Goal: Task Accomplishment & Management: Manage account settings

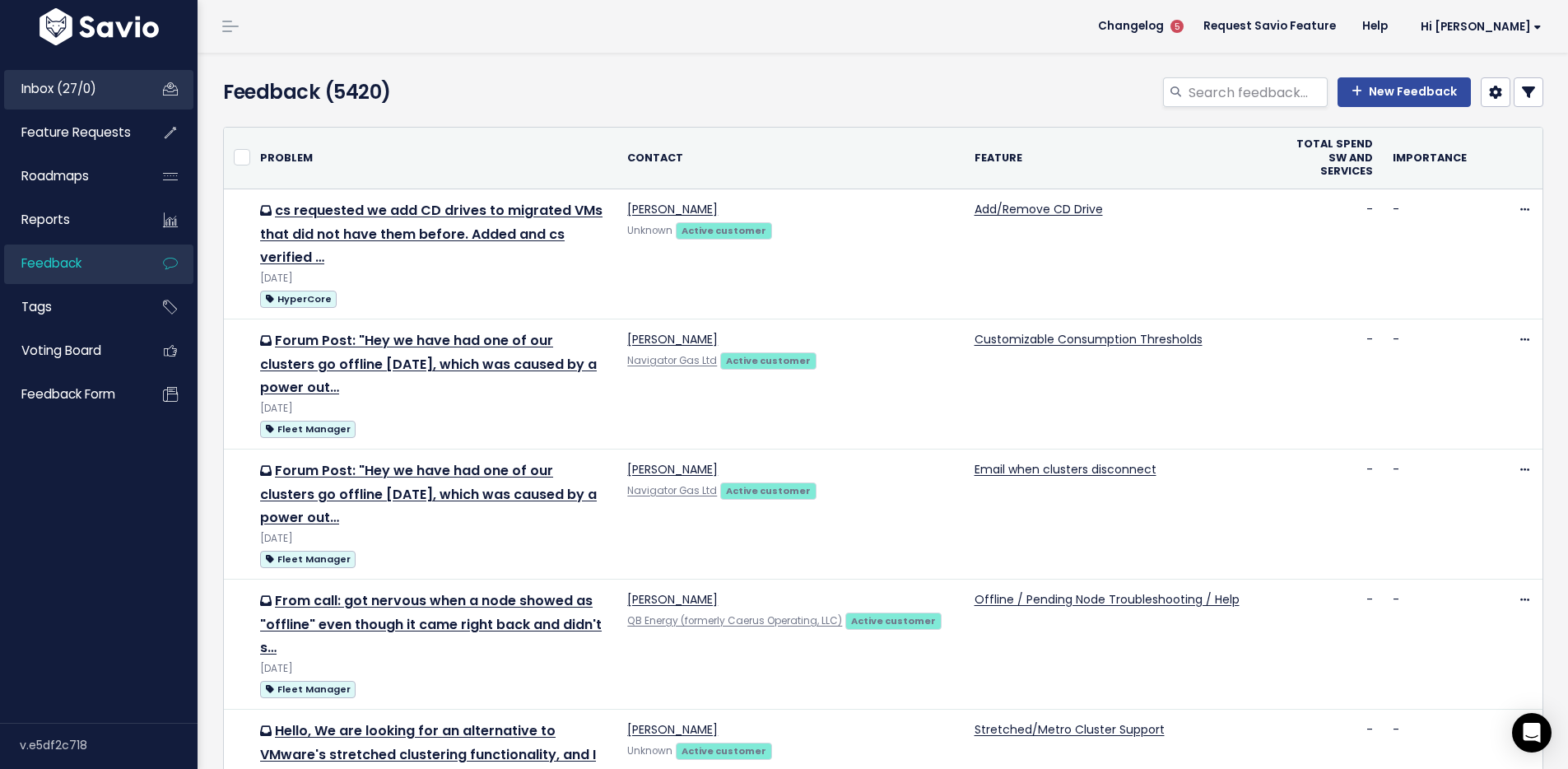
click at [80, 107] on link "Inbox (27/0)" at bounding box center [70, 89] width 132 height 38
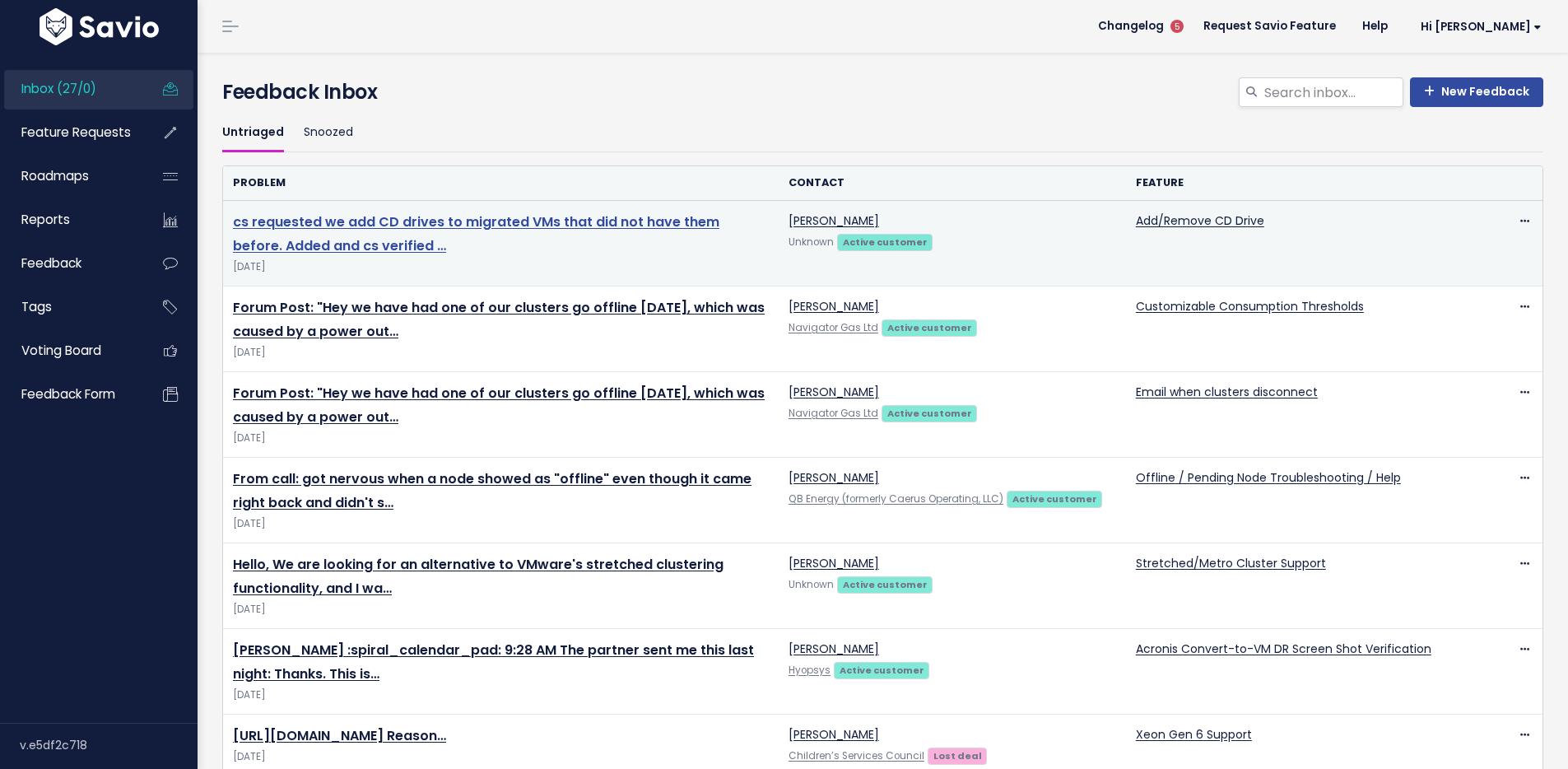
click at [352, 220] on link "cs requested we add CD drives to migrated VMs that did not have them before. Ad…" at bounding box center [477, 233] width 487 height 43
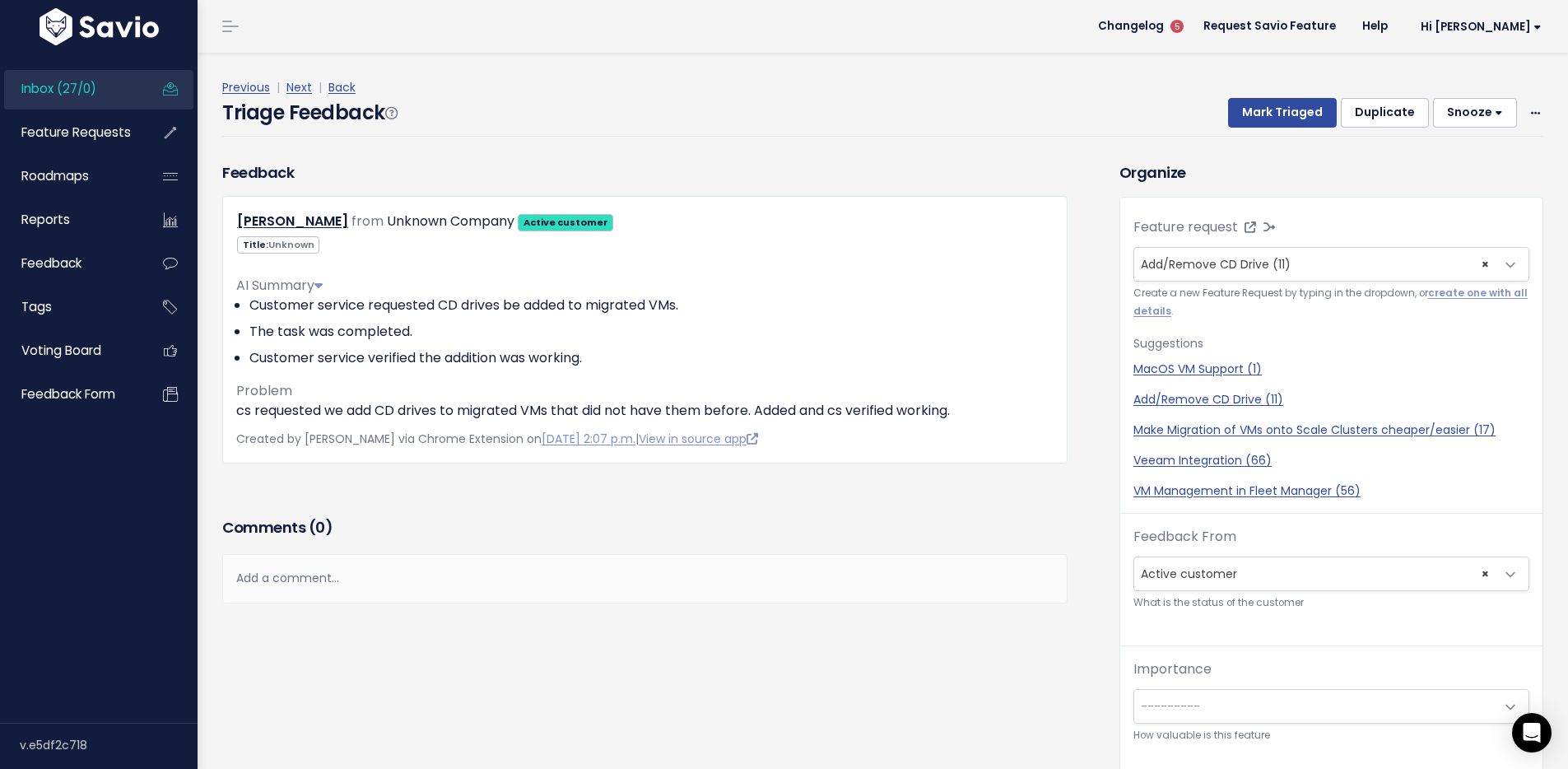
click at [748, 91] on div "Previous | Next | Back" at bounding box center [883, 87] width 1321 height 21
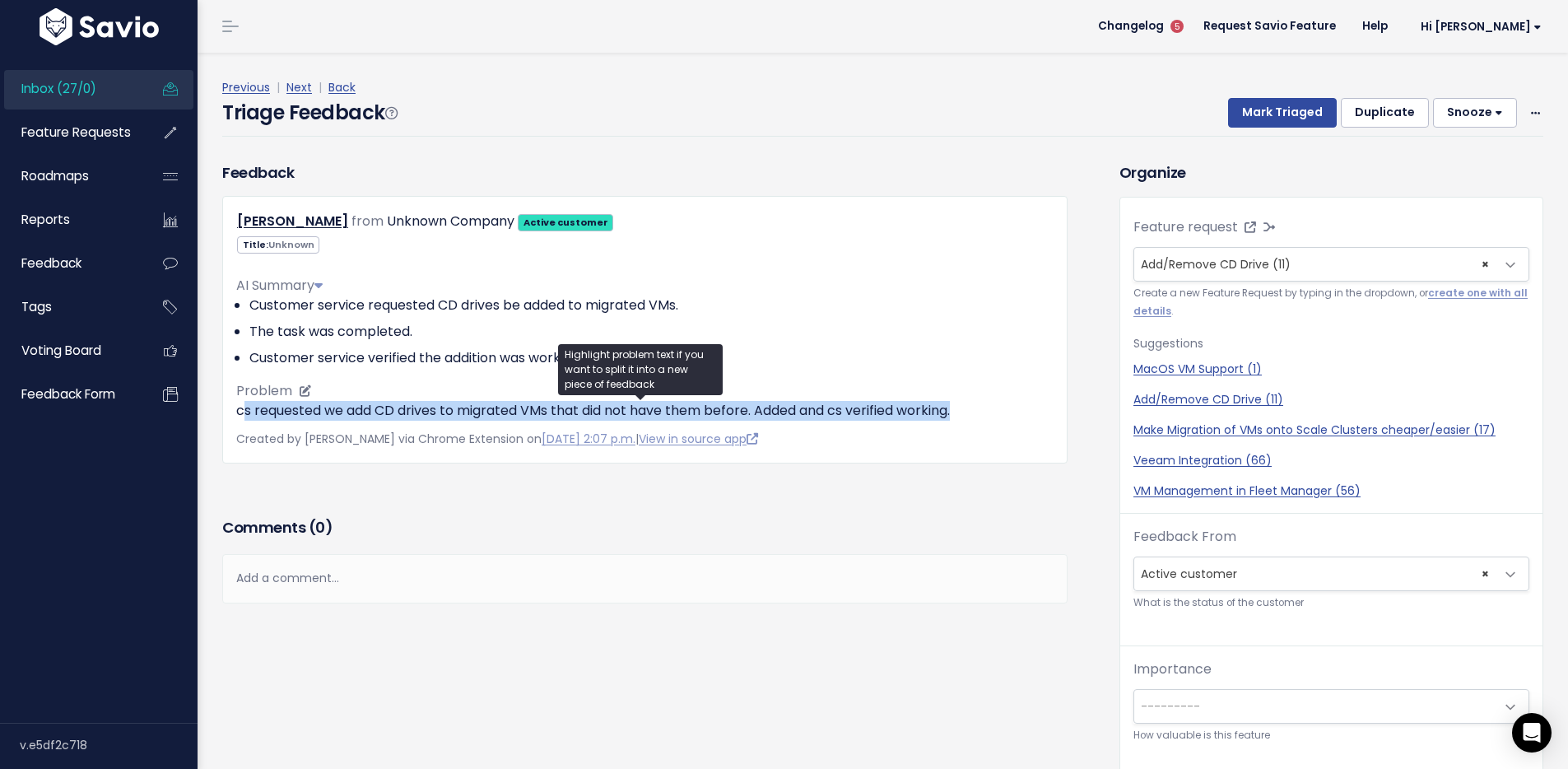
drag, startPoint x: 243, startPoint y: 414, endPoint x: 977, endPoint y: 411, distance: 734.0
click at [977, 411] on p "cs requested we add CD drives to migrated VMs that did not have them before. Ad…" at bounding box center [644, 411] width 817 height 20
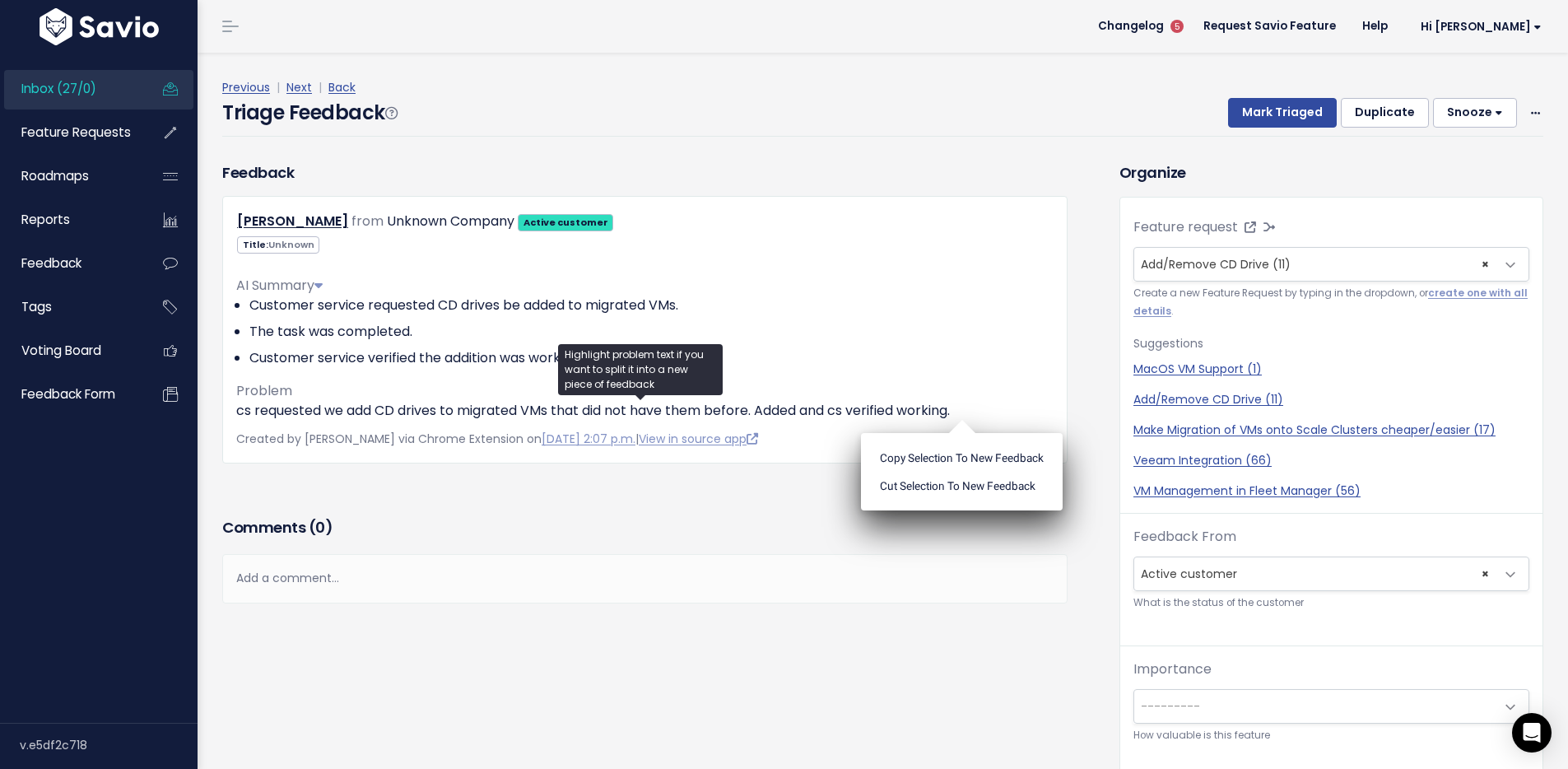
click at [966, 433] on ul "Copy selection to new Feedback Cut selection to new Feedback" at bounding box center [961, 471] width 201 height 77
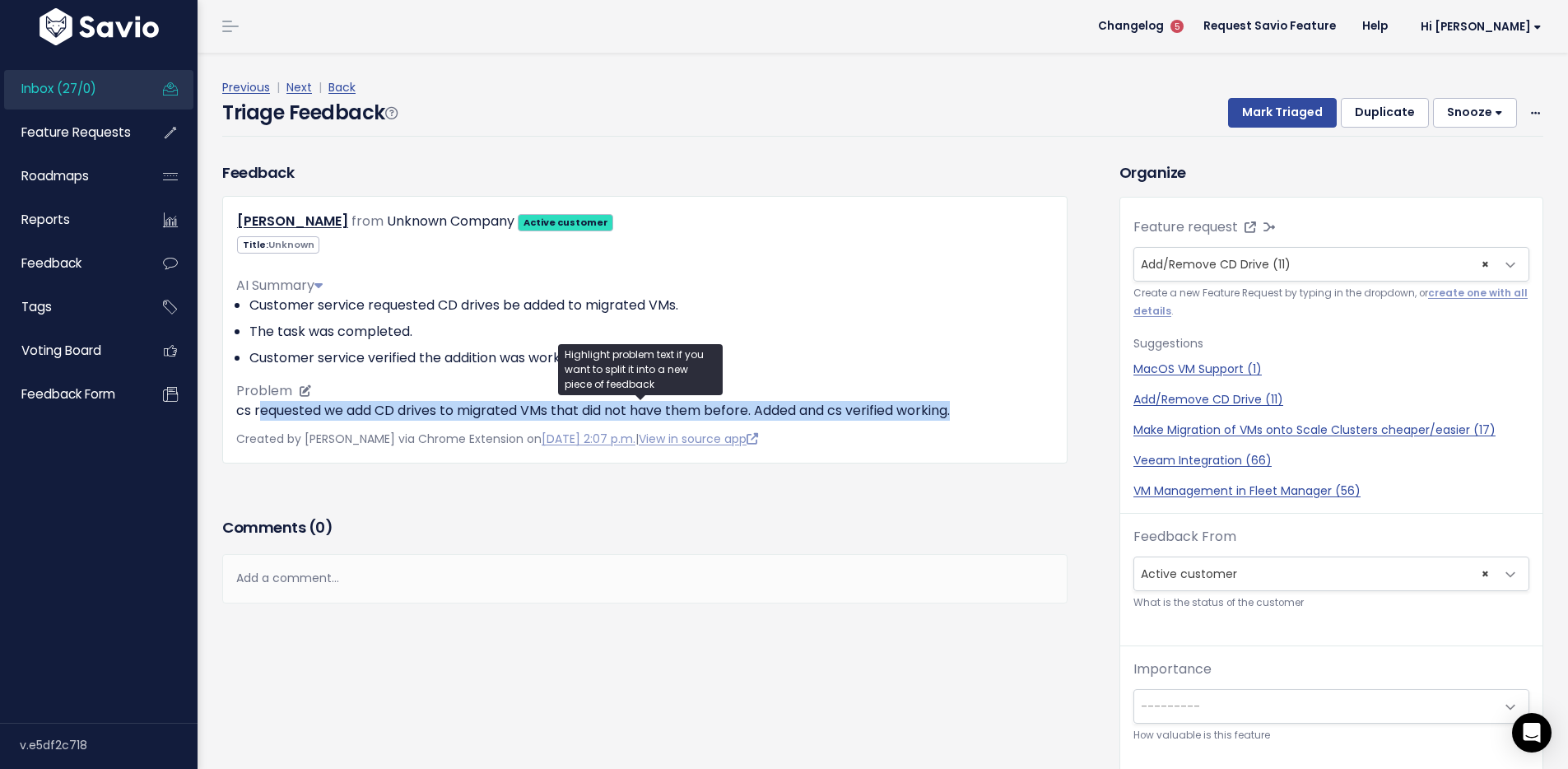
drag, startPoint x: 975, startPoint y: 406, endPoint x: 260, endPoint y: 415, distance: 715.1
click at [260, 415] on p "cs requested we add CD drives to migrated VMs that did not have them before. Ad…" at bounding box center [644, 411] width 817 height 20
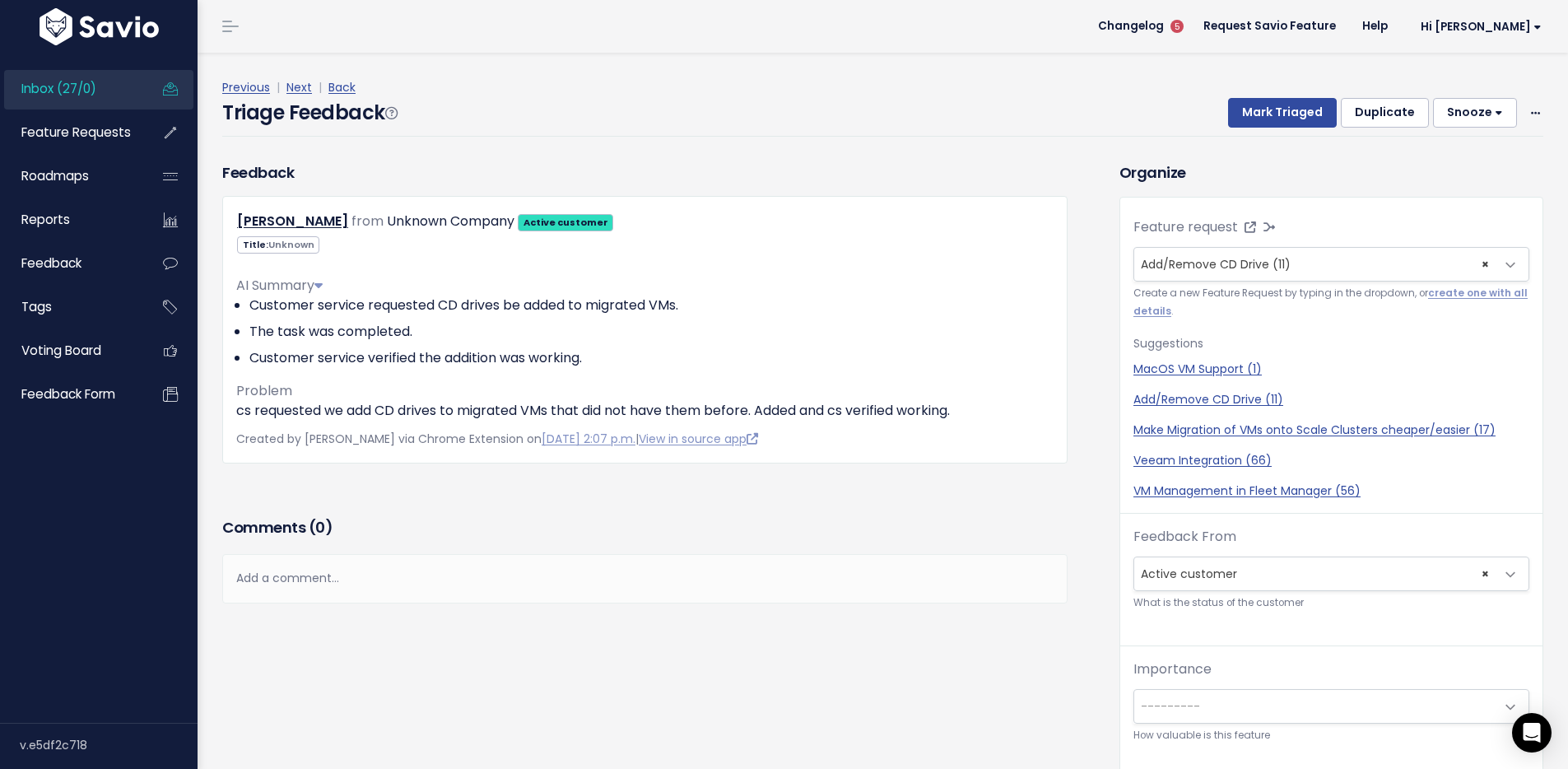
click at [526, 138] on div "Previous | Next | Back Triage Feedback Mark Triaged Duplicate Snooze 1 day 3 da…" at bounding box center [889, 107] width 1334 height 108
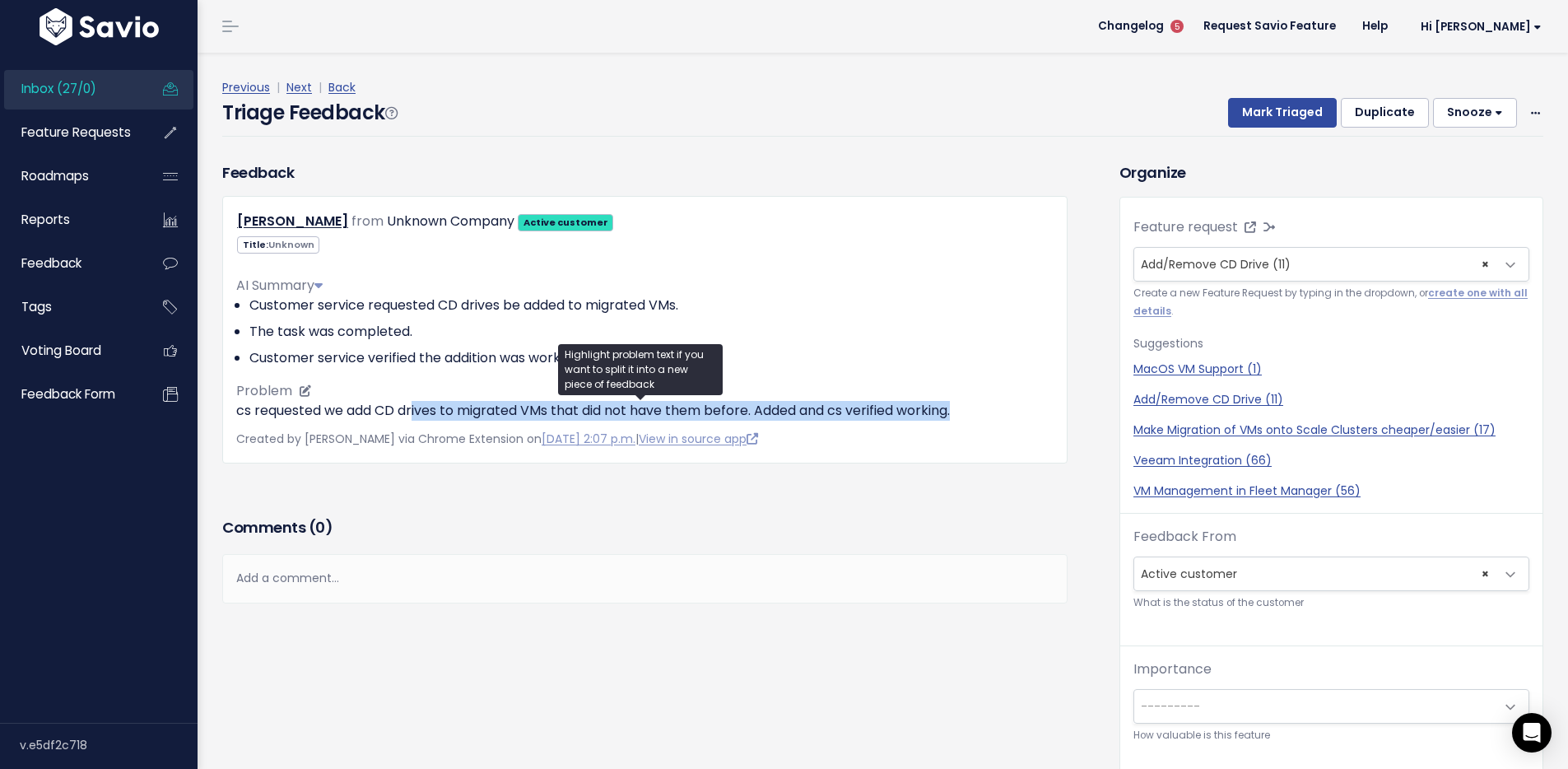
drag, startPoint x: 415, startPoint y: 416, endPoint x: 983, endPoint y: 407, distance: 568.1
click at [983, 407] on p "cs requested we add CD drives to migrated VMs that did not have them before. Ad…" at bounding box center [644, 411] width 817 height 20
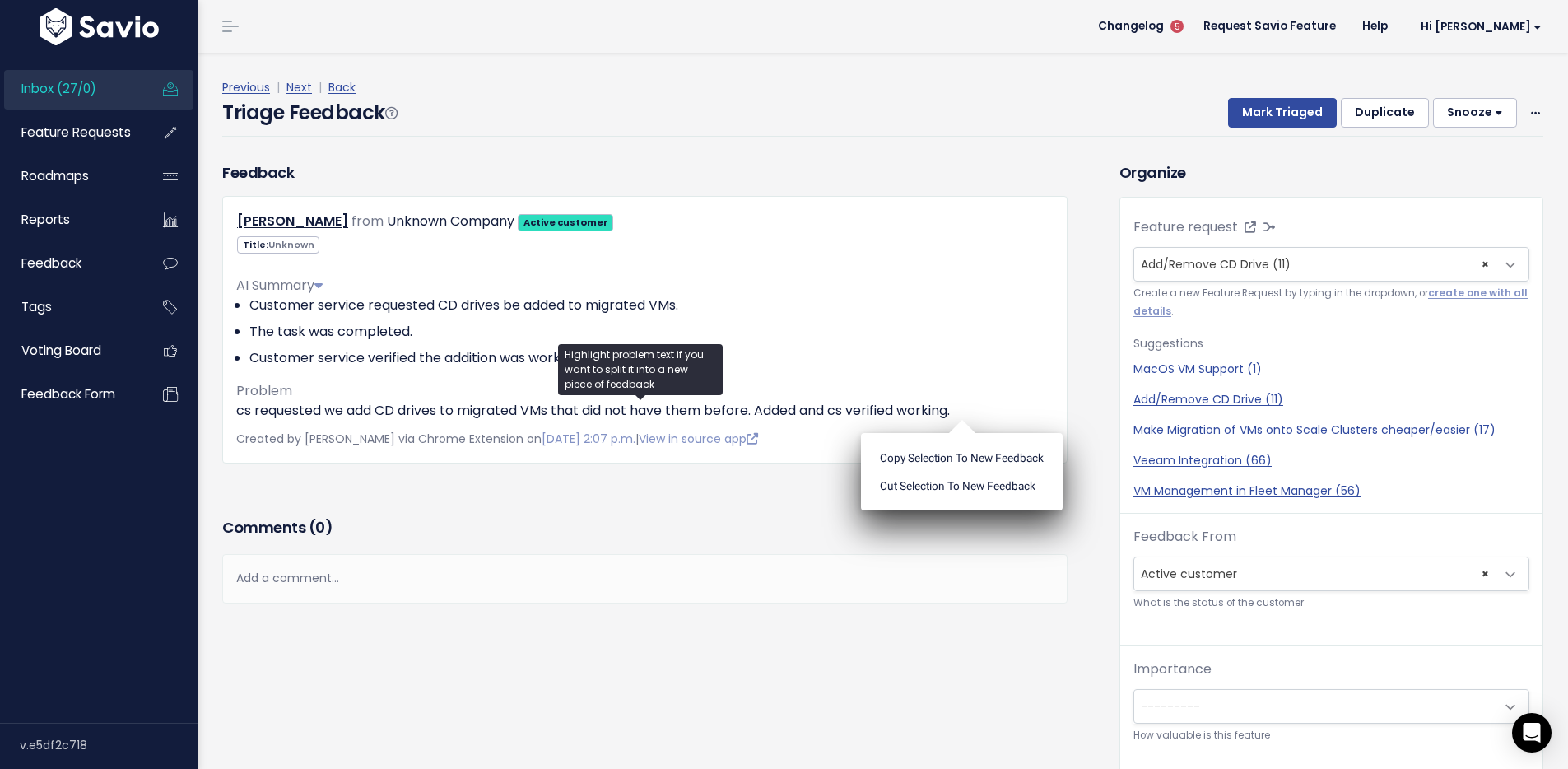
click at [842, 115] on div "Triage Feedback Mark Triaged Duplicate [GEOGRAPHIC_DATA] 1 day 3 days 7 days 14…" at bounding box center [883, 118] width 1321 height 38
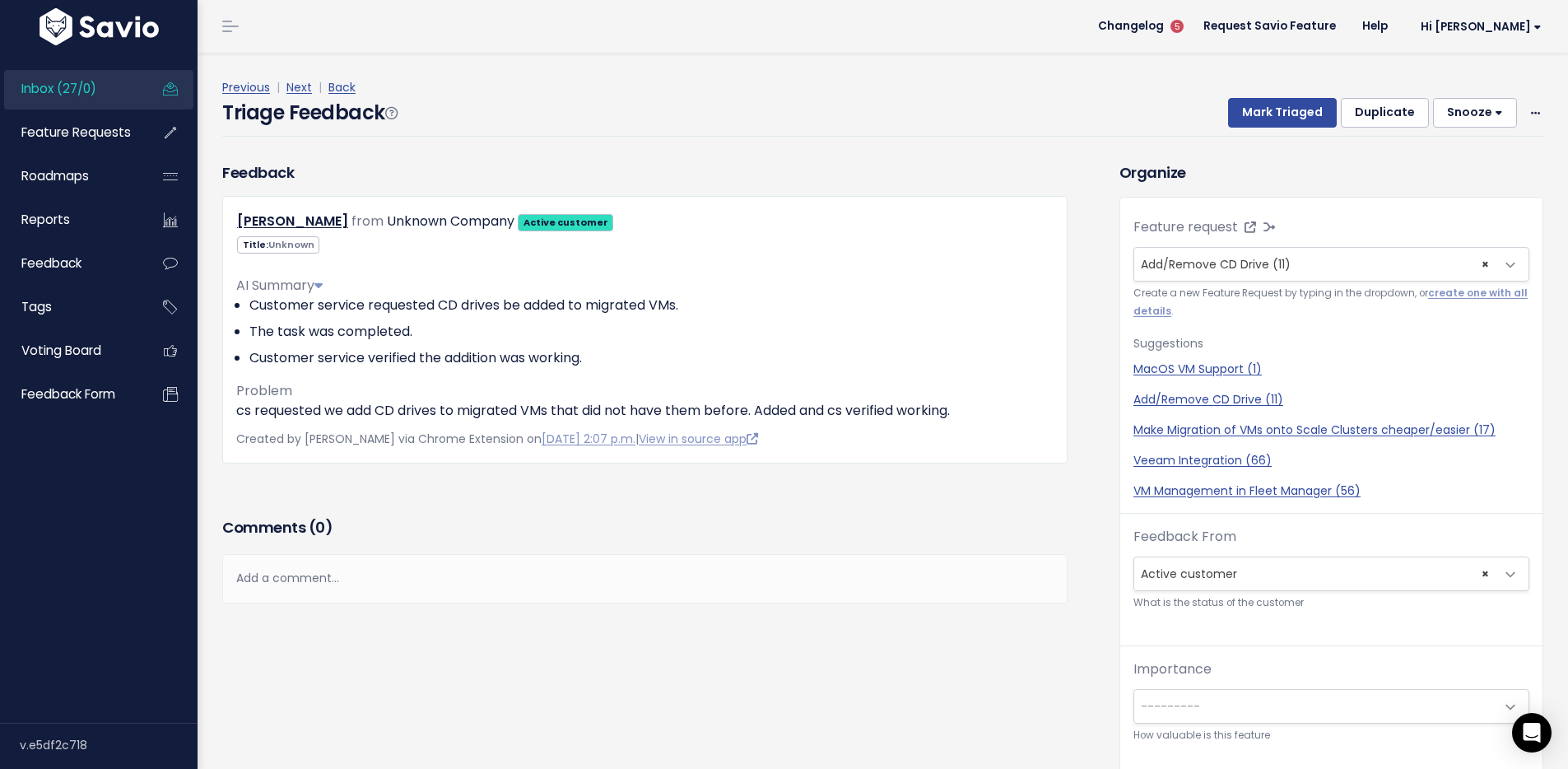
drag, startPoint x: 1102, startPoint y: 145, endPoint x: 1218, endPoint y: 117, distance: 119.3
click at [1106, 144] on div "Previous | Next | Back Triage Feedback Mark Triaged Duplicate Snooze 1 day 3 da…" at bounding box center [889, 107] width 1334 height 108
click at [1277, 112] on button "Mark Triaged" at bounding box center [1282, 113] width 108 height 30
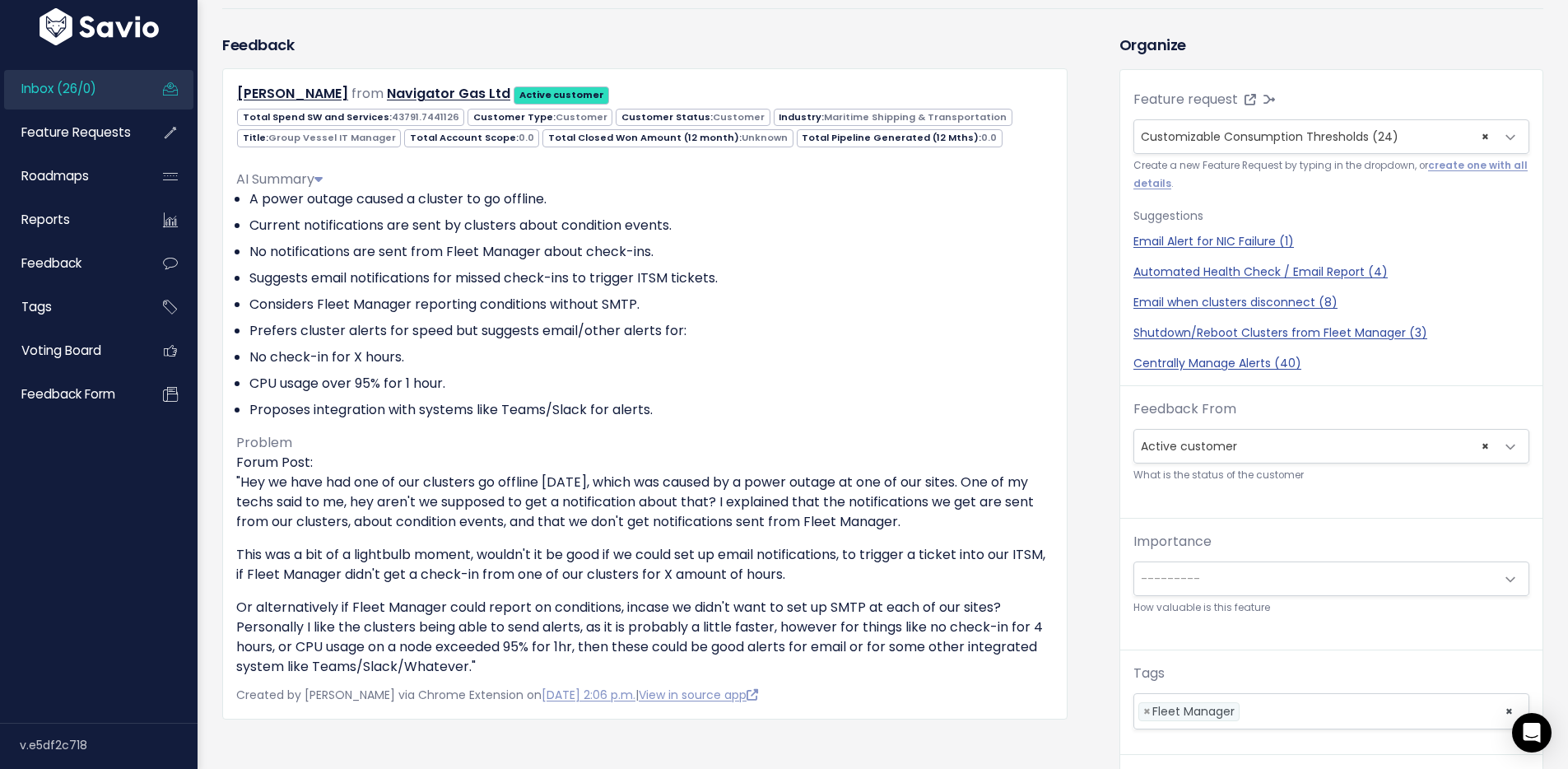
scroll to position [75, 0]
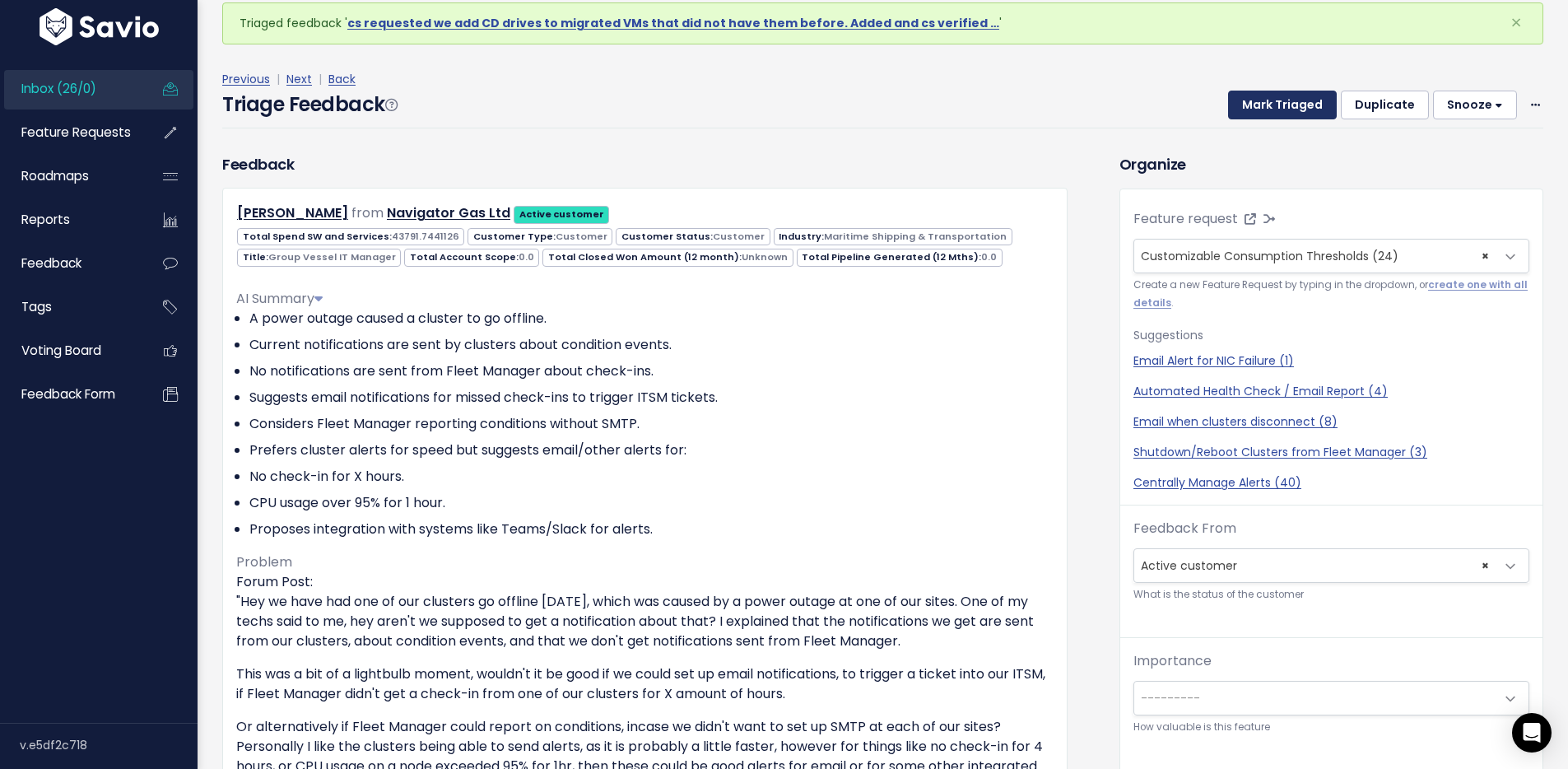
click at [1267, 105] on button "Mark Triaged" at bounding box center [1282, 105] width 108 height 30
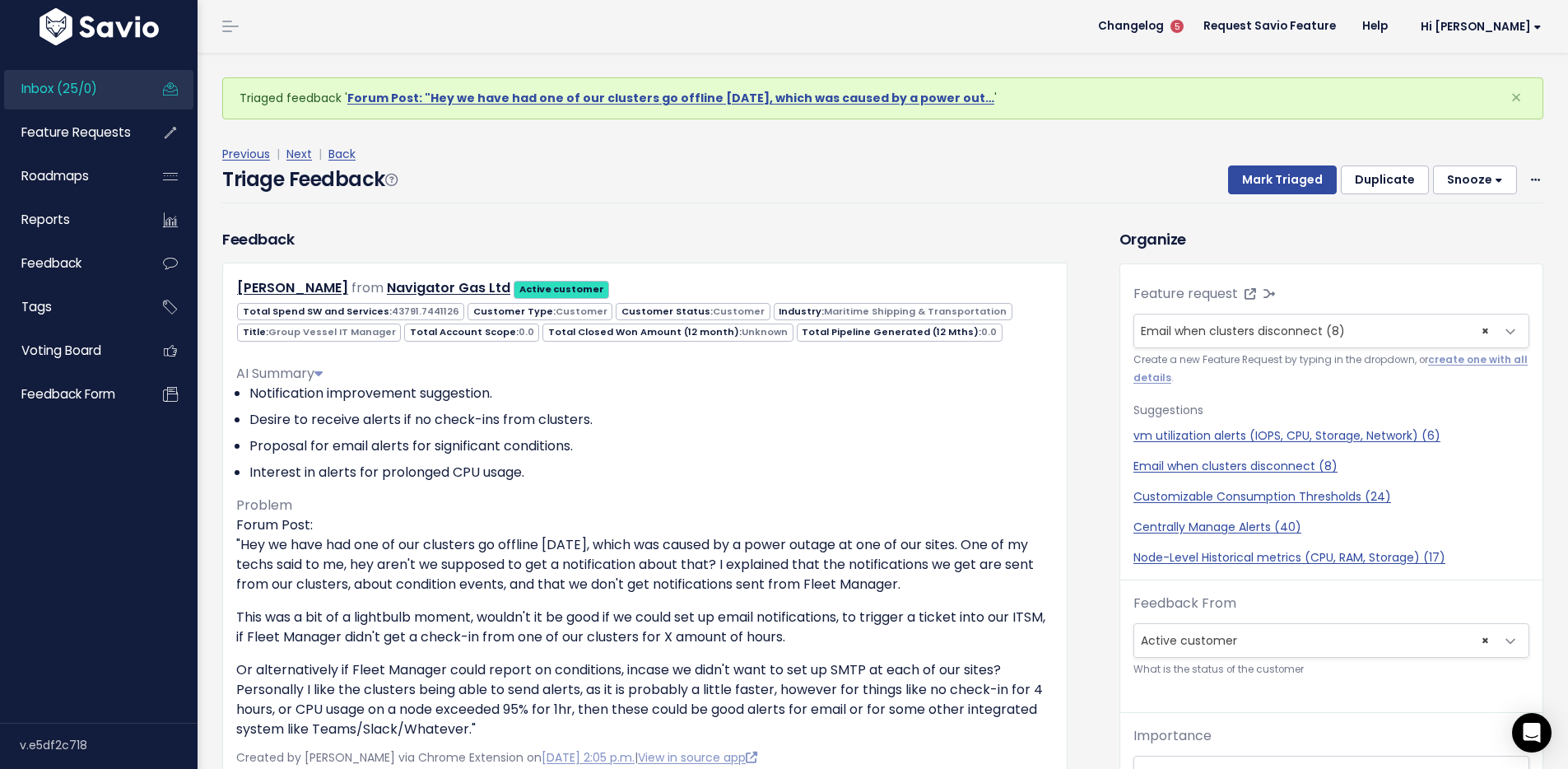
click at [1193, 173] on div "Triage Feedback Mark Triaged Duplicate [GEOGRAPHIC_DATA] 1 day 3 days 7 days 14…" at bounding box center [883, 184] width 1321 height 38
click at [1165, 216] on div "Previous | Next | Back Triage Feedback Mark Triaged Duplicate [GEOGRAPHIC_DATA]…" at bounding box center [889, 173] width 1334 height 108
click at [1276, 181] on button "Mark Triaged" at bounding box center [1282, 180] width 108 height 30
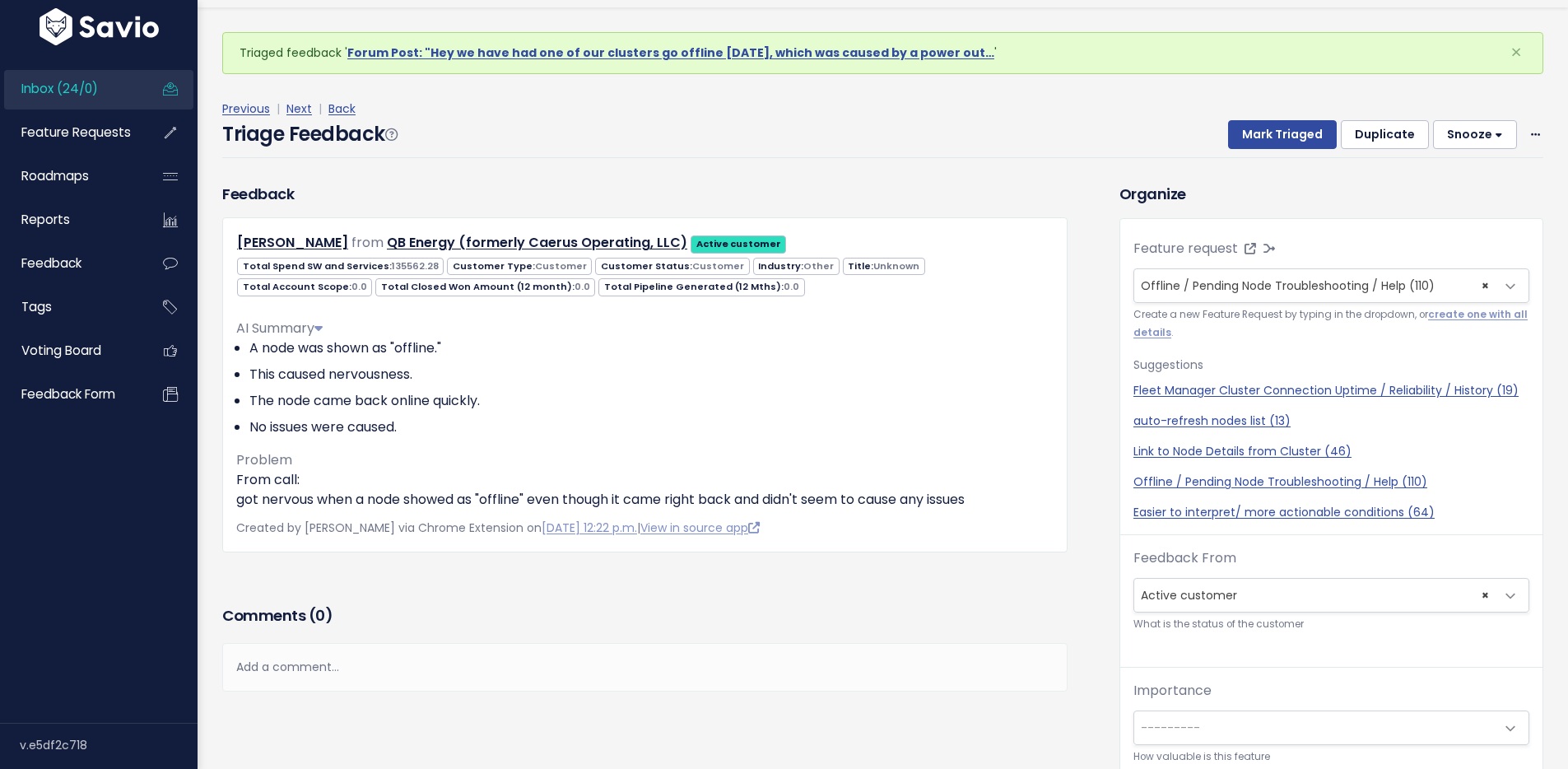
scroll to position [46, 0]
drag, startPoint x: 218, startPoint y: 131, endPoint x: 486, endPoint y: 137, distance: 268.1
click at [393, 166] on div "Triaged feedback ' Forum Post: "Hey we have had one of our clusters go offline …" at bounding box center [882, 526] width 1346 height 1041
click at [486, 137] on div "Triage Feedback Mark Triaged Duplicate [GEOGRAPHIC_DATA] 1 day 3 days 7 days 14…" at bounding box center [883, 137] width 1321 height 38
drag, startPoint x: 942, startPoint y: 118, endPoint x: 1061, endPoint y: 124, distance: 119.2
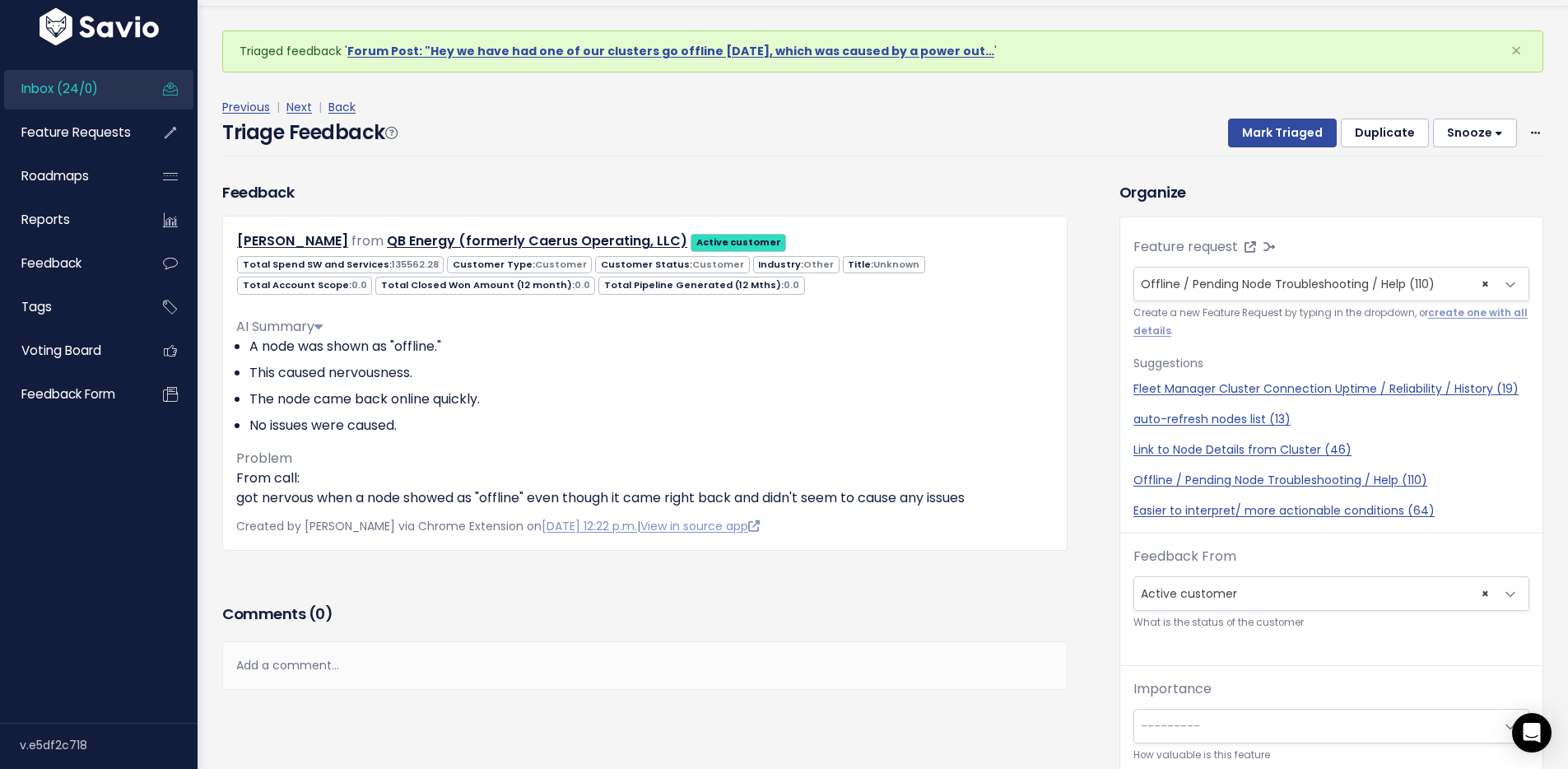
click at [942, 118] on div "Triage Feedback Mark Triaged Duplicate [GEOGRAPHIC_DATA] 1 day 3 days 7 days 14…" at bounding box center [883, 137] width 1321 height 38
click at [1273, 134] on button "Mark Triaged" at bounding box center [1282, 133] width 108 height 30
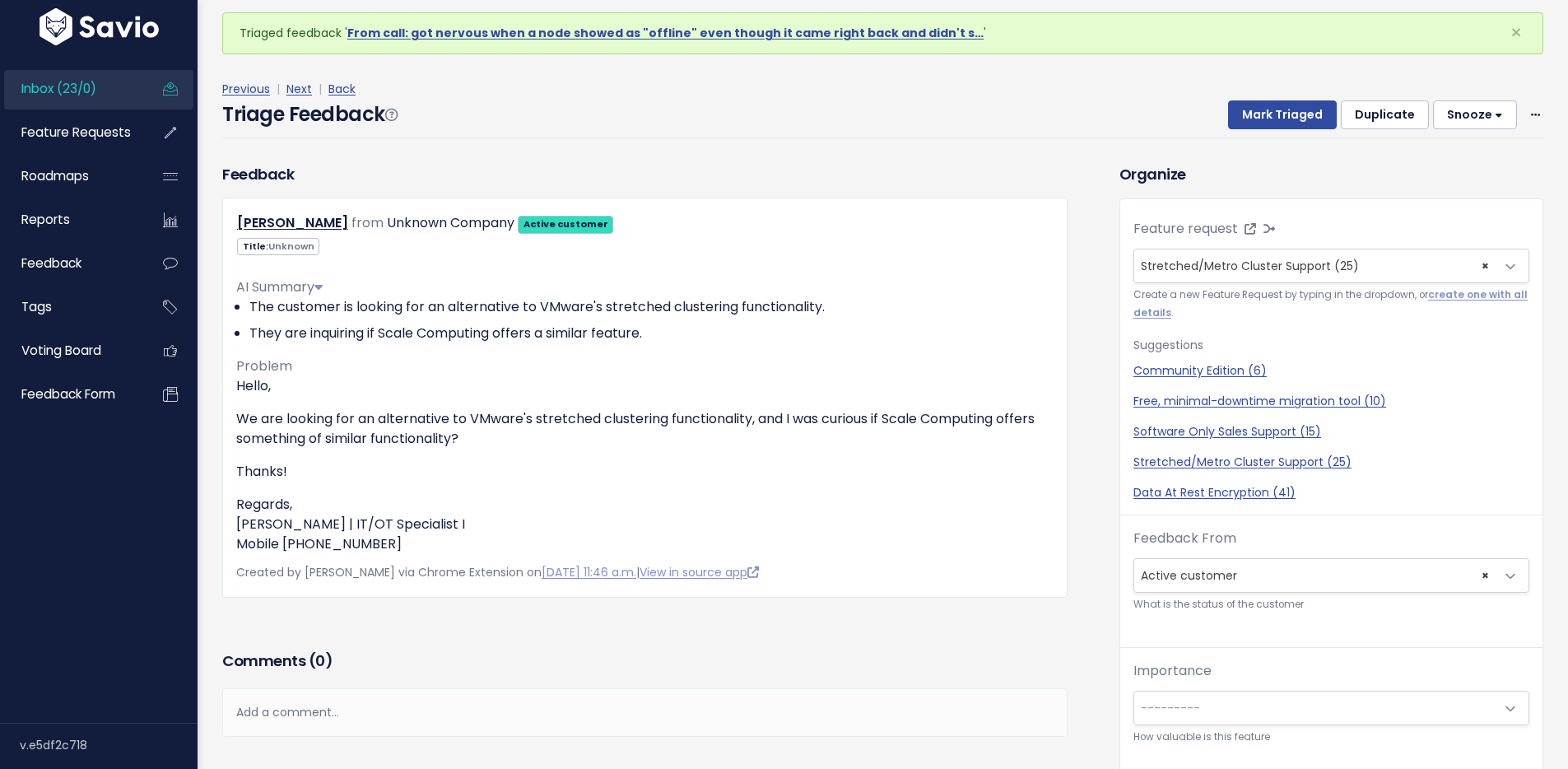
scroll to position [24, 0]
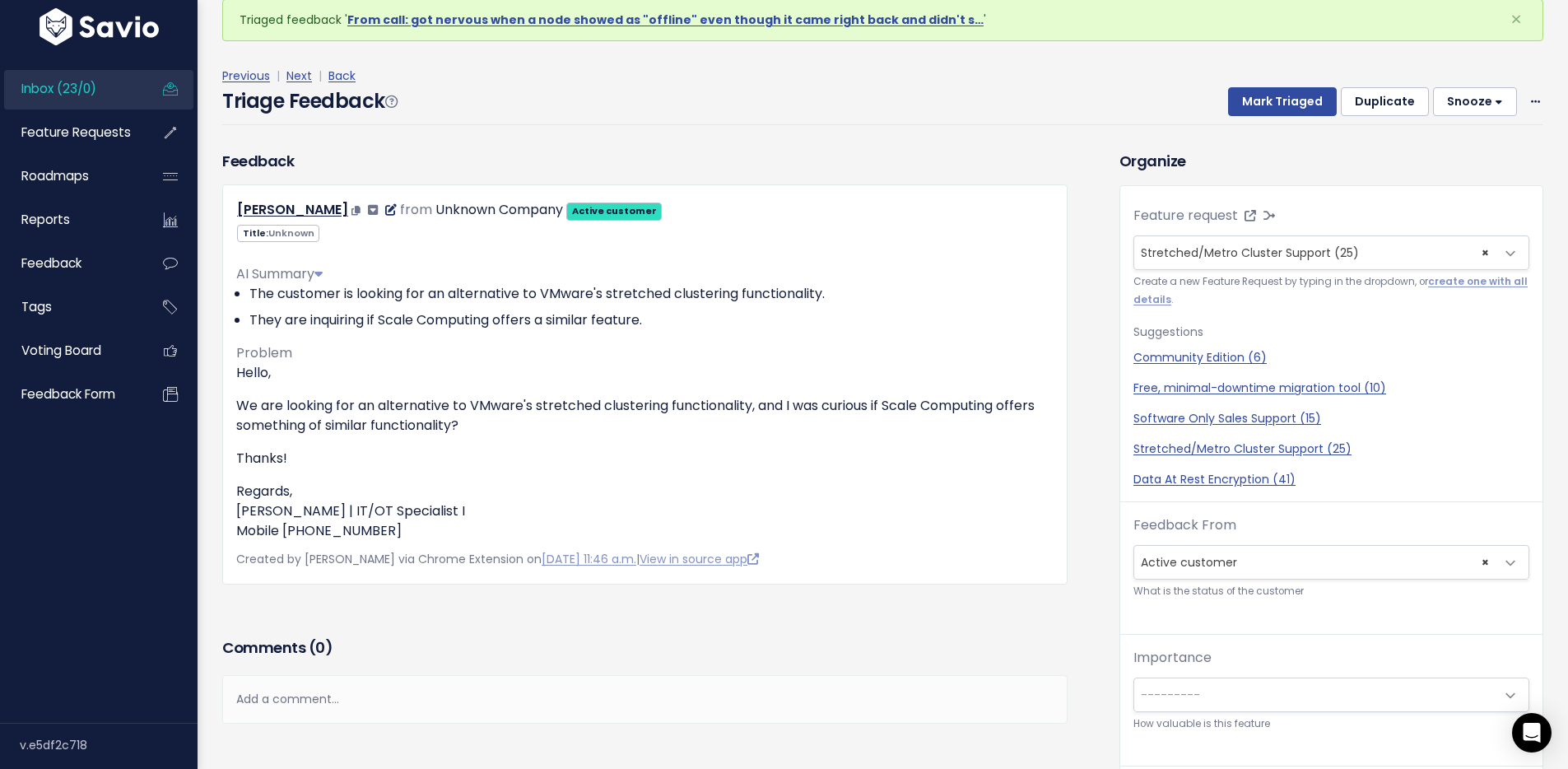
click at [393, 207] on icon at bounding box center [391, 210] width 12 height 12
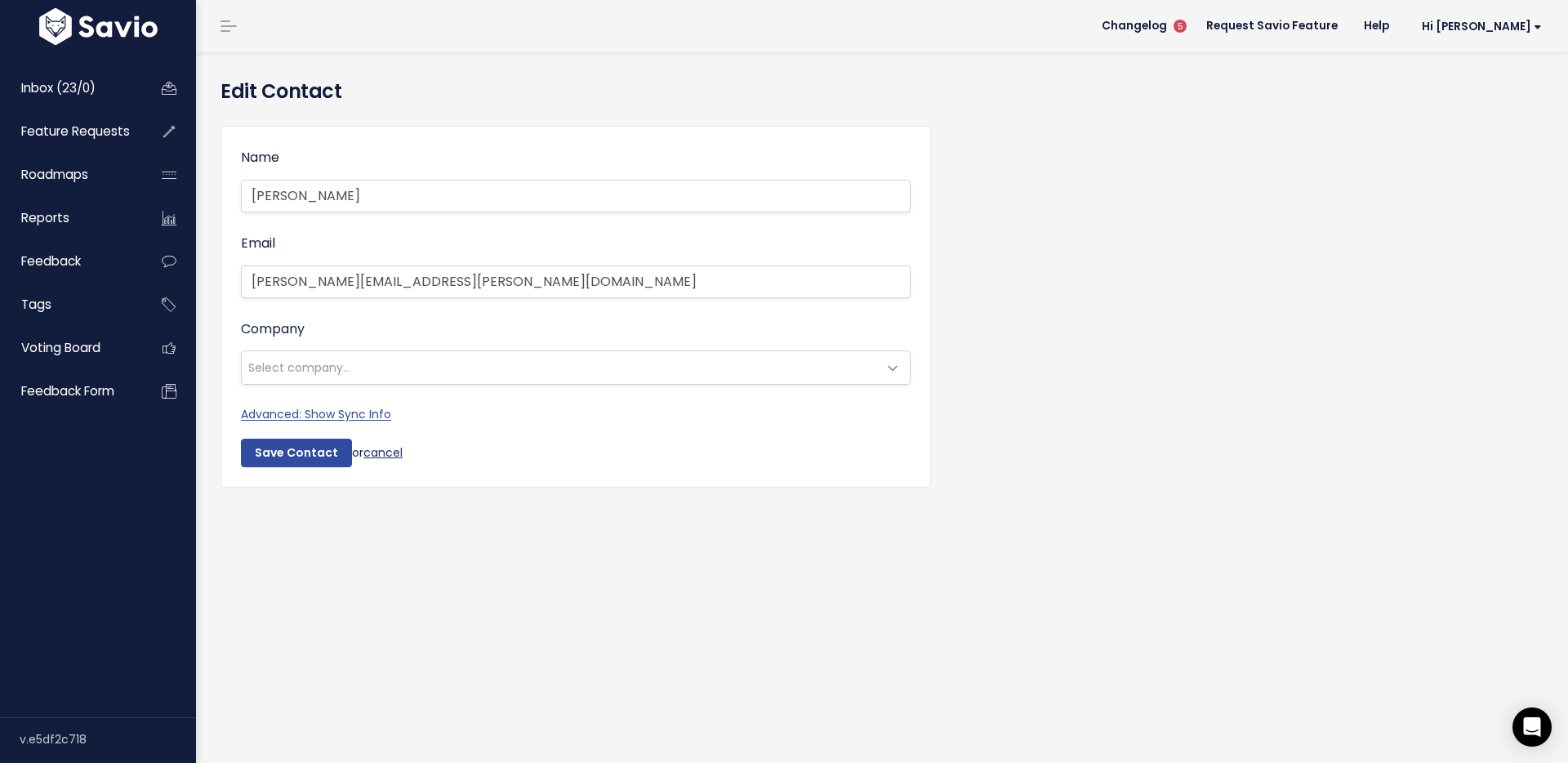
click at [370, 458] on link "cancel" at bounding box center [382, 452] width 39 height 16
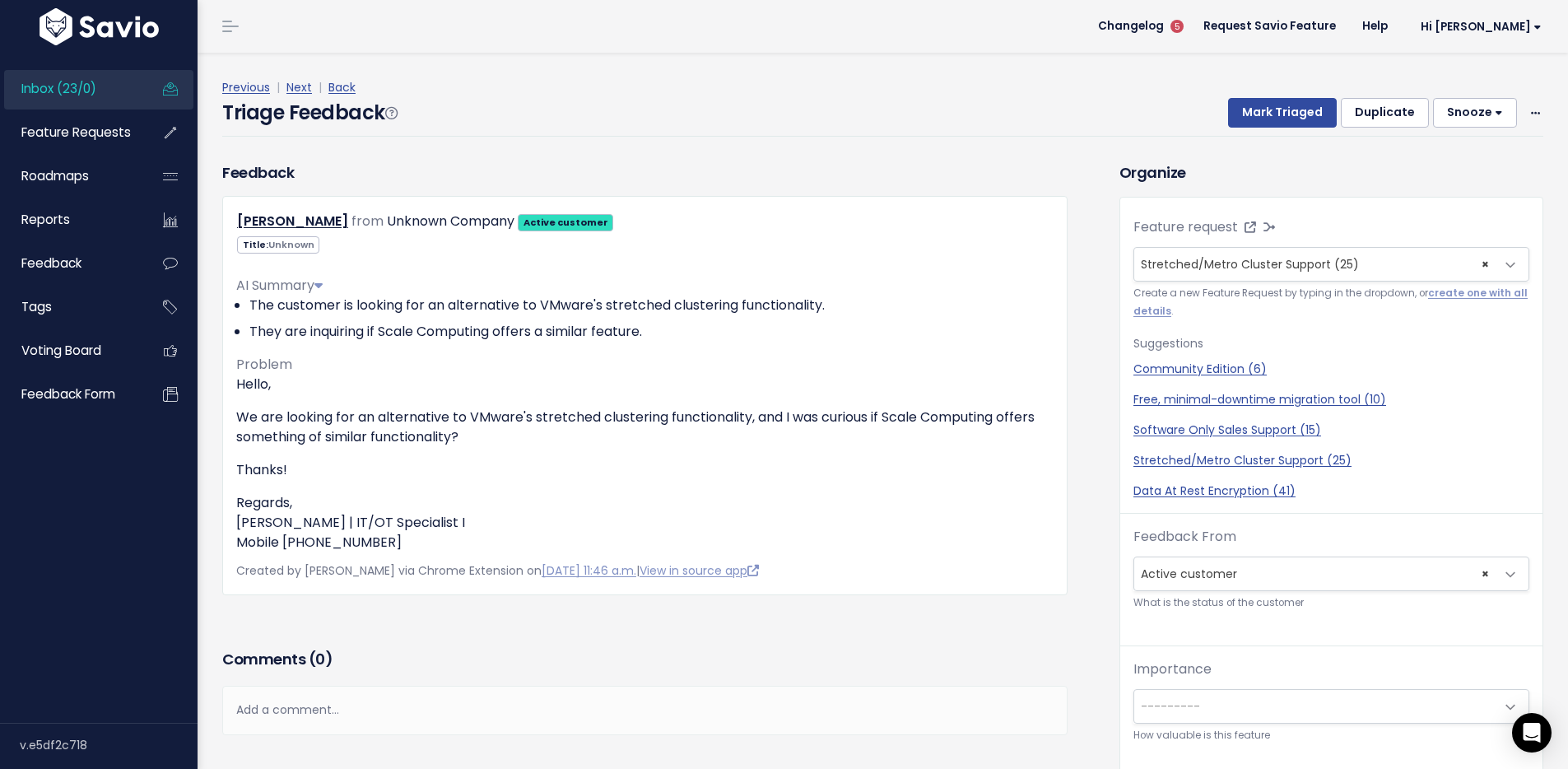
click at [916, 87] on div "Previous | Next | Back" at bounding box center [883, 87] width 1321 height 21
click at [1262, 114] on button "Mark Triaged" at bounding box center [1282, 113] width 108 height 30
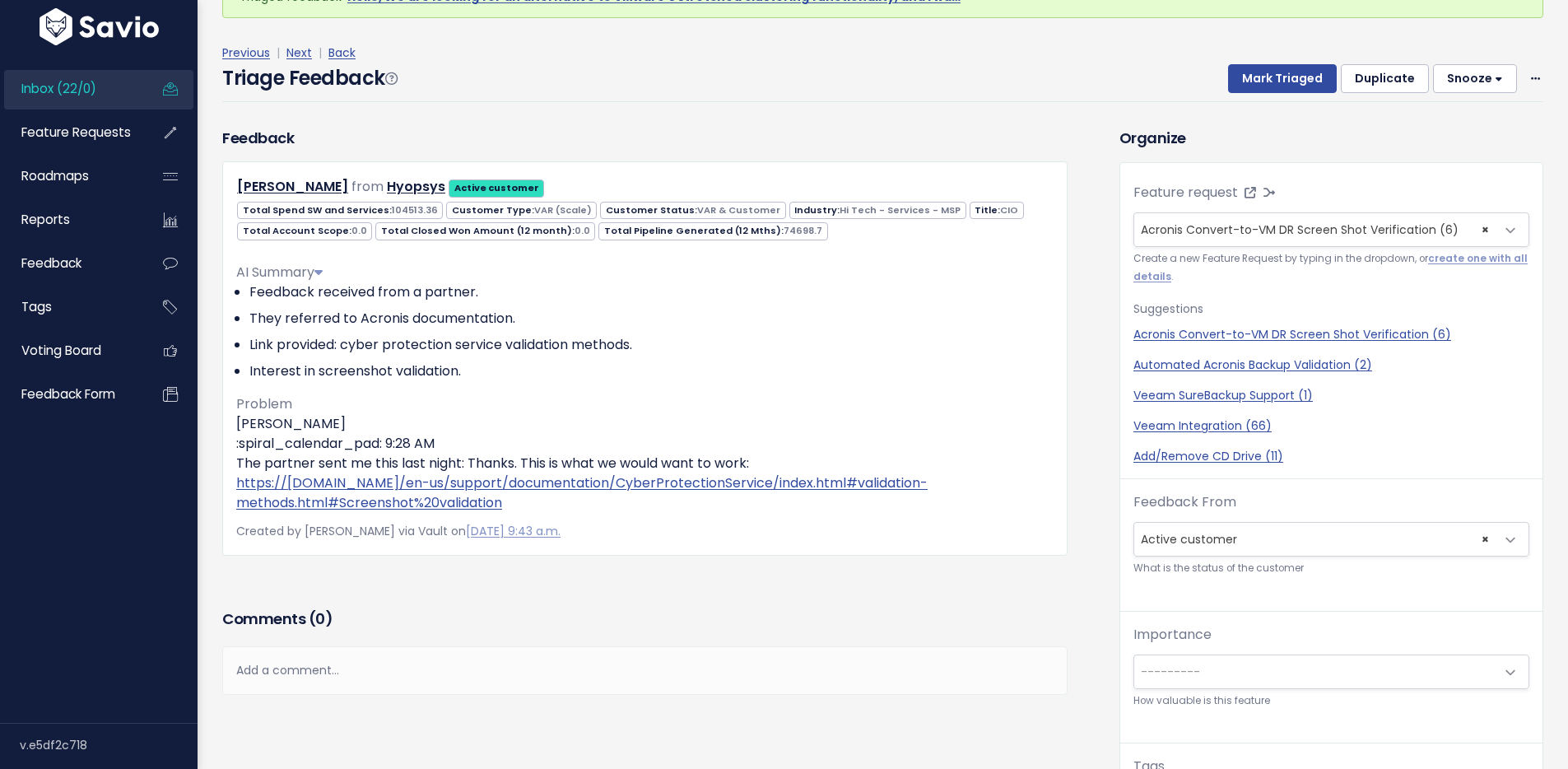
scroll to position [93, 0]
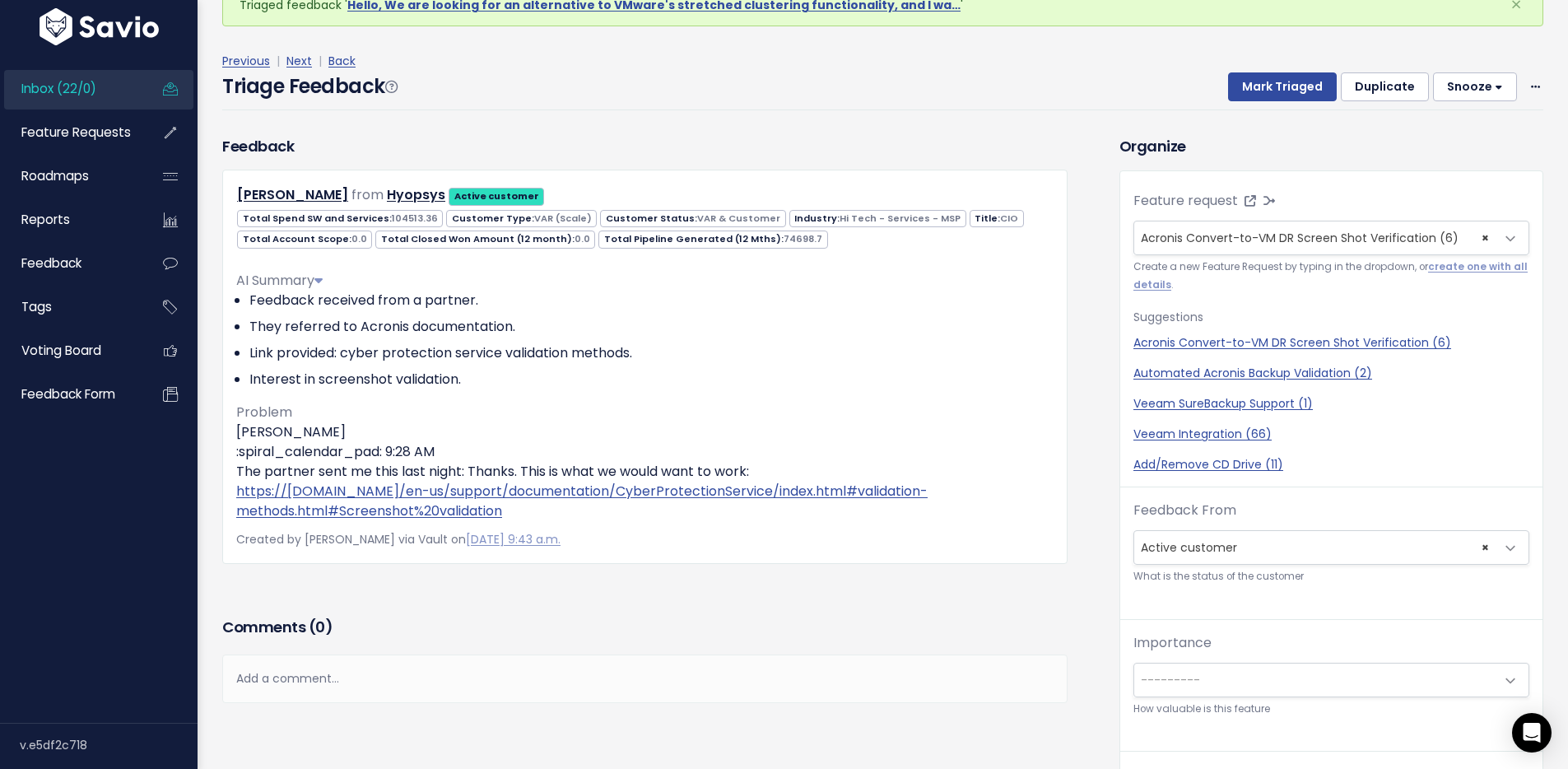
click at [554, 102] on div "Triage Feedback Mark Triaged Duplicate Snooze 1 day 3 days 7 days 14 days Edit …" at bounding box center [883, 91] width 1321 height 38
click at [1275, 87] on button "Mark Triaged" at bounding box center [1282, 87] width 108 height 30
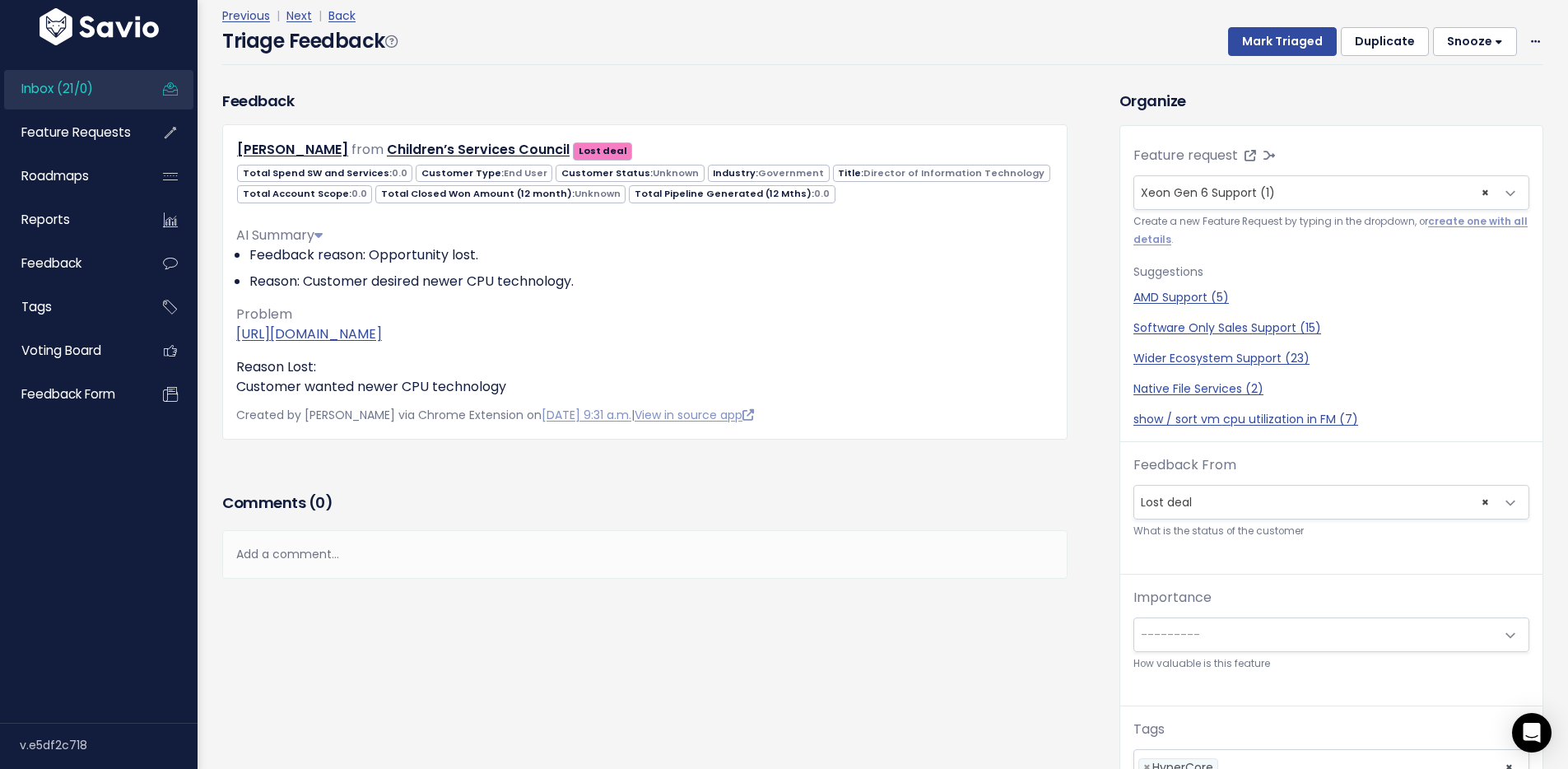
drag, startPoint x: 1153, startPoint y: 36, endPoint x: 1245, endPoint y: 22, distance: 93.1
click at [1155, 36] on div "Triage Feedback Mark Triaged Duplicate [GEOGRAPHIC_DATA] 1 day 3 days 7 days 14…" at bounding box center [883, 46] width 1321 height 38
click at [1255, 36] on button "Mark Triaged" at bounding box center [1282, 42] width 108 height 30
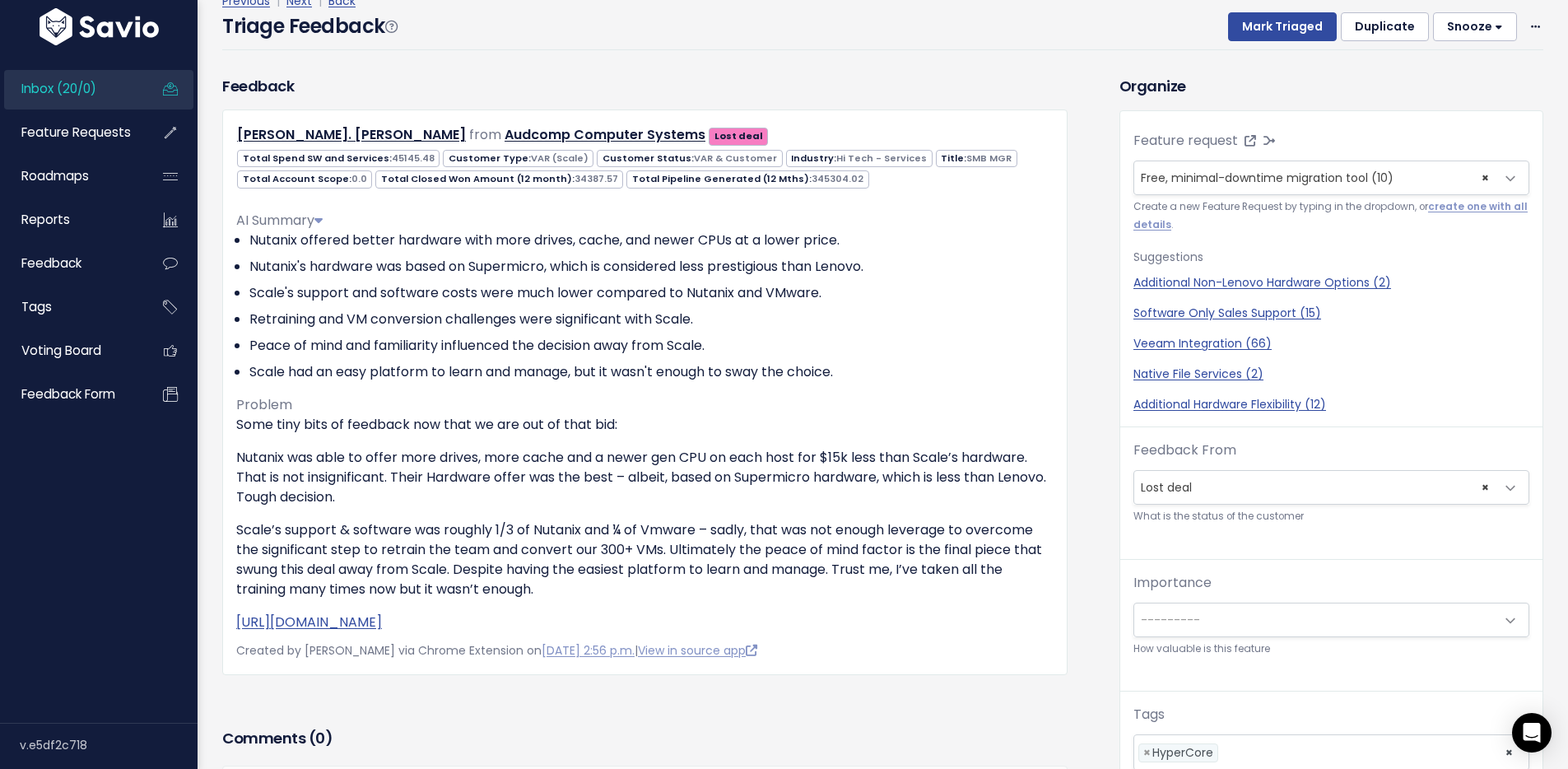
scroll to position [39, 0]
click at [836, 46] on div "Triage Feedback Mark Triaged Duplicate Snooze 1 day 3 days 7 days 14 days Edit …" at bounding box center [883, 32] width 1321 height 38
click at [1266, 26] on button "Mark Triaged" at bounding box center [1282, 27] width 108 height 30
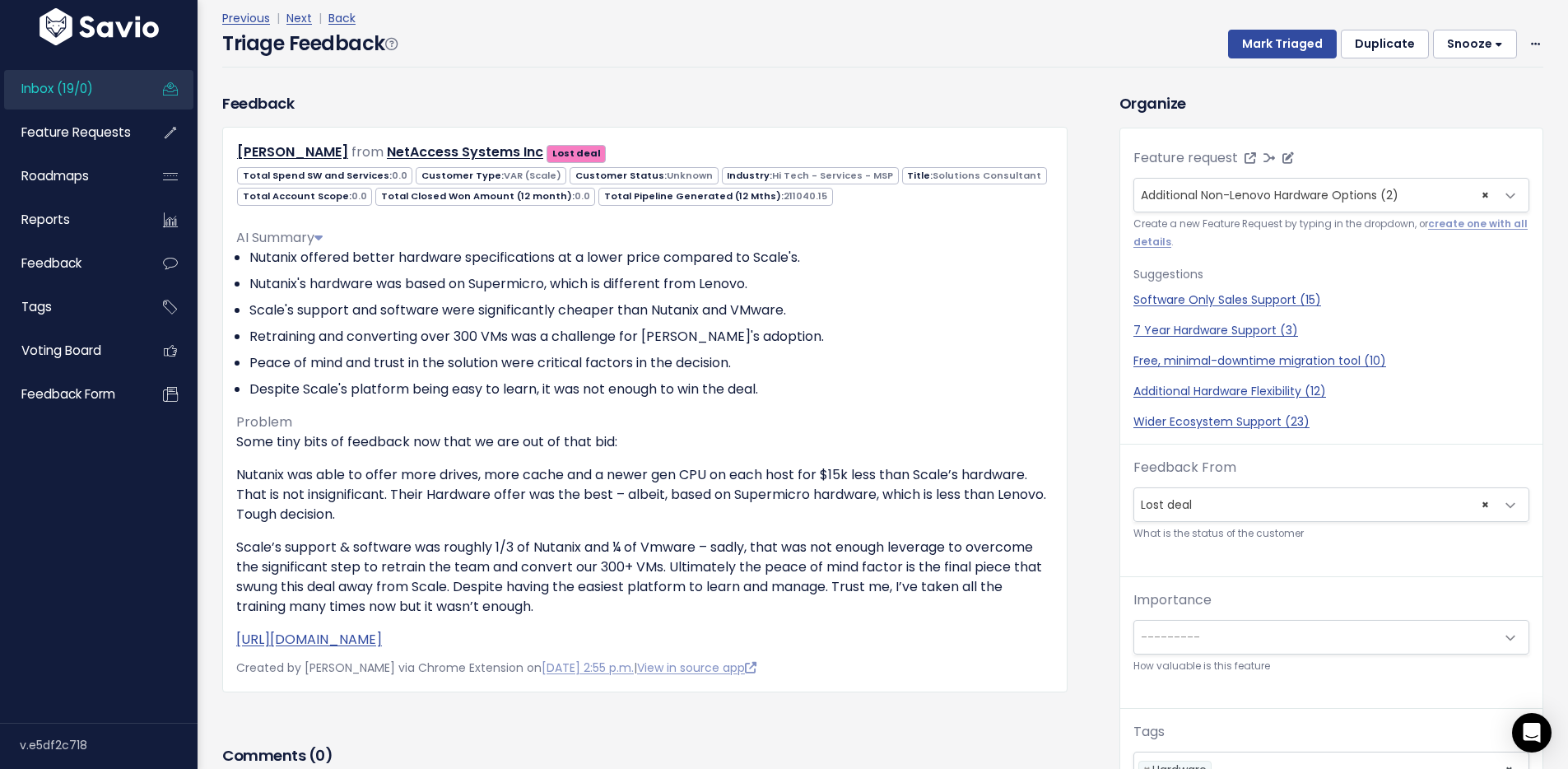
click at [1331, 190] on span "Additional Non-Lenovo Hardware Options (2)" at bounding box center [1269, 195] width 258 height 16
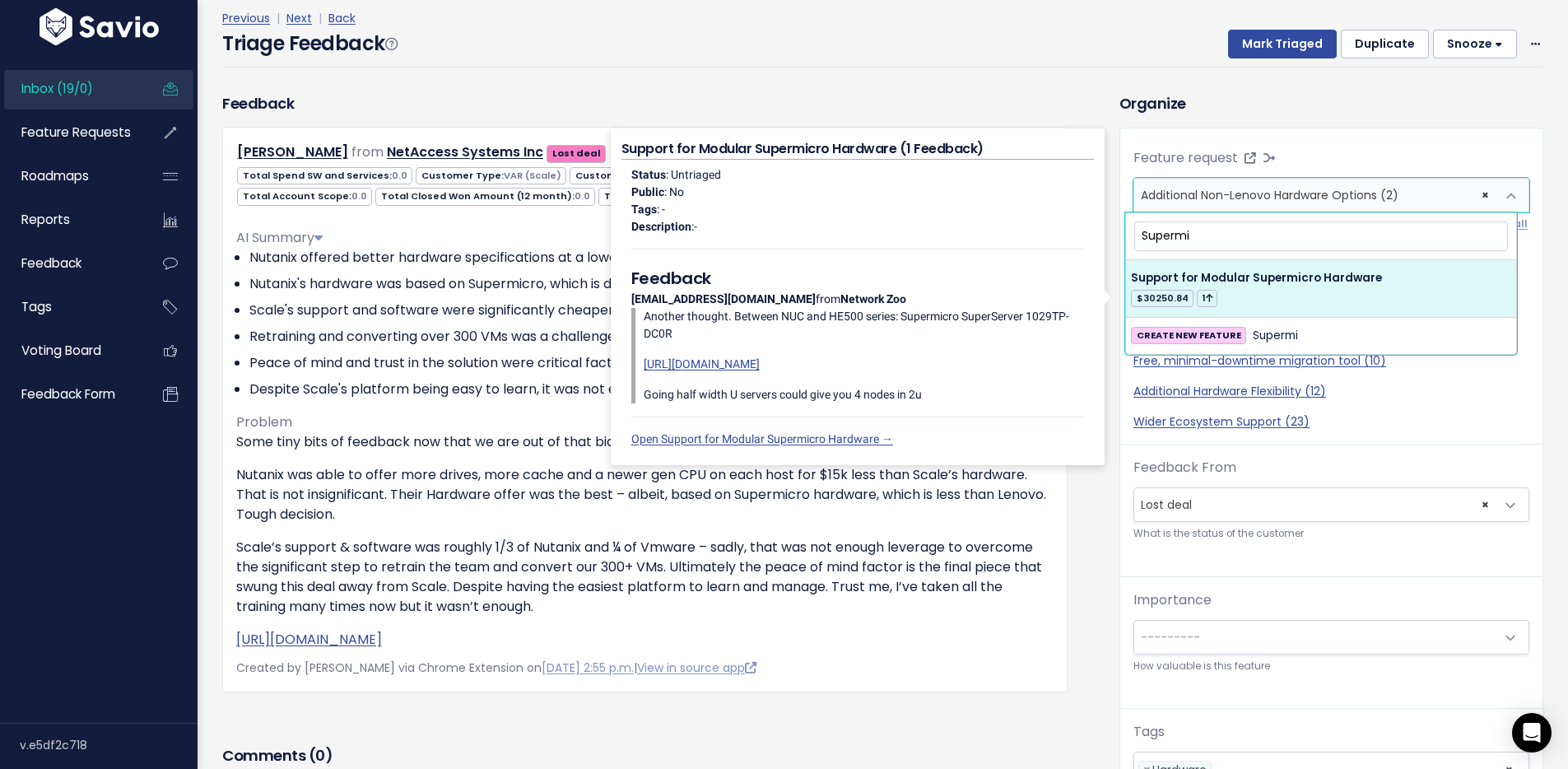
click at [1171, 231] on input "Supermi" at bounding box center [1321, 236] width 374 height 29
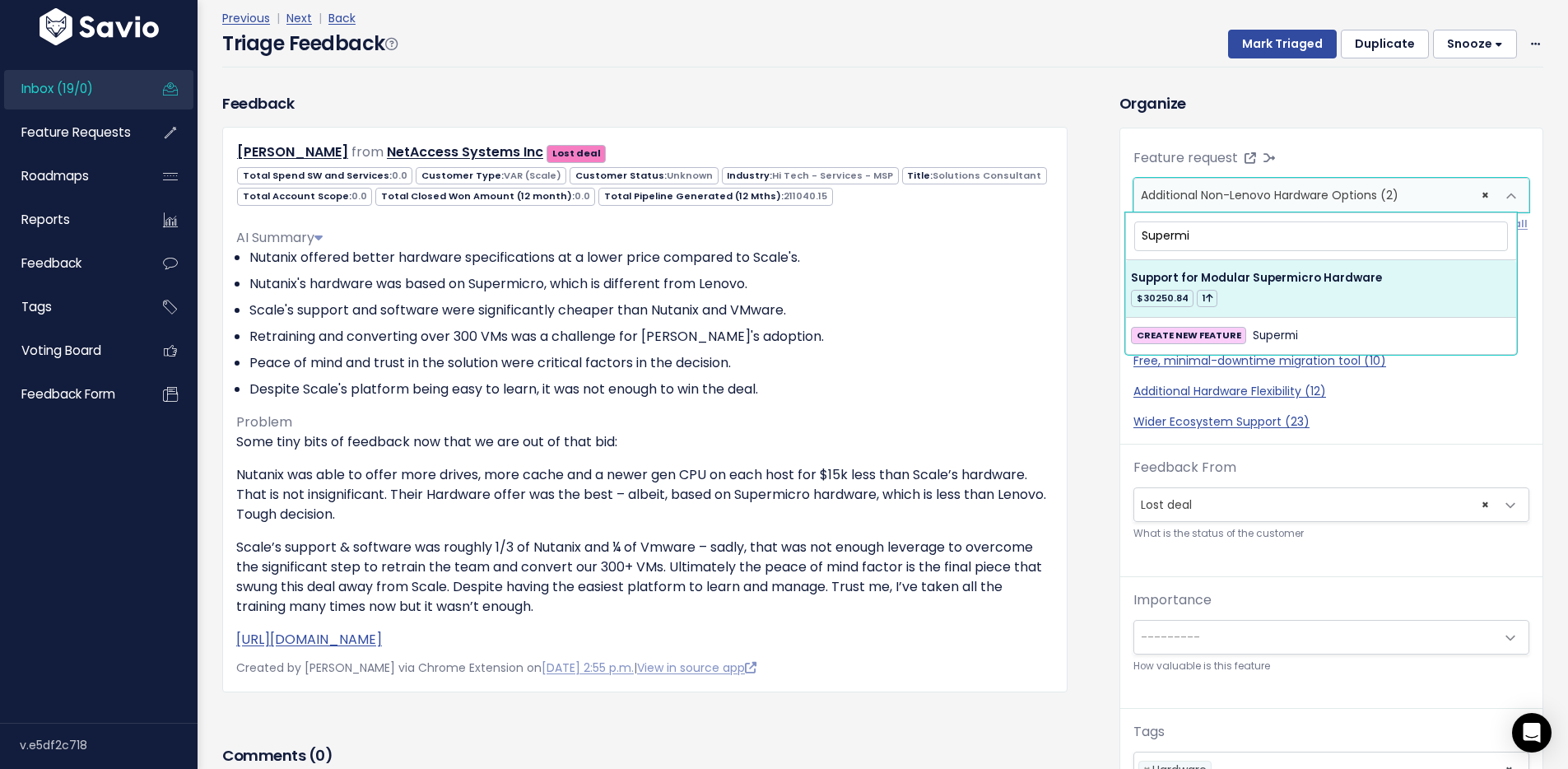
click at [1171, 231] on input "Supermi" at bounding box center [1321, 236] width 374 height 29
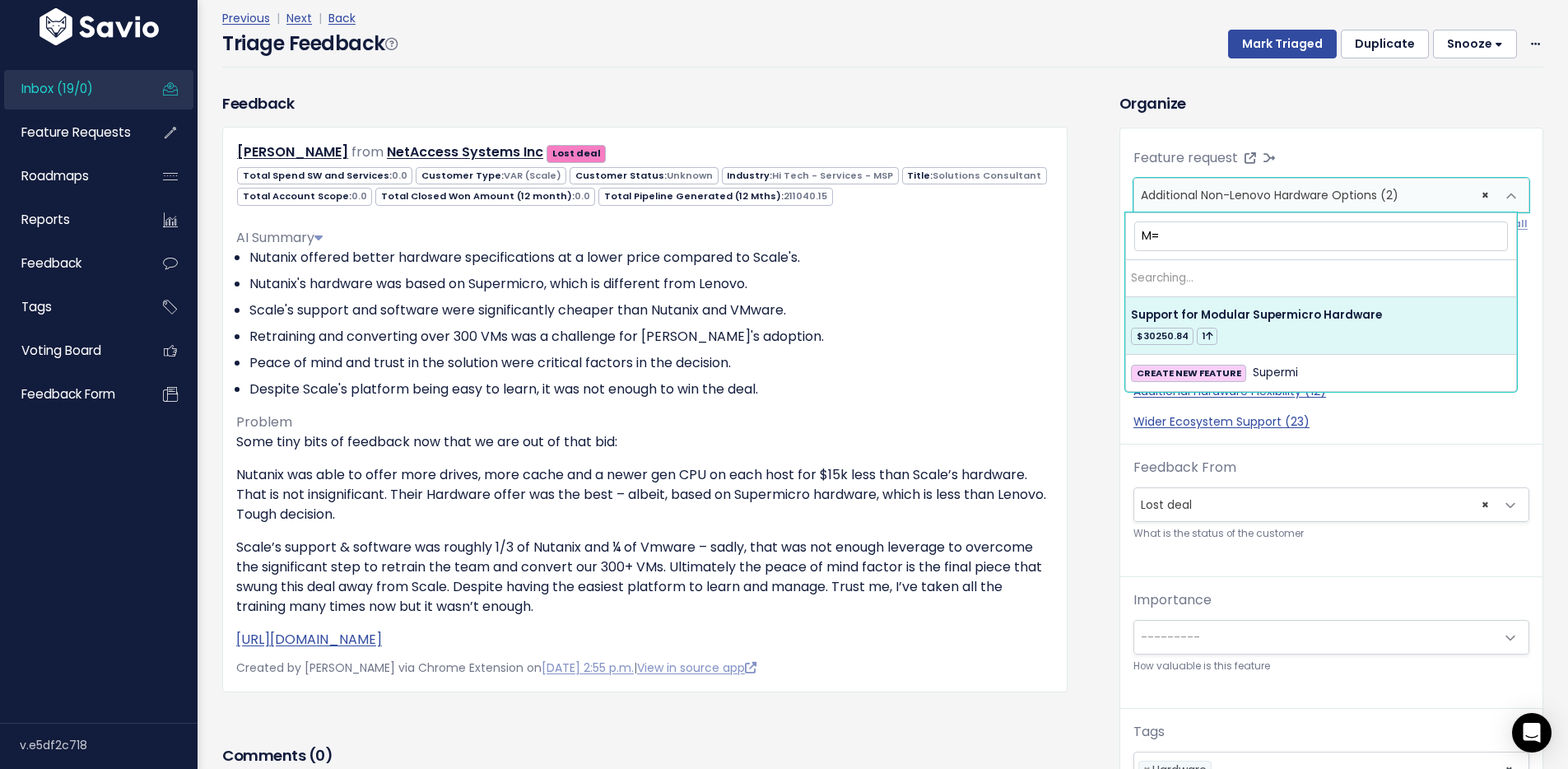
type input "M"
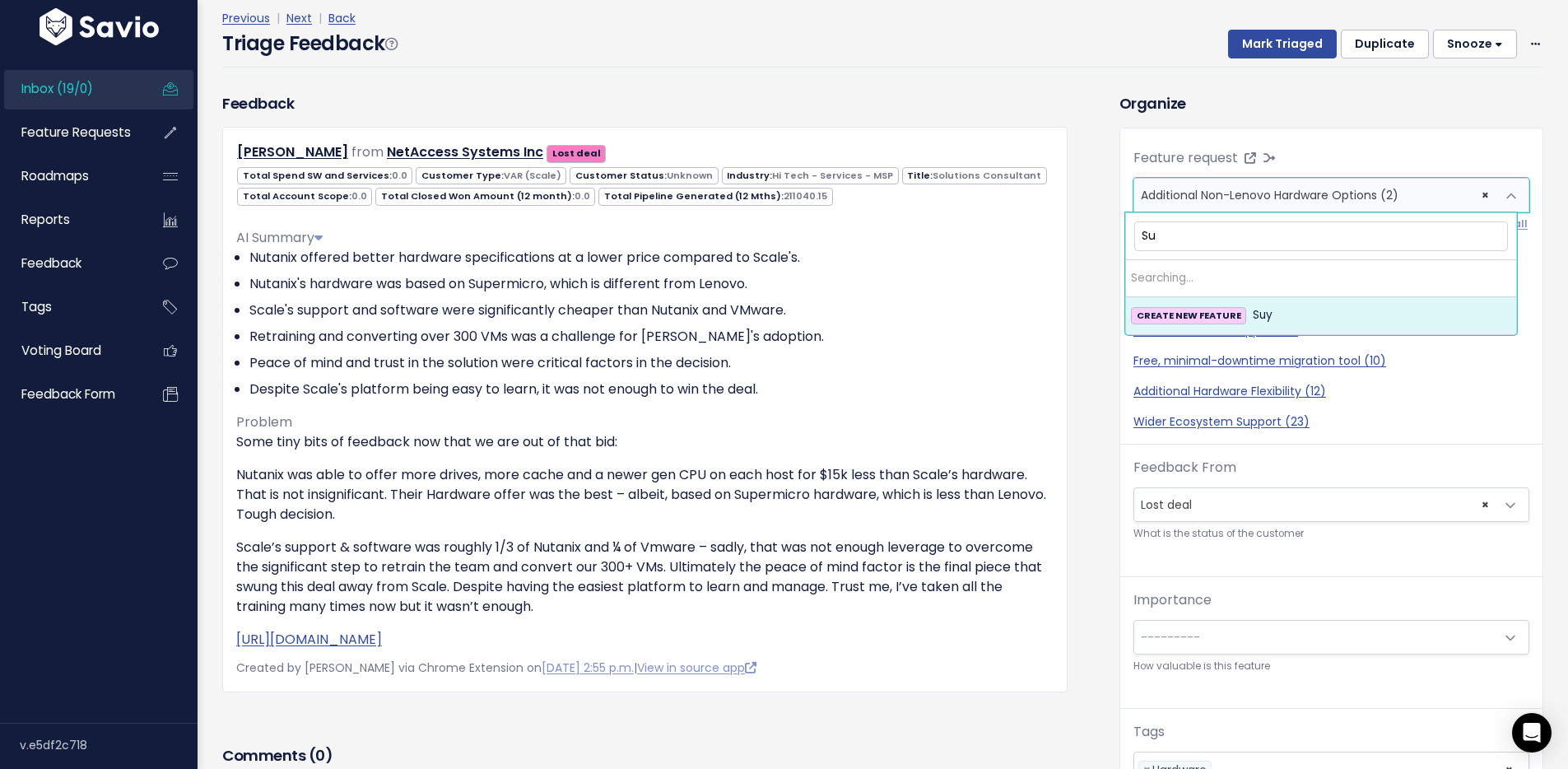
type input "S"
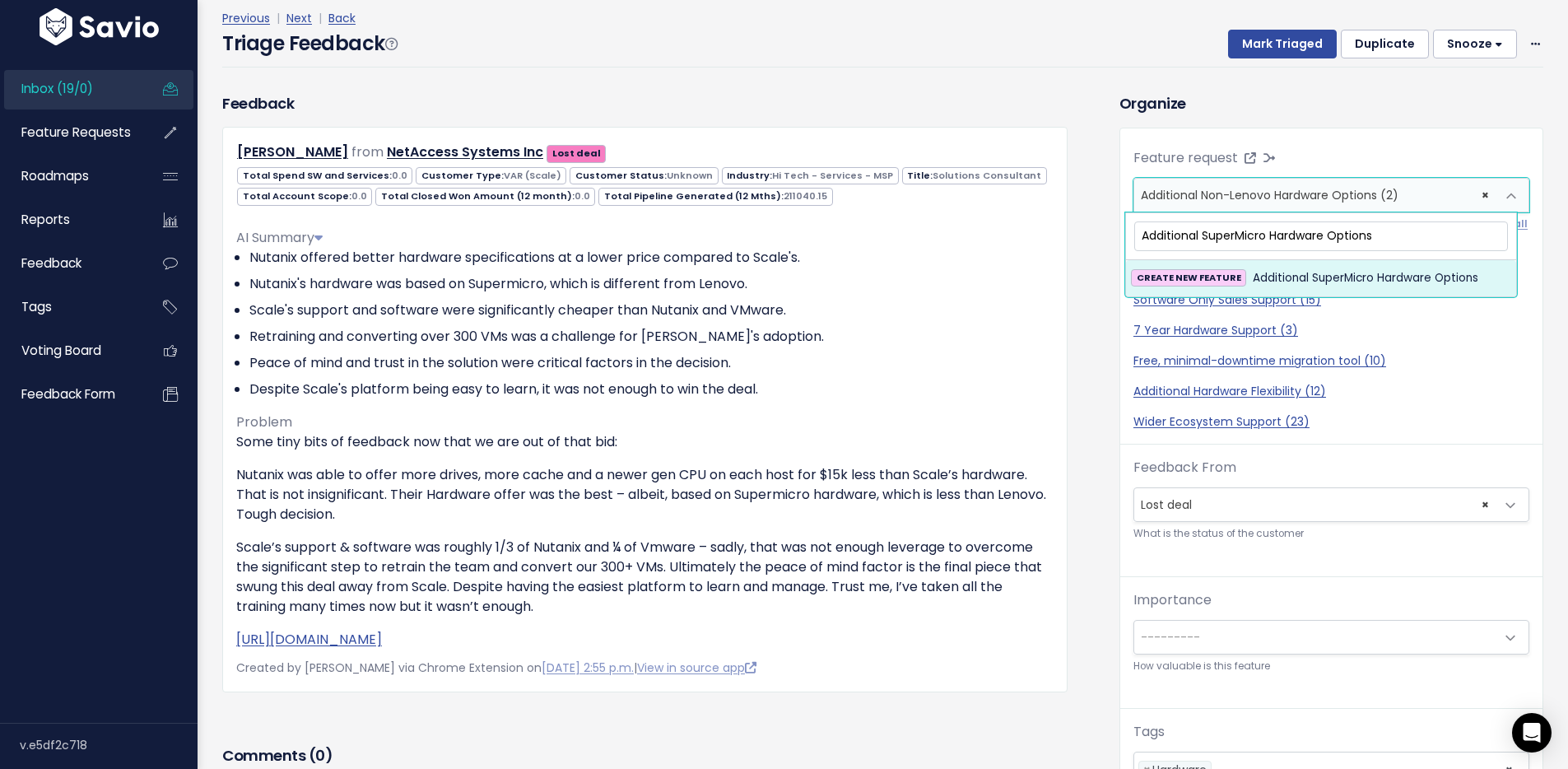
type input "Additional SuperMicro Hardware Options"
click at [1279, 269] on span "Additional SuperMicro Hardware Options" at bounding box center [1366, 279] width 226 height 20
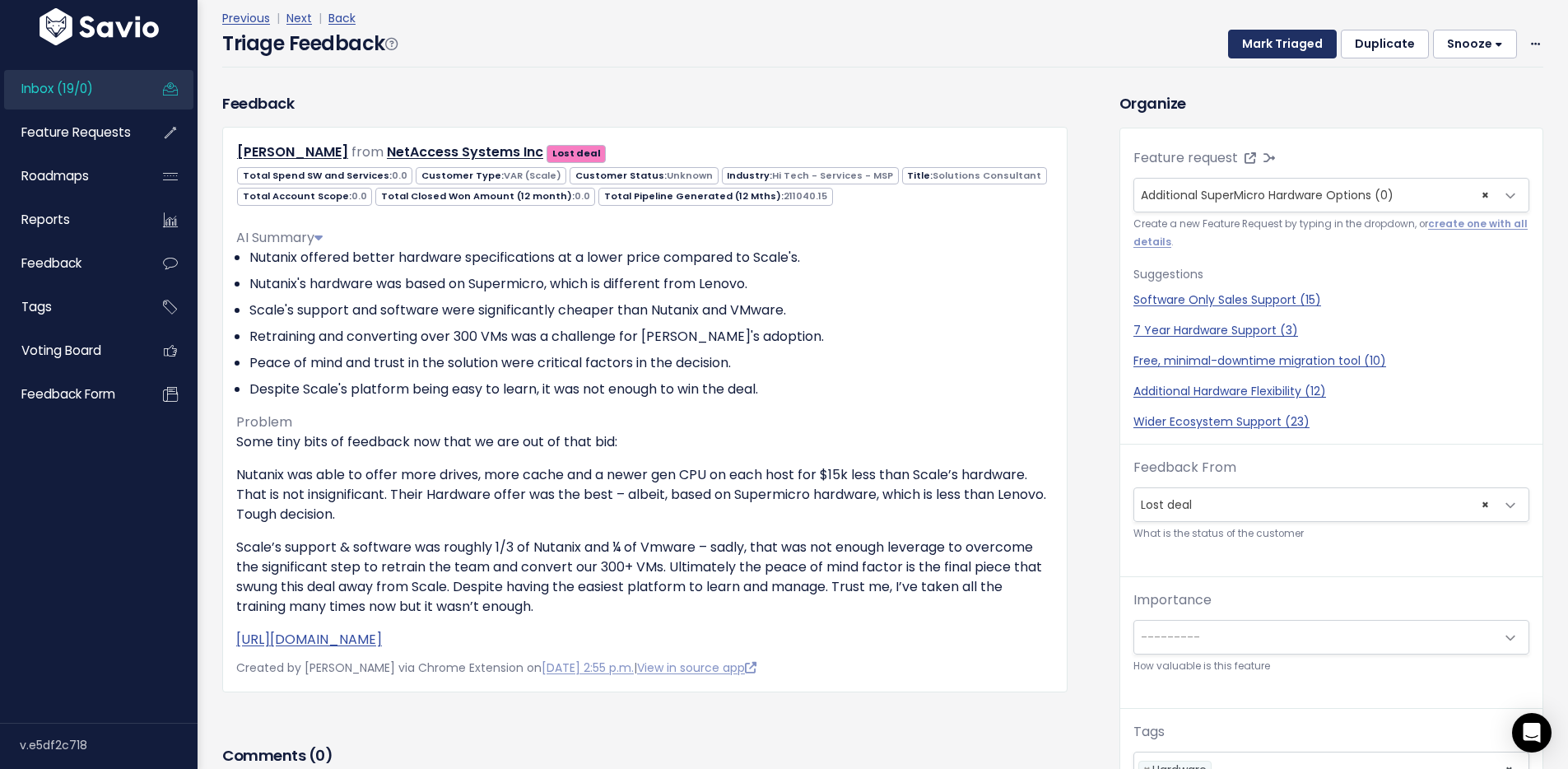
click at [1299, 52] on button "Mark Triaged" at bounding box center [1282, 45] width 108 height 30
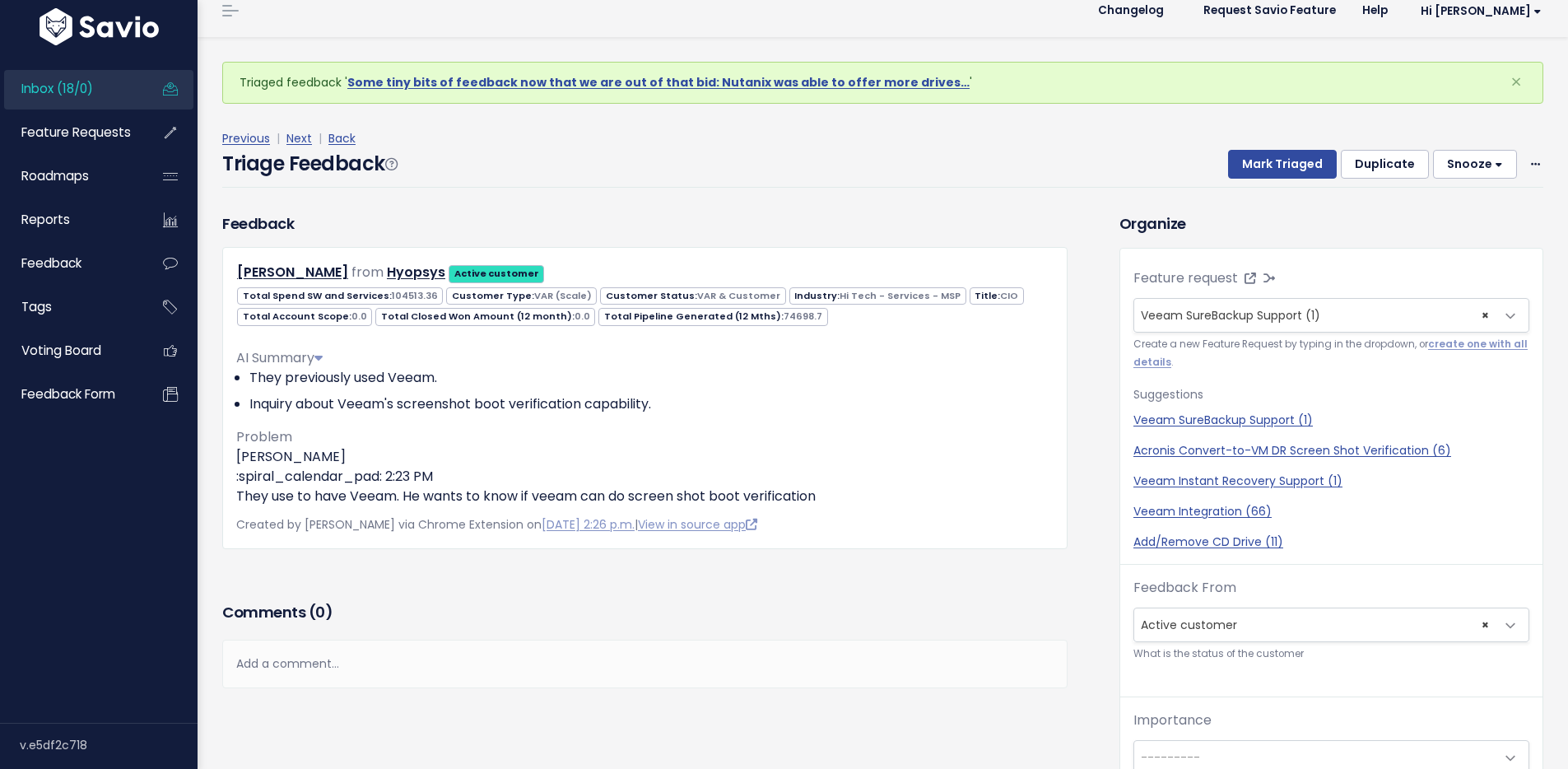
scroll to position [55, 0]
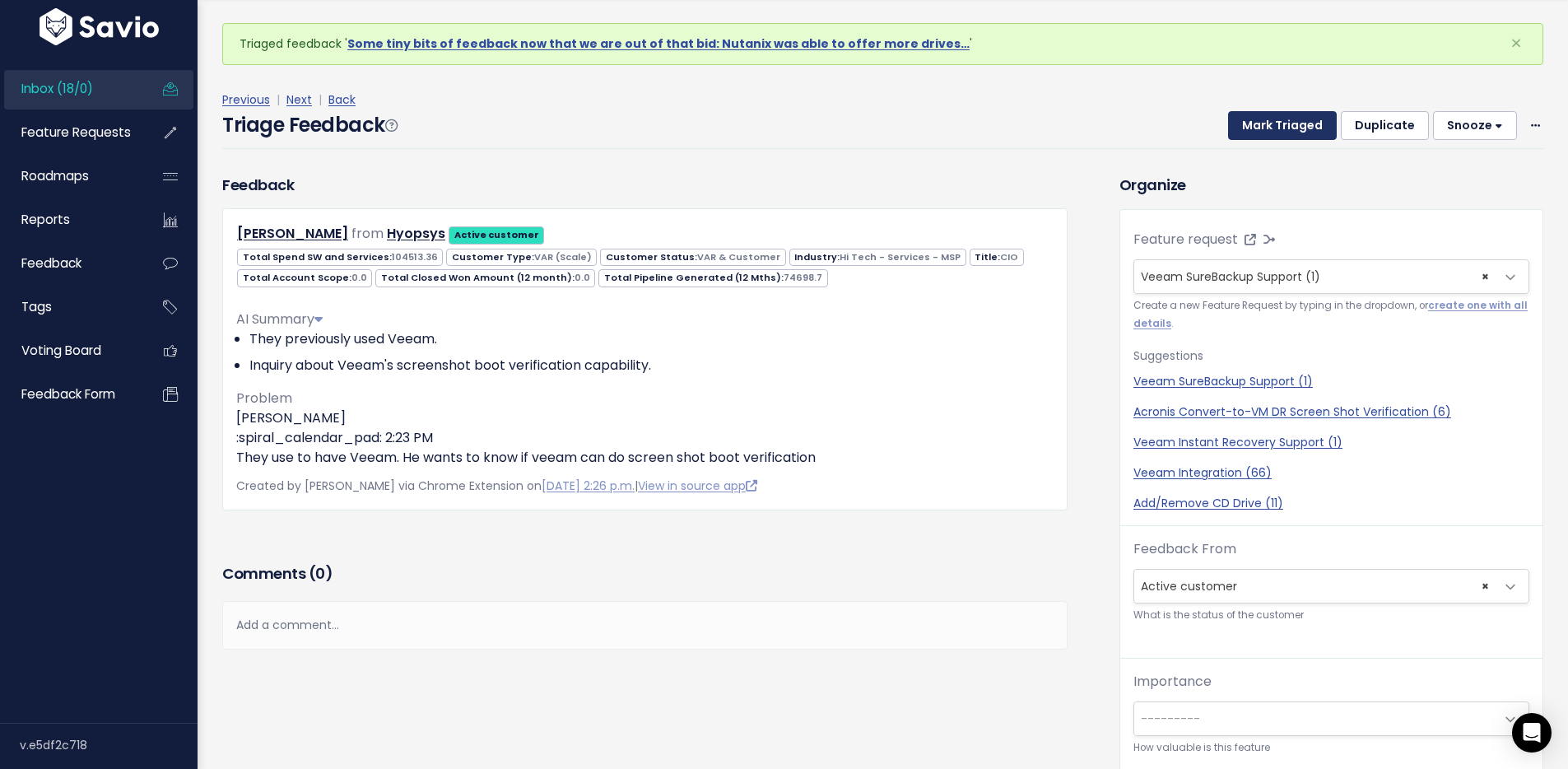
click at [1239, 124] on button "Mark Triaged" at bounding box center [1282, 126] width 108 height 30
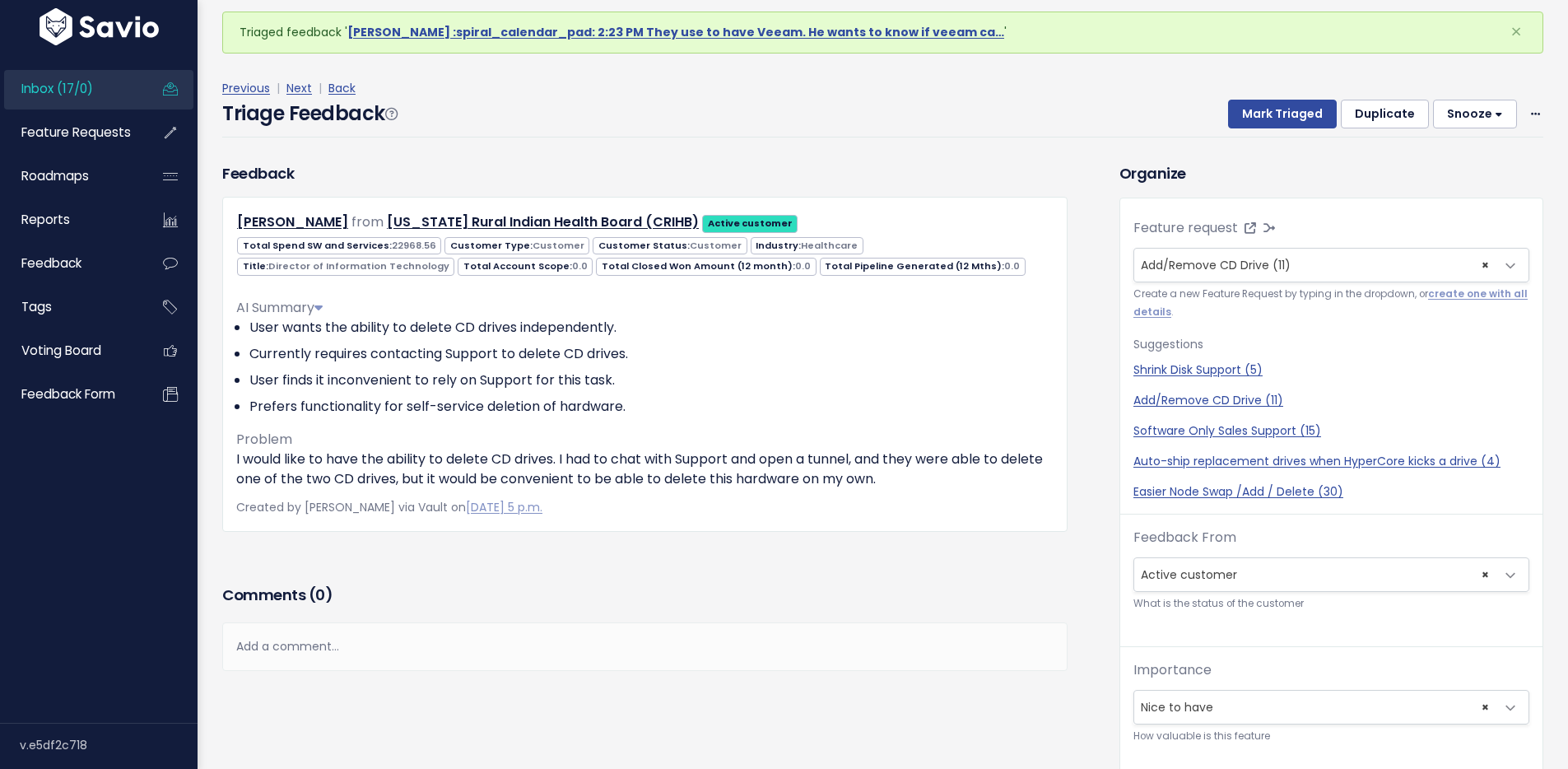
scroll to position [24, 0]
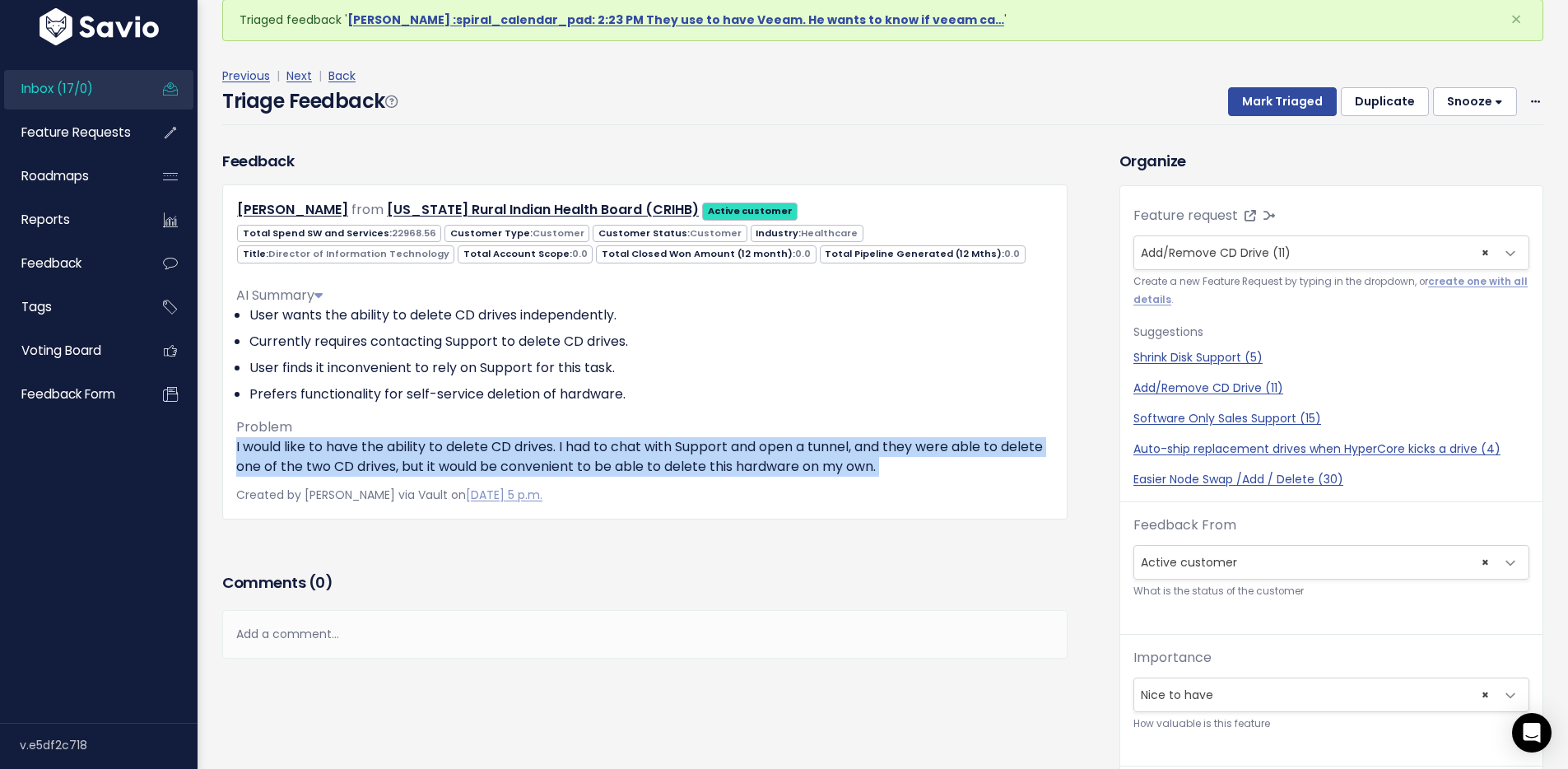
drag, startPoint x: 232, startPoint y: 446, endPoint x: 968, endPoint y: 482, distance: 736.9
click at [968, 482] on div "[PERSON_NAME] from [US_STATE] Rural Indian Health Board (CRIHB) Active customer…" at bounding box center [645, 351] width 845 height 334
drag, startPoint x: 921, startPoint y: 471, endPoint x: 965, endPoint y: 465, distance: 44.4
click at [925, 470] on p "I would like to have the ability to delete CD drives. I had to chat with Suppor…" at bounding box center [644, 456] width 817 height 39
drag, startPoint x: 963, startPoint y: 465, endPoint x: 231, endPoint y: 443, distance: 732.3
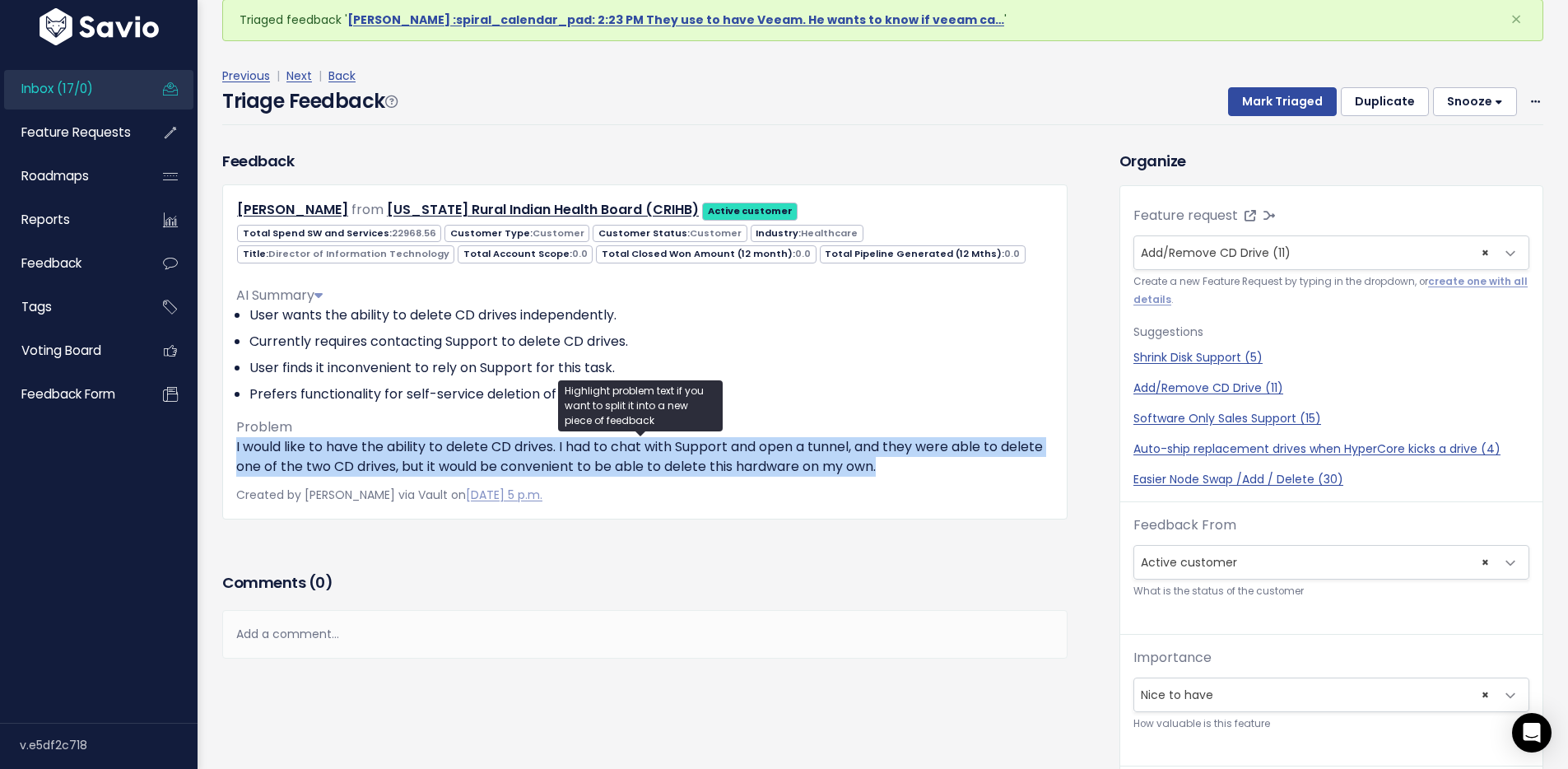
click at [231, 443] on div "TJ Gross from California Rural Indian Health Board (CRIHB) Active customer 0.0" at bounding box center [645, 351] width 845 height 334
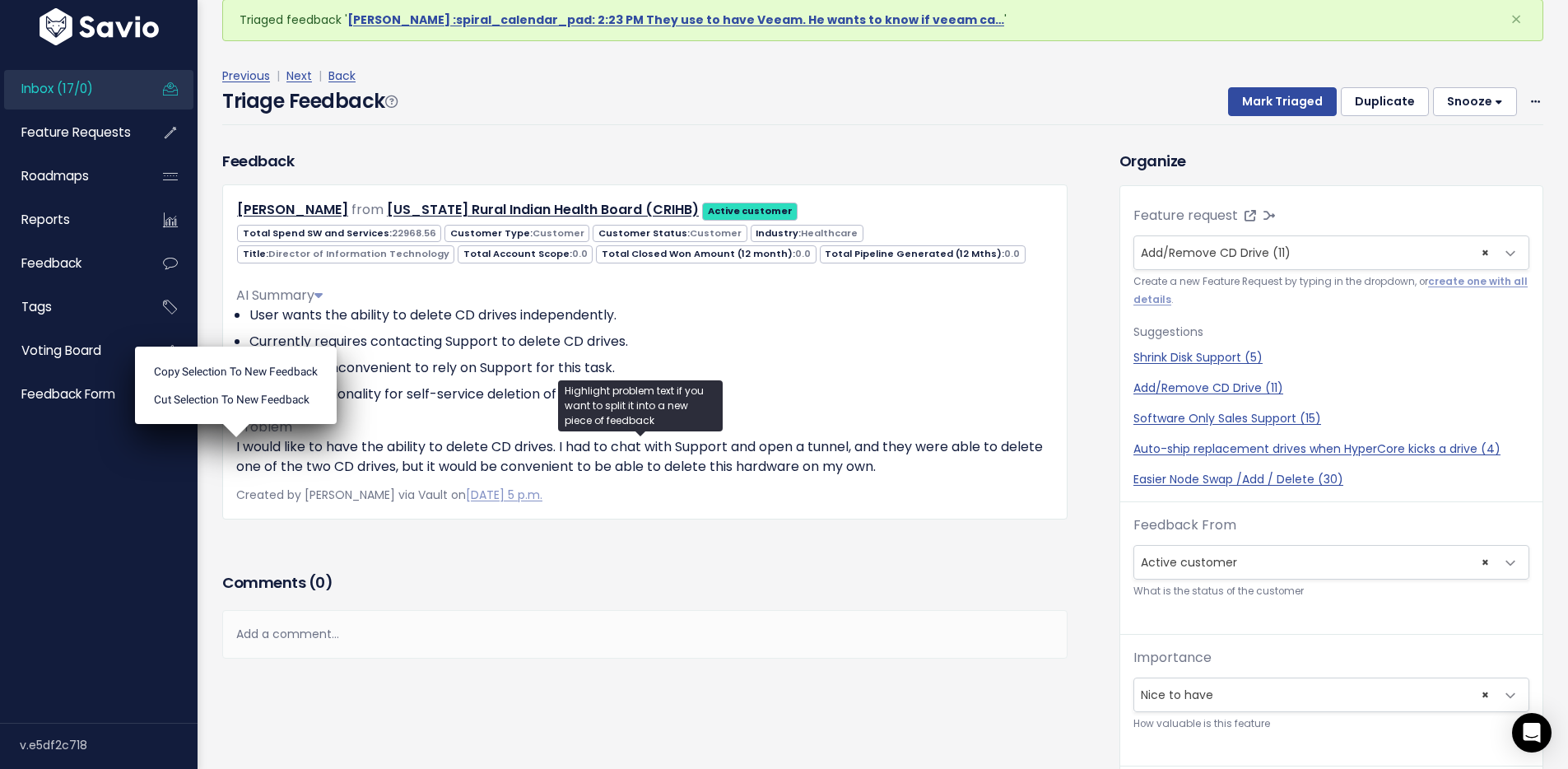
click at [651, 121] on div "Triage Feedback Mark Triaged Duplicate Snooze 1 day 3 days 7 days 14 days Edit …" at bounding box center [883, 106] width 1321 height 38
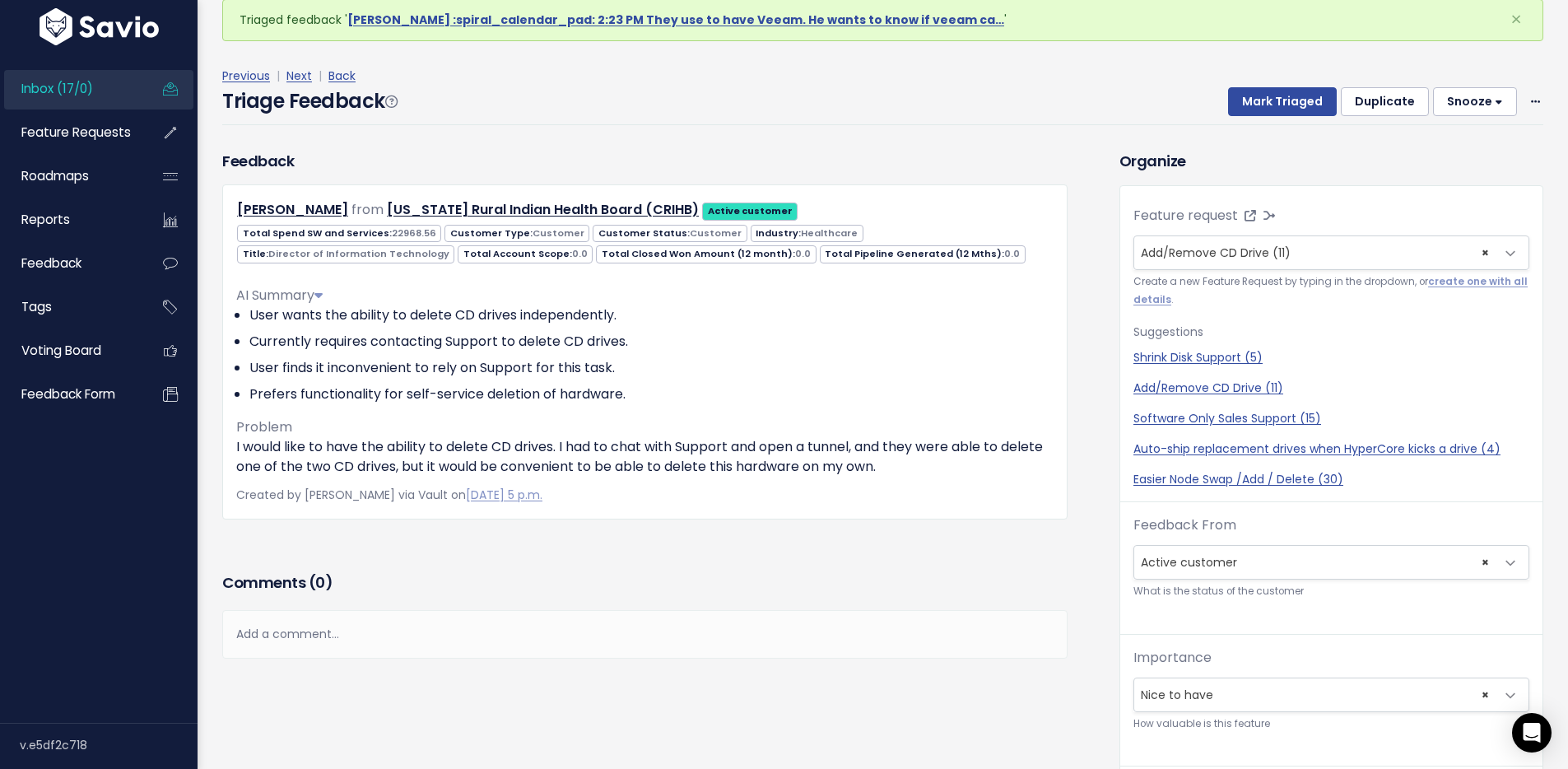
click at [892, 83] on div "Previous | Next | Back" at bounding box center [883, 76] width 1321 height 21
click at [1237, 97] on button "Mark Triaged" at bounding box center [1282, 102] width 108 height 30
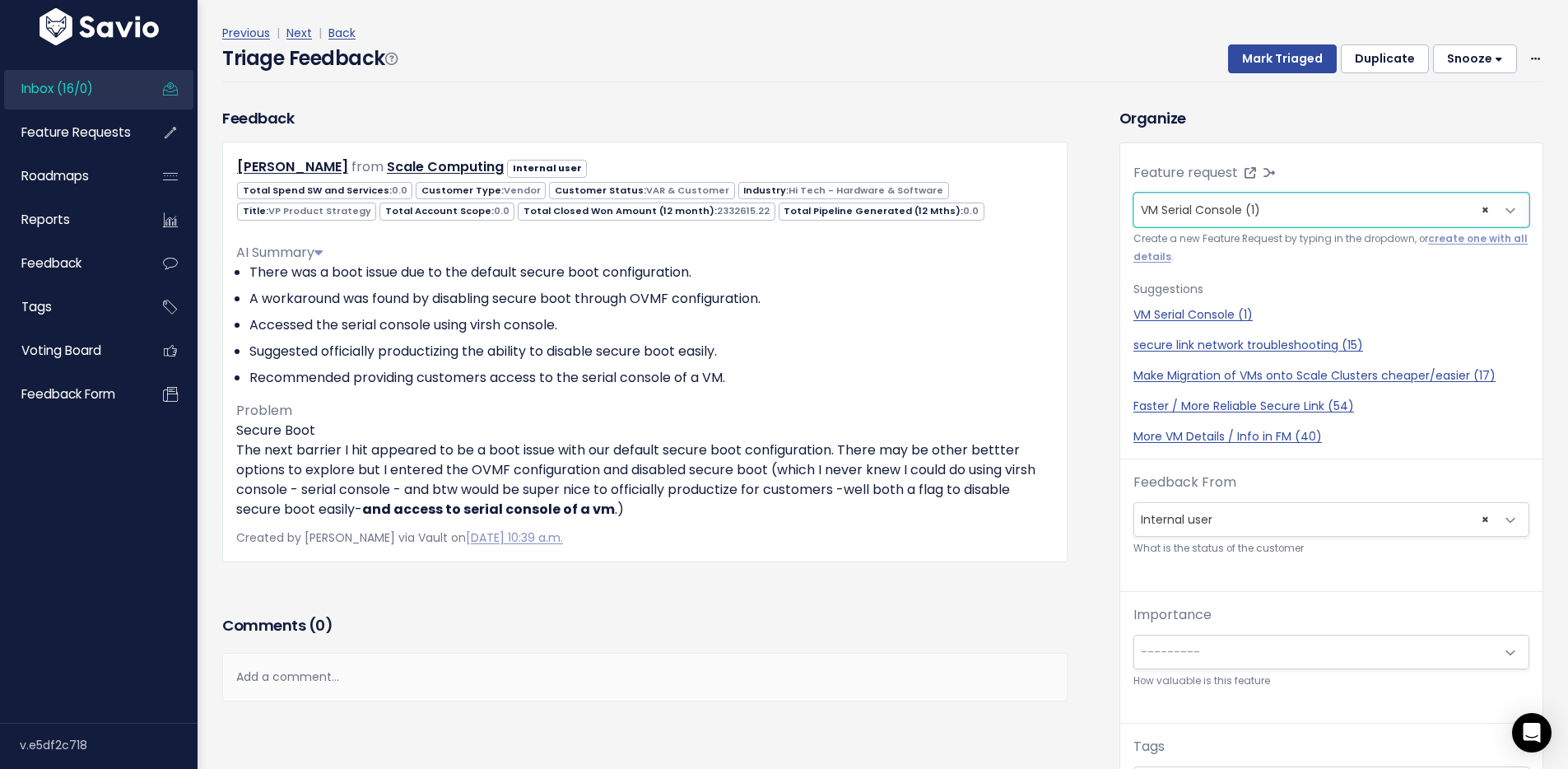
scroll to position [118, 0]
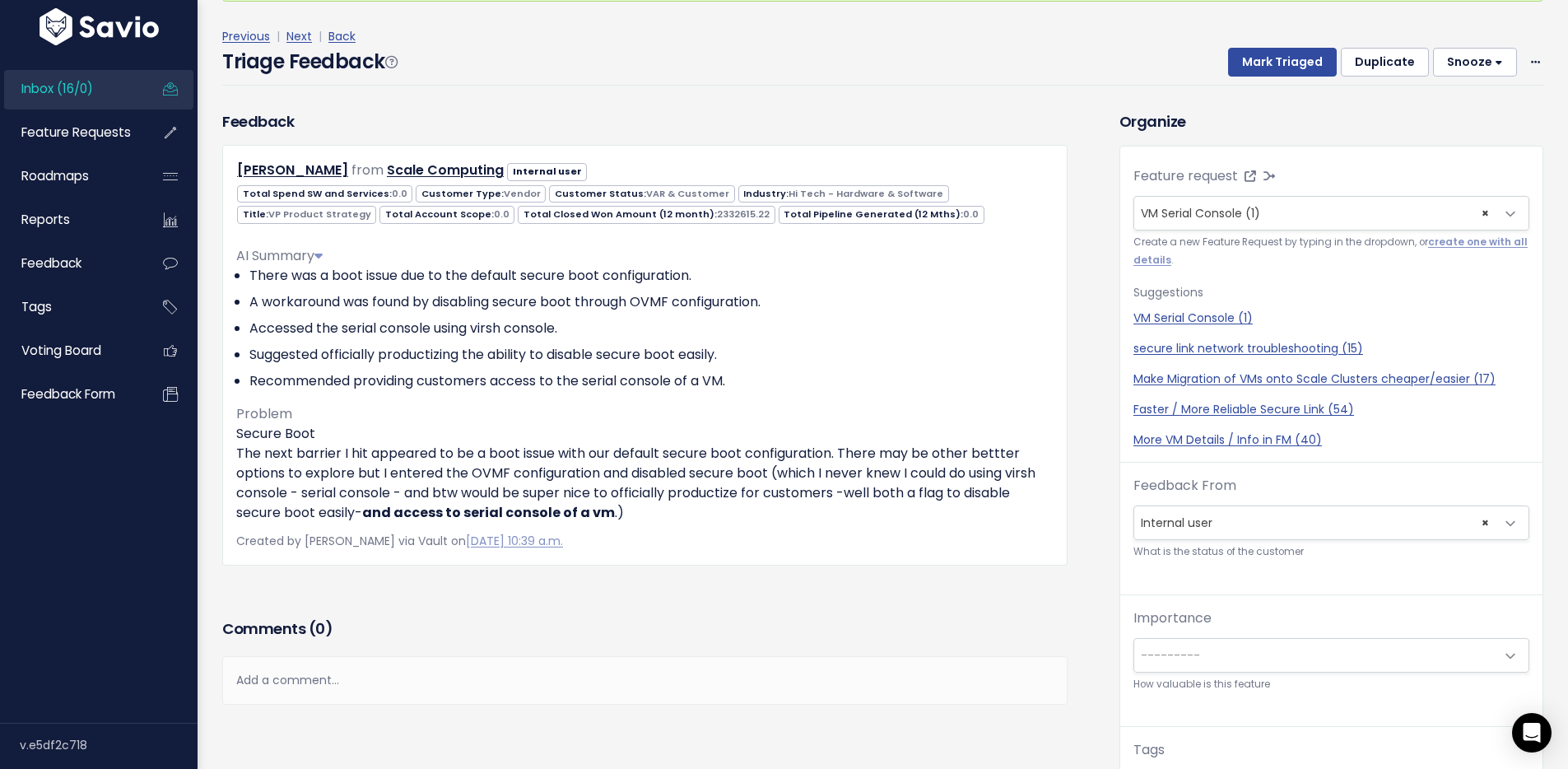
click at [753, 11] on div "Previous | Next | Back Triage Feedback Mark Triaged Duplicate Snooze 1 day 3 da…" at bounding box center [889, 56] width 1334 height 108
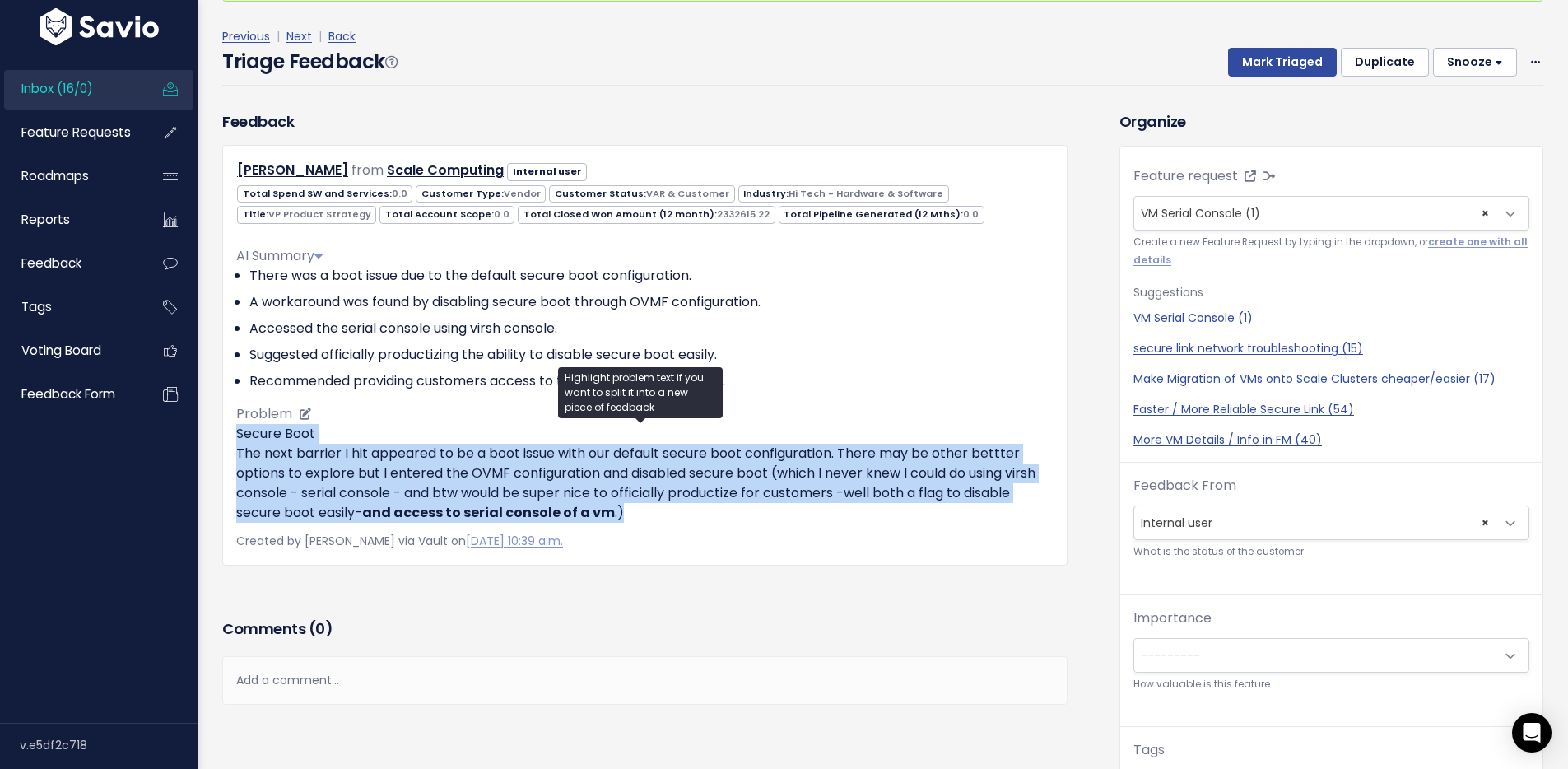
drag, startPoint x: 712, startPoint y: 510, endPoint x: 254, endPoint y: 426, distance: 465.6
click at [236, 437] on p "Secure Boot The next barrier I hit appeared to be a boot issue with our default…" at bounding box center [644, 473] width 817 height 98
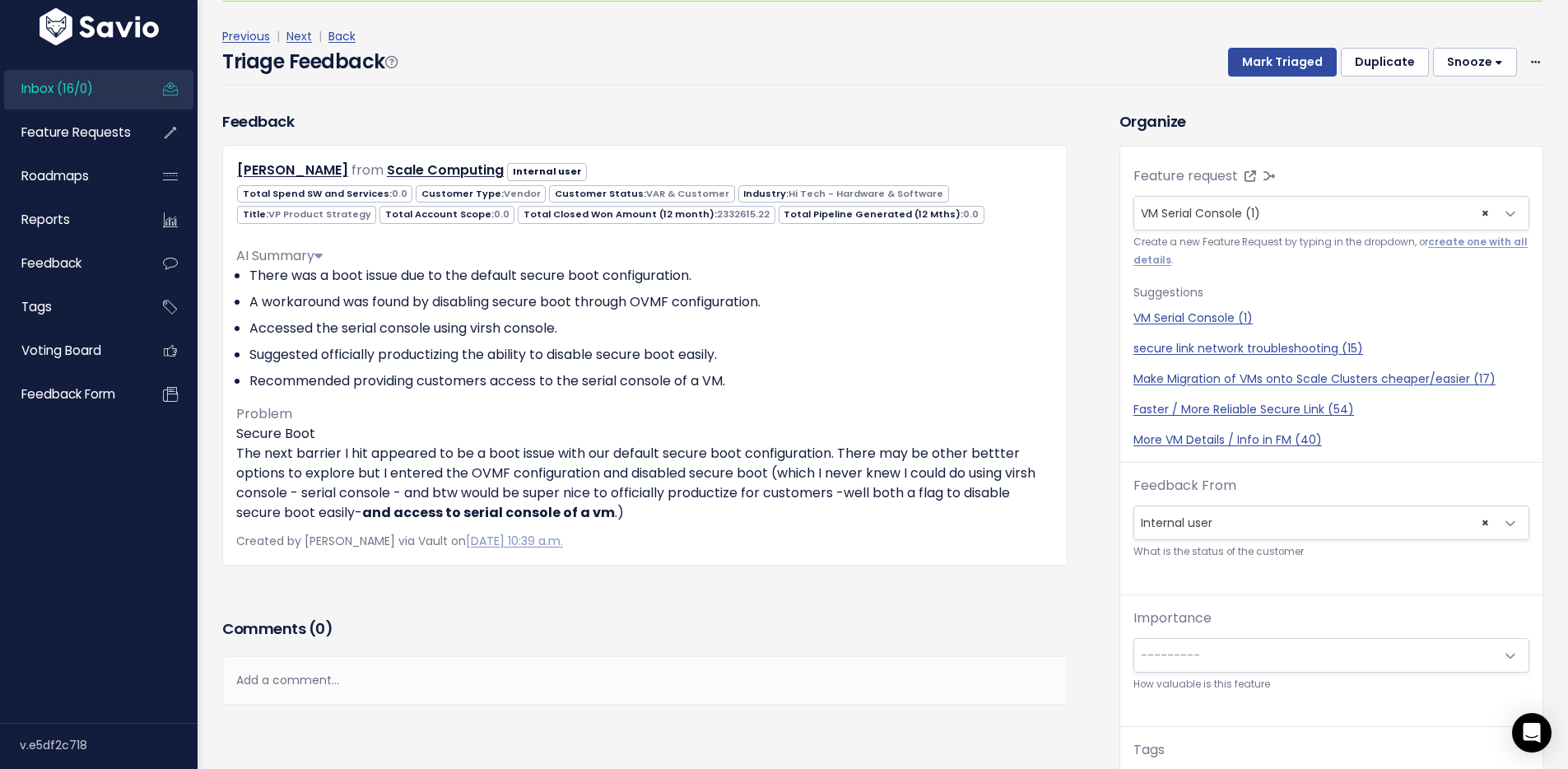
click at [686, 40] on div "Previous | Next | Back" at bounding box center [883, 36] width 1321 height 21
click at [1071, 100] on div "Previous | Next | Back Triage Feedback Mark Triaged Duplicate [GEOGRAPHIC_DATA]…" at bounding box center [889, 56] width 1334 height 108
click at [951, 66] on div "Triage Feedback Mark Triaged Duplicate [GEOGRAPHIC_DATA] 1 day 3 days 7 days 14…" at bounding box center [883, 66] width 1321 height 38
click at [1280, 57] on button "Mark Triaged" at bounding box center [1282, 62] width 108 height 30
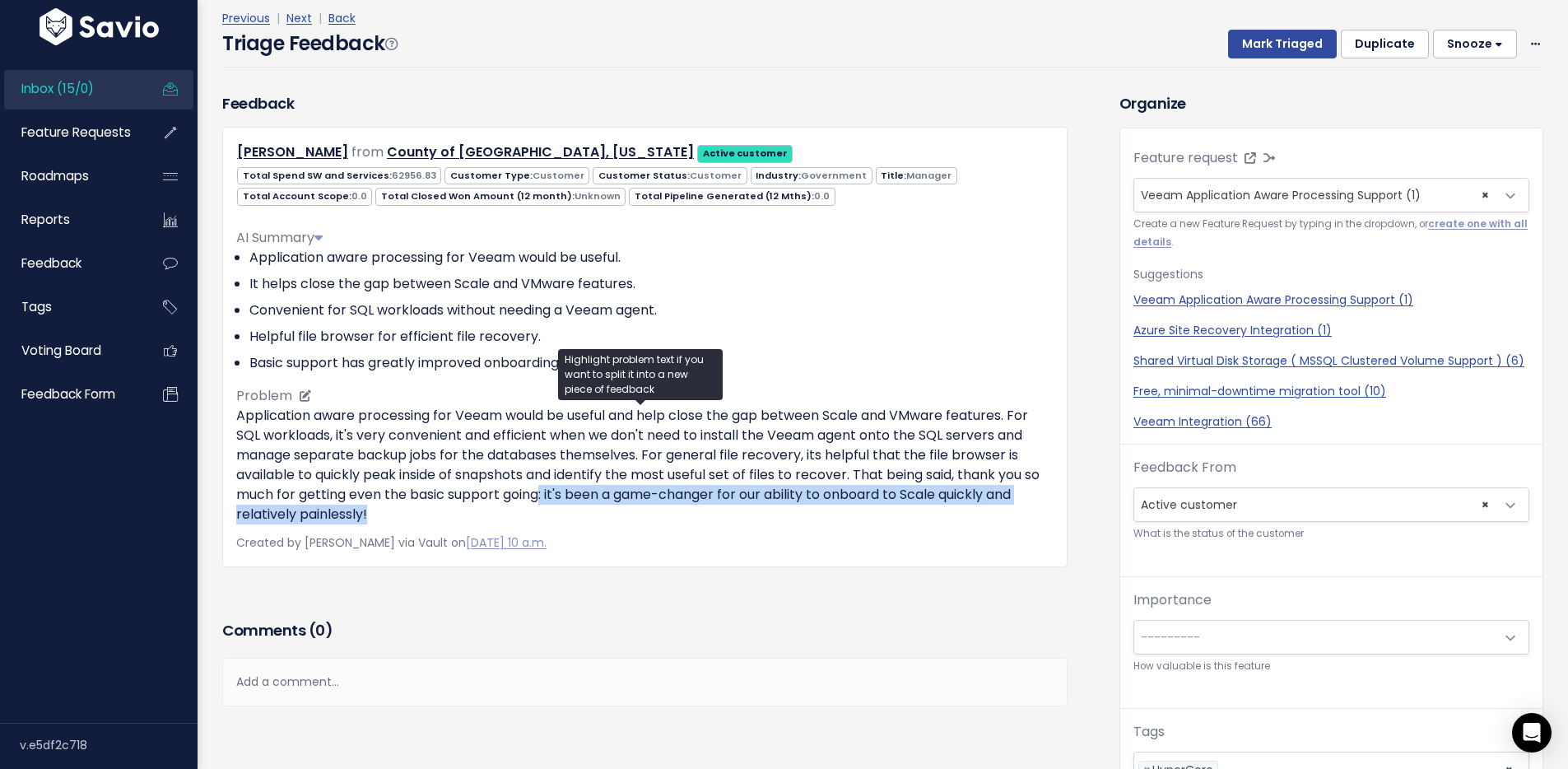
drag, startPoint x: 561, startPoint y: 495, endPoint x: 922, endPoint y: 524, distance: 362.2
click at [922, 524] on p "Application aware processing for Veeam would be useful and help close the gap b…" at bounding box center [644, 465] width 817 height 118
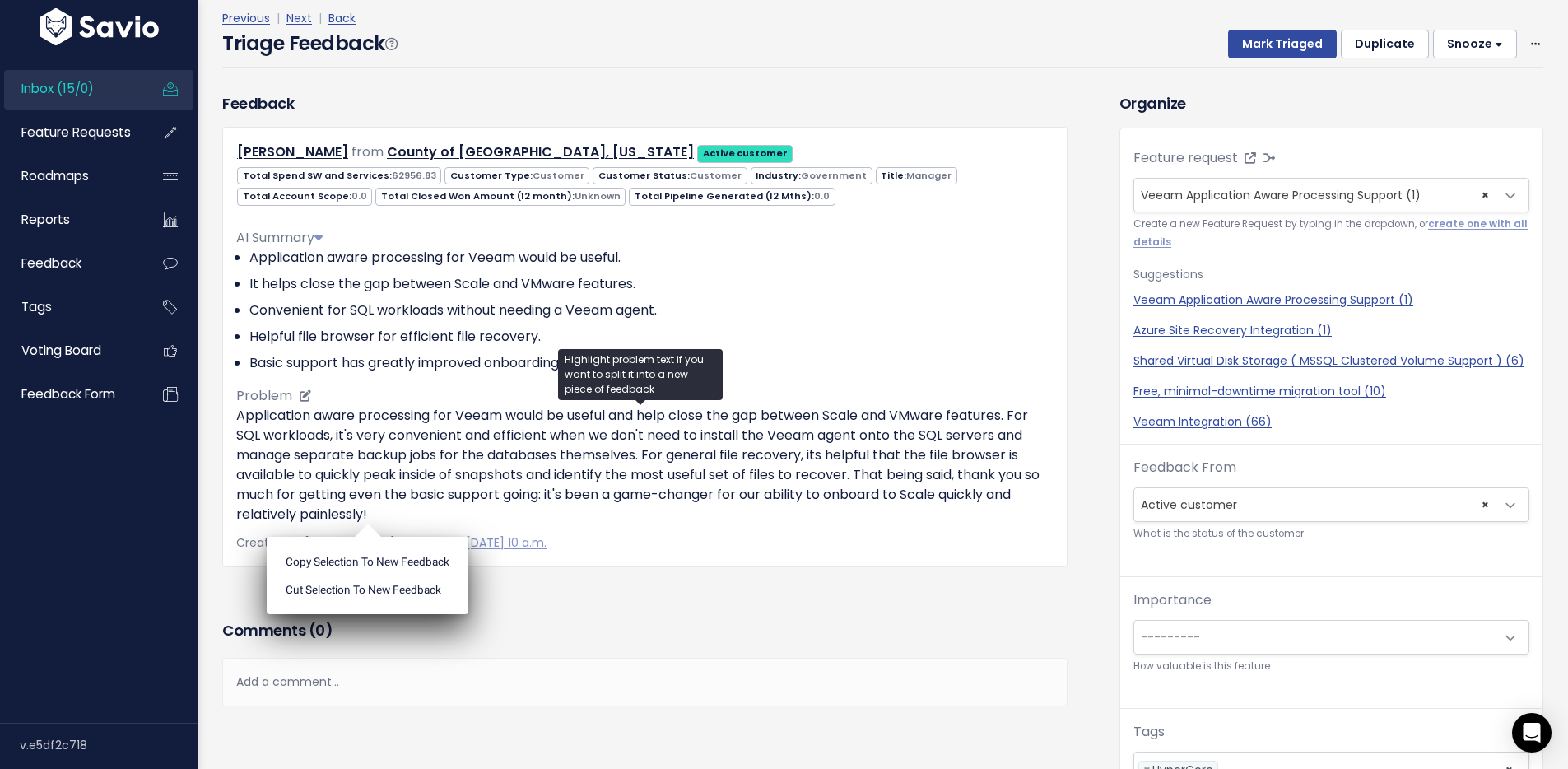
click at [374, 502] on p "Application aware processing for Veeam would be useful and help close the gap b…" at bounding box center [644, 465] width 817 height 118
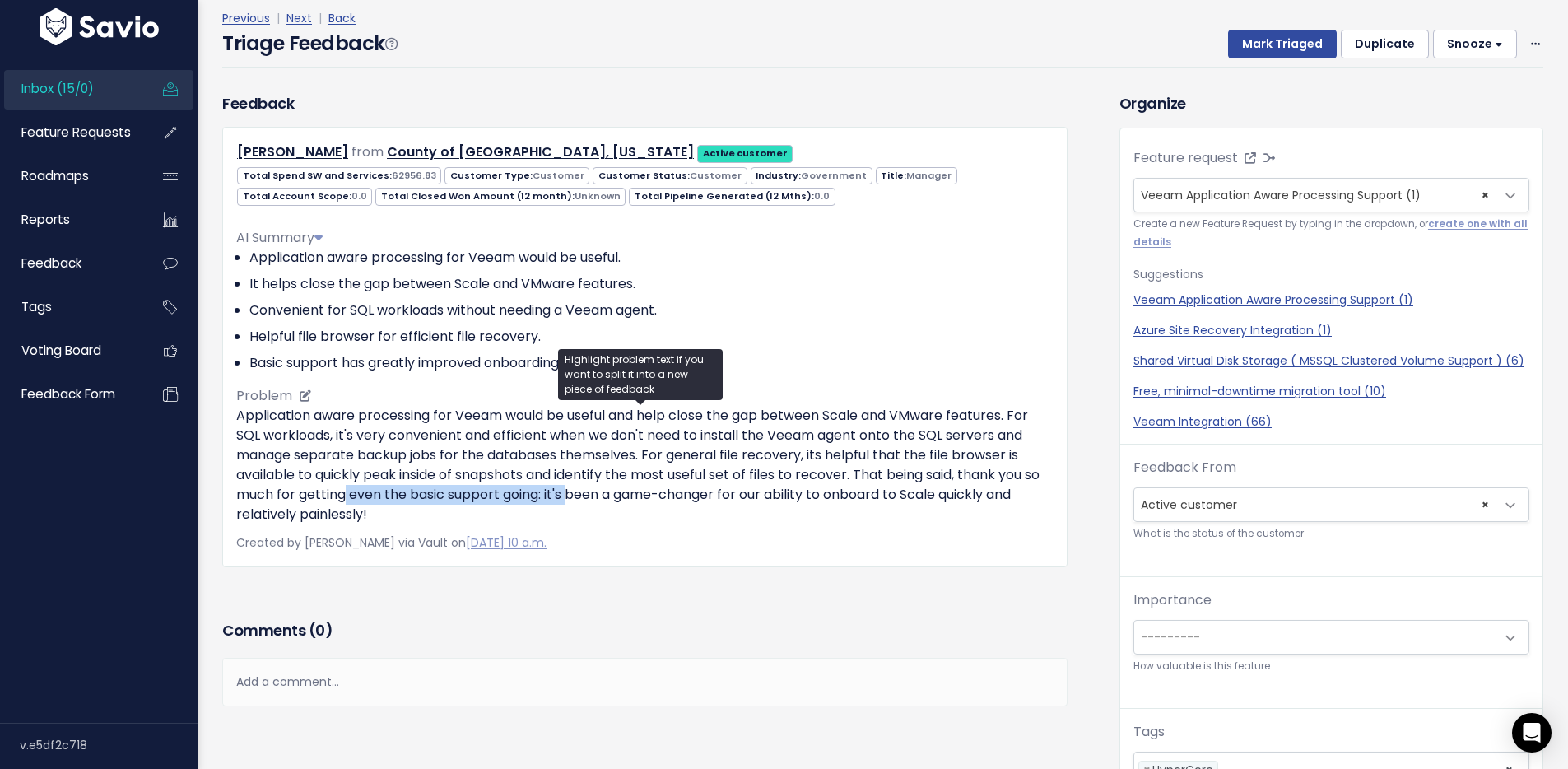
drag, startPoint x: 366, startPoint y: 500, endPoint x: 589, endPoint y: 493, distance: 223.1
click at [589, 493] on p "Application aware processing for Veeam would be useful and help close the gap b…" at bounding box center [644, 465] width 817 height 118
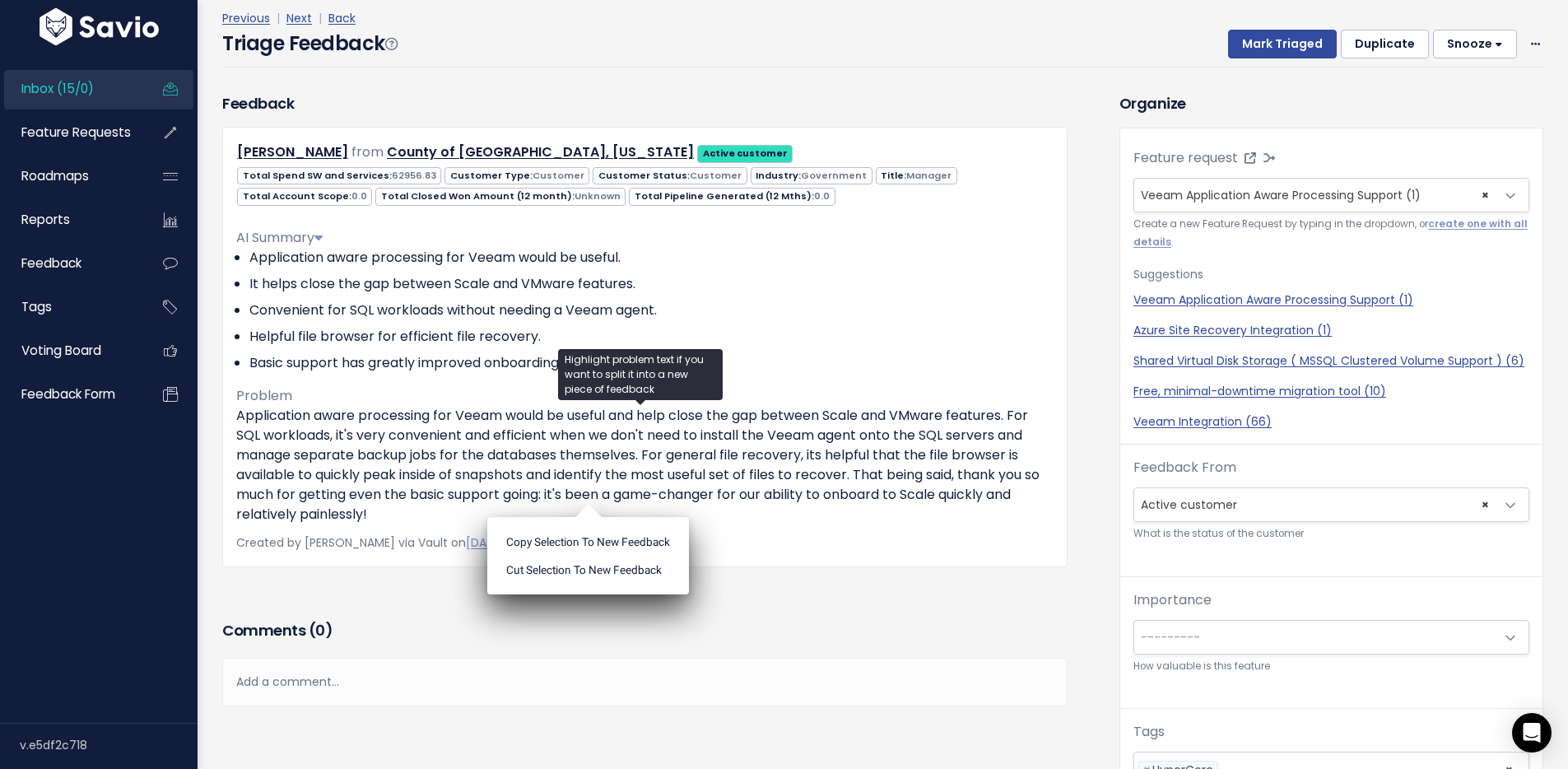
click at [854, 78] on div "Previous | Next | Back Triage Feedback Mark Triaged Duplicate [GEOGRAPHIC_DATA]…" at bounding box center [889, 37] width 1334 height 108
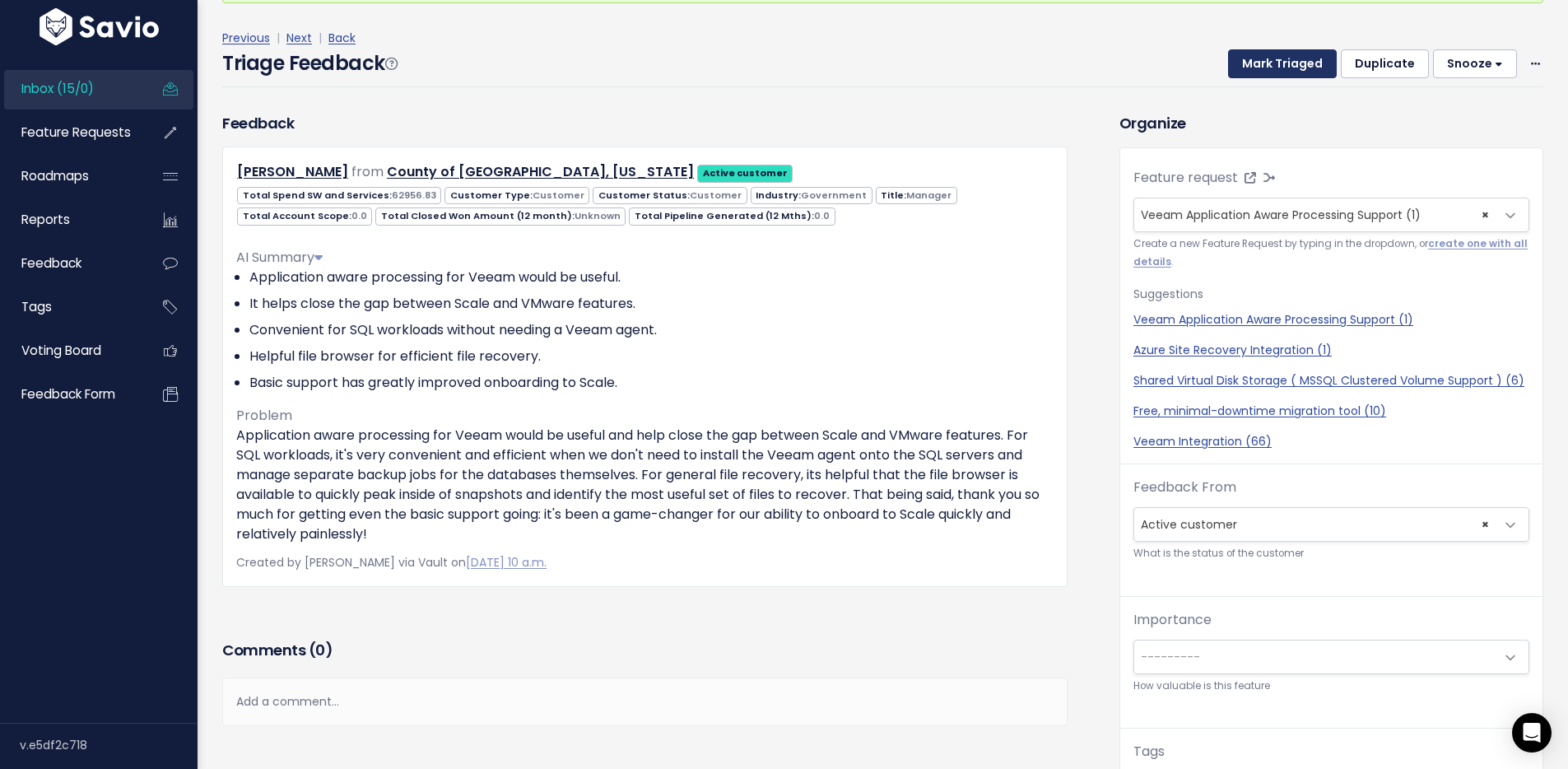
scroll to position [108, 0]
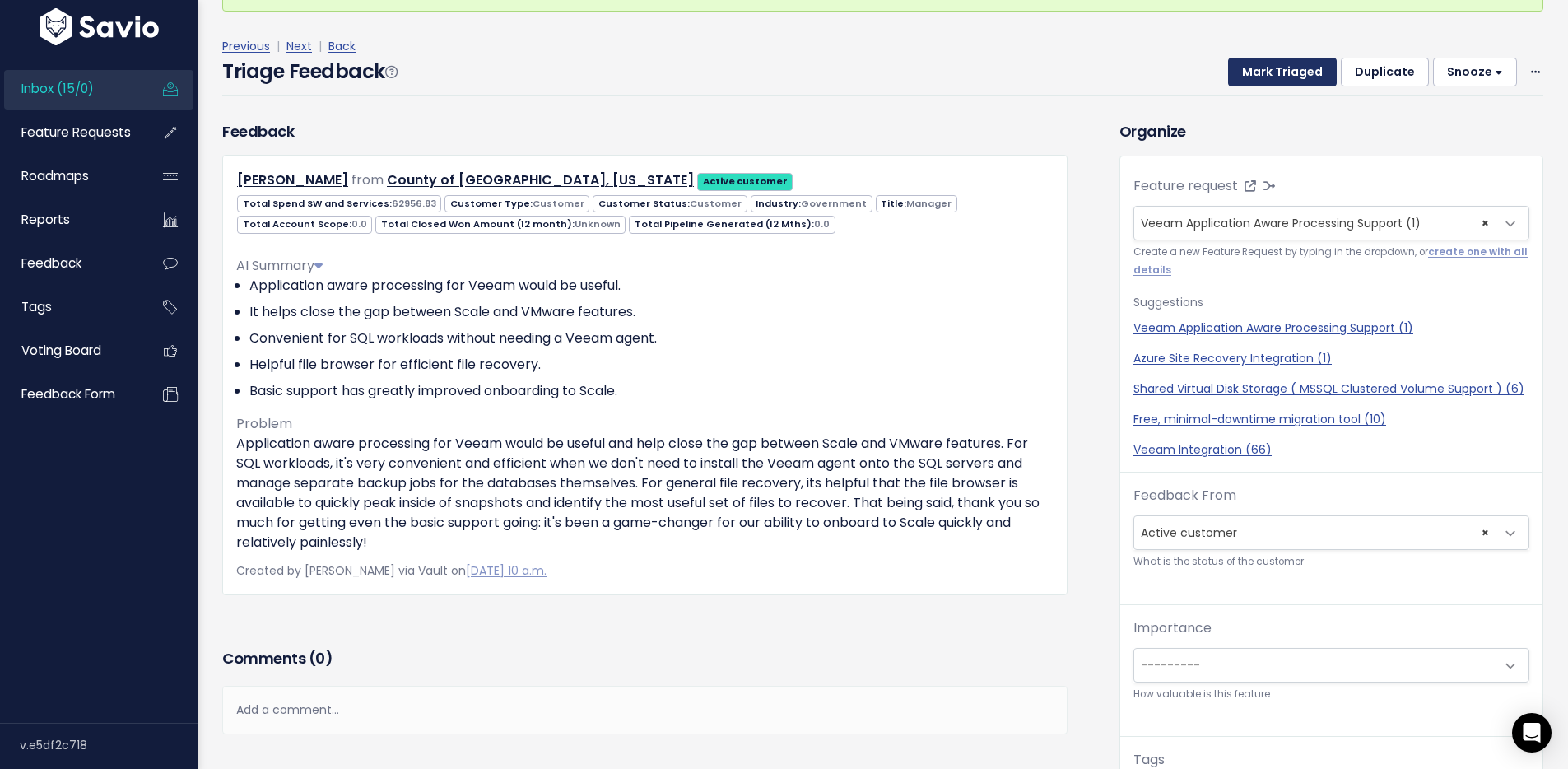
click at [1276, 73] on button "Mark Triaged" at bounding box center [1282, 72] width 108 height 30
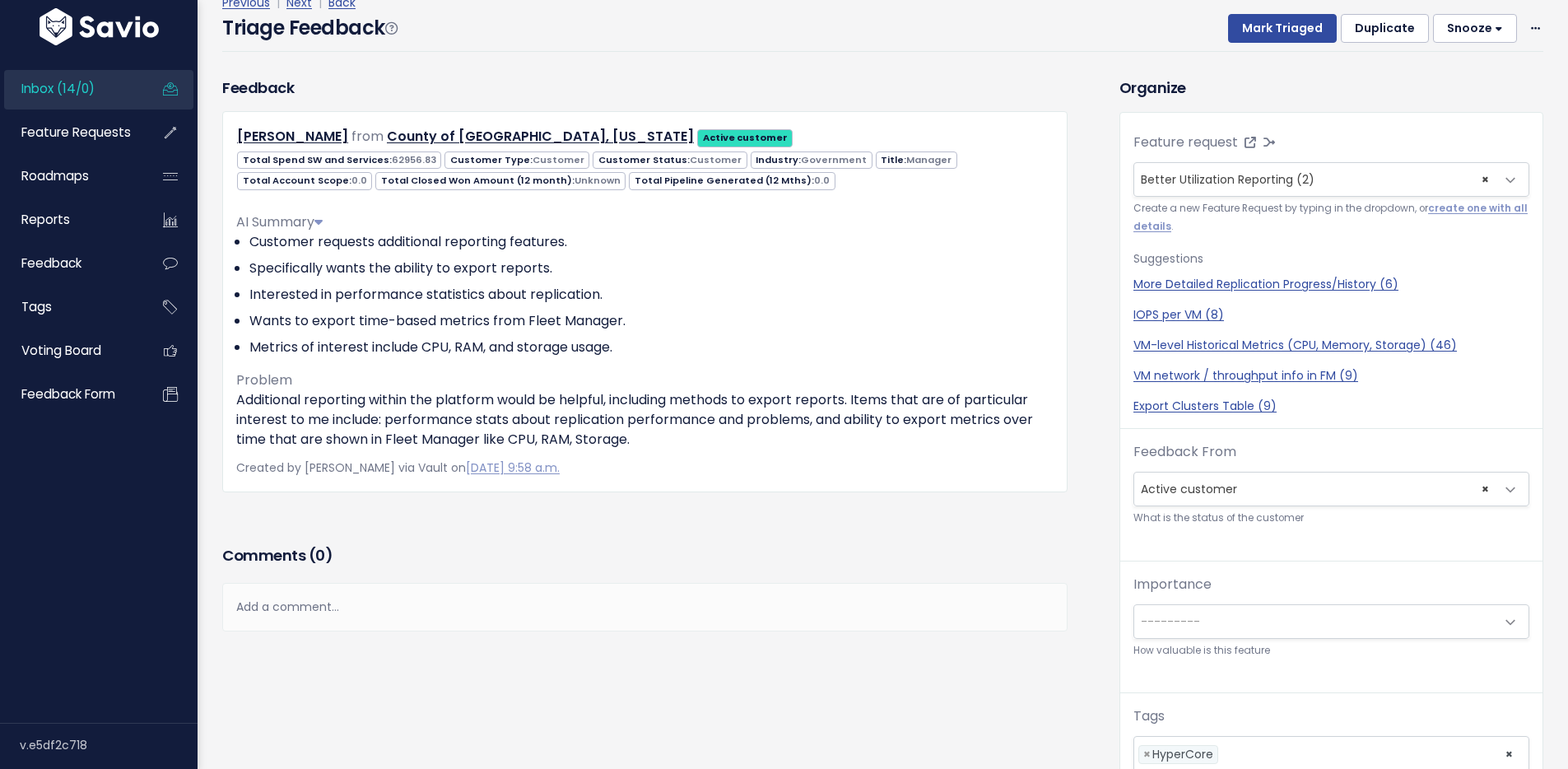
scroll to position [26, 0]
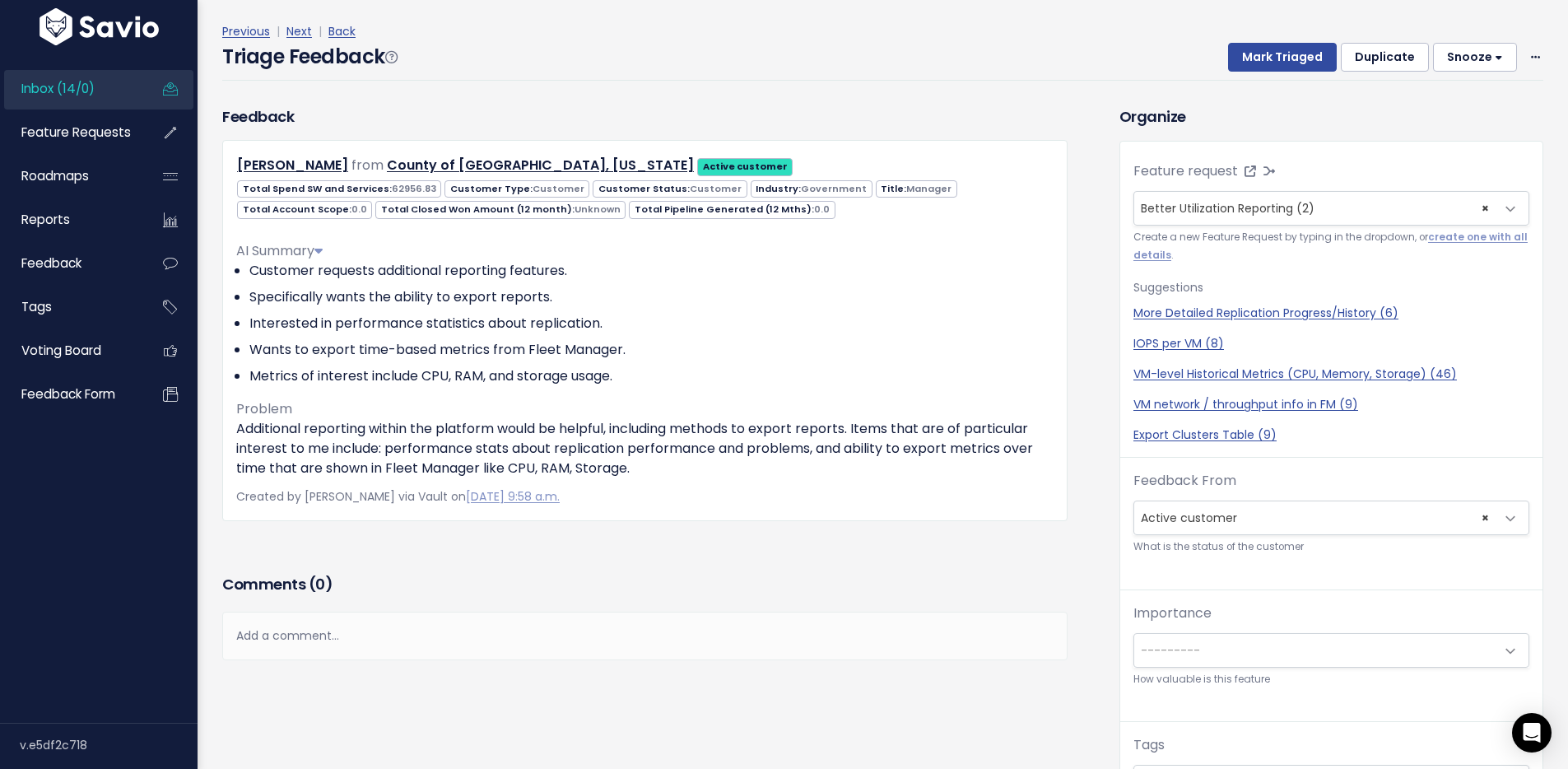
click at [1055, 49] on div "Triage Feedback Mark Triaged Duplicate Snooze 1 day 3 days 7 days 14 days Edit …" at bounding box center [883, 61] width 1321 height 38
click at [1259, 60] on button "Mark Triaged" at bounding box center [1282, 57] width 108 height 30
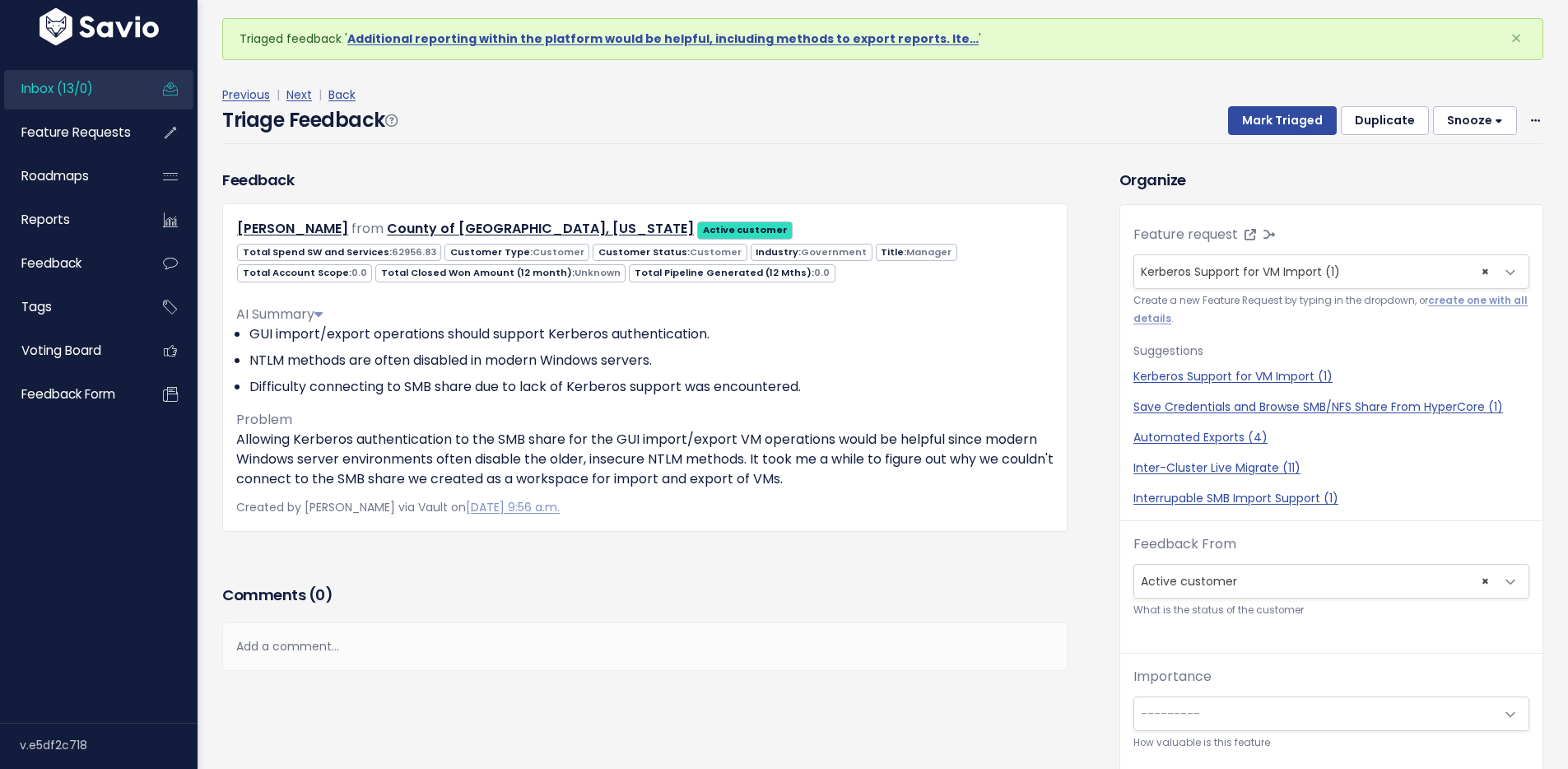
scroll to position [31, 0]
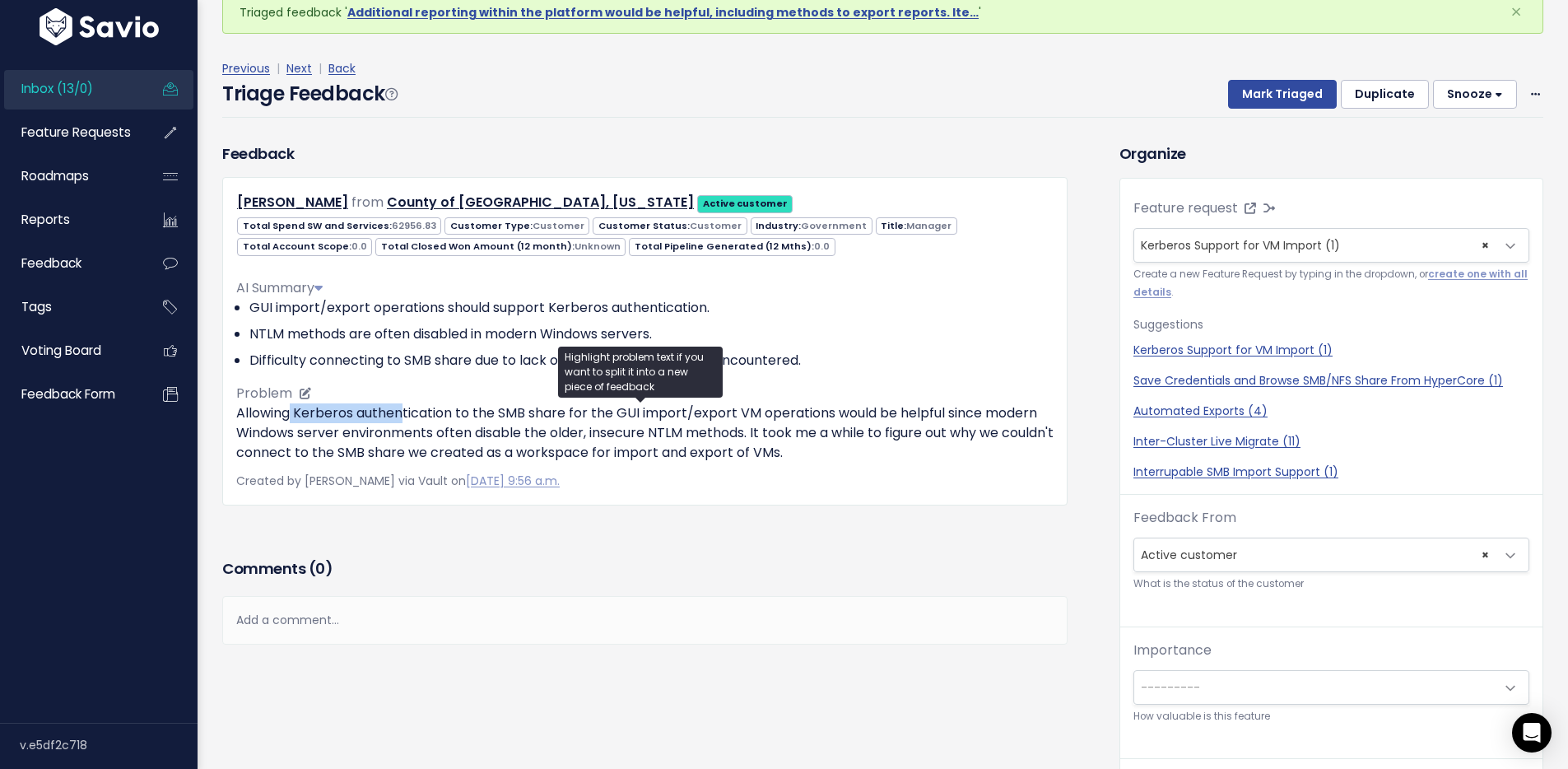
drag, startPoint x: 292, startPoint y: 414, endPoint x: 400, endPoint y: 414, distance: 108.0
click at [400, 414] on p "Allowing Kerberos authentication to the SMB share for the GUI import/export VM …" at bounding box center [644, 433] width 817 height 59
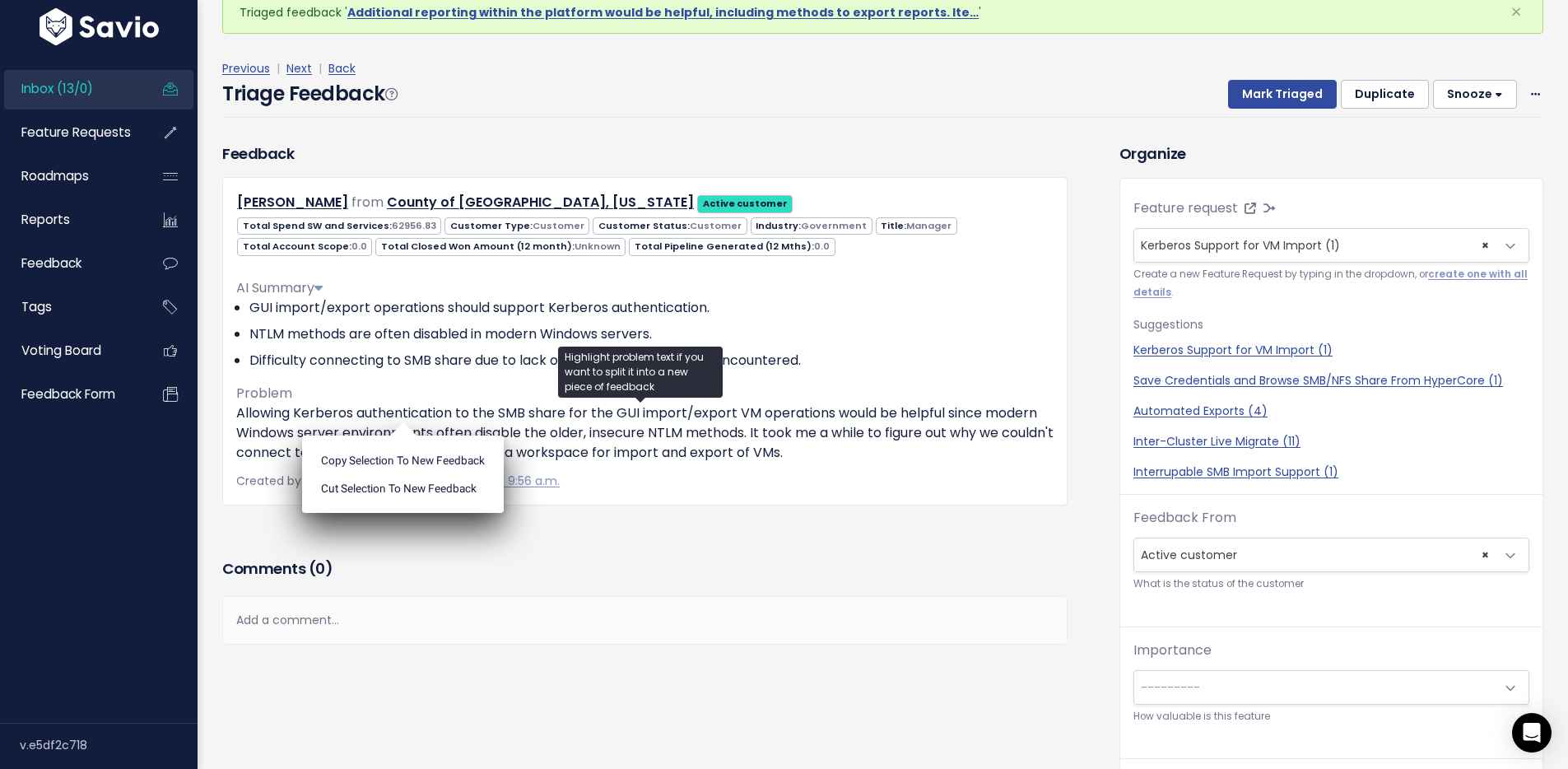
click at [740, 74] on div "Previous | Next | Back" at bounding box center [883, 68] width 1321 height 21
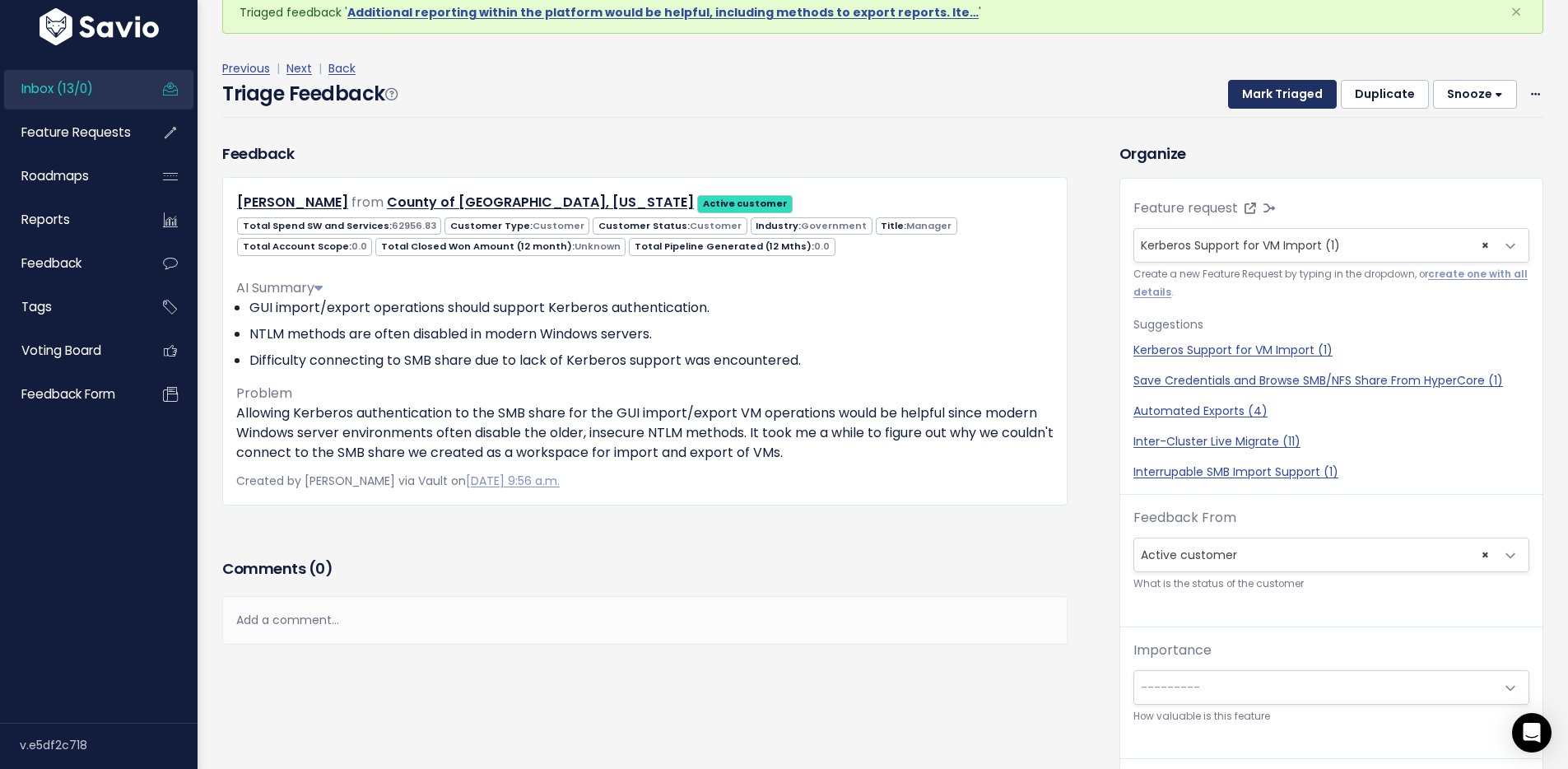
click at [1273, 88] on button "Mark Triaged" at bounding box center [1282, 95] width 108 height 30
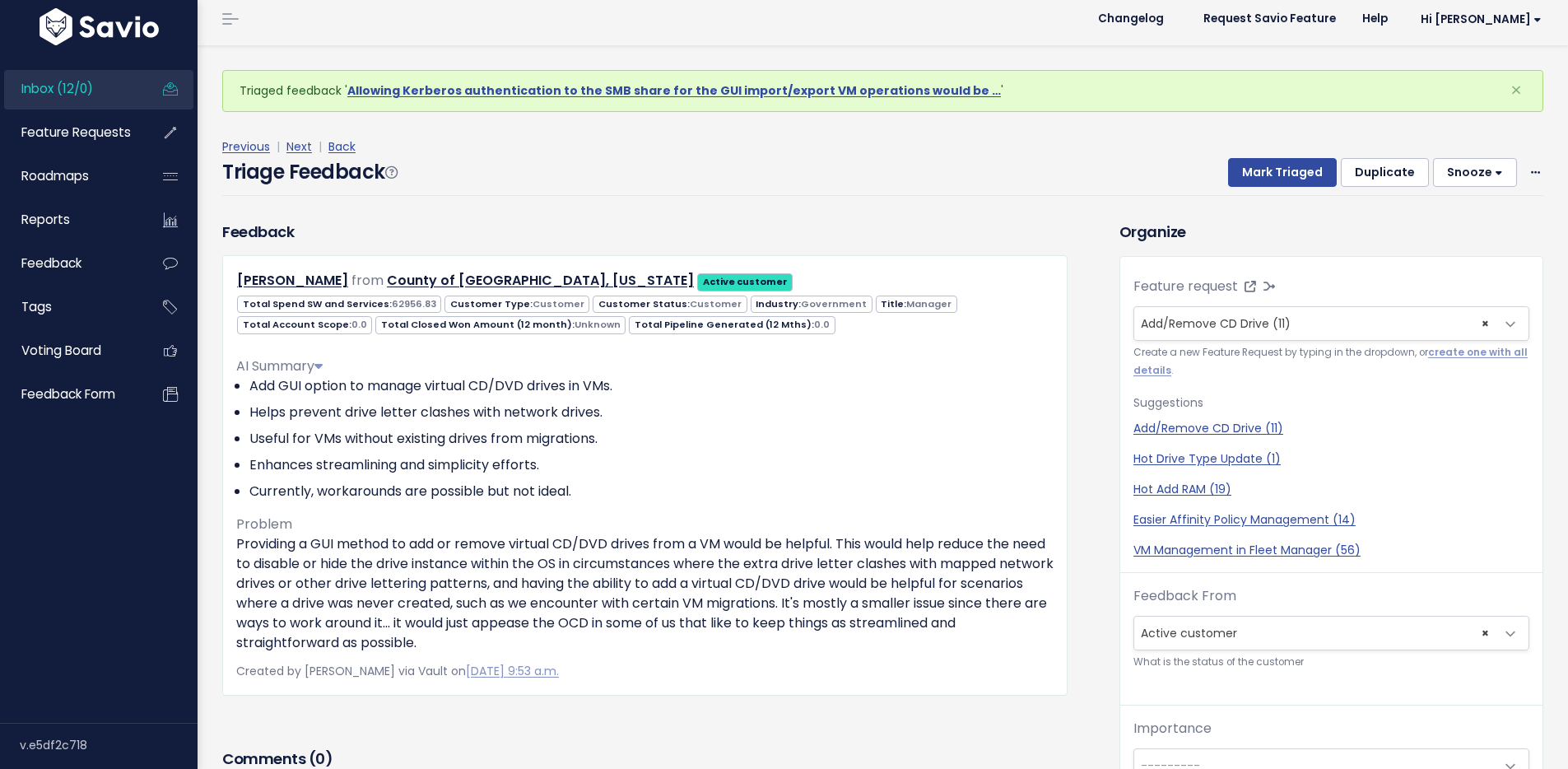
scroll to position [55, 0]
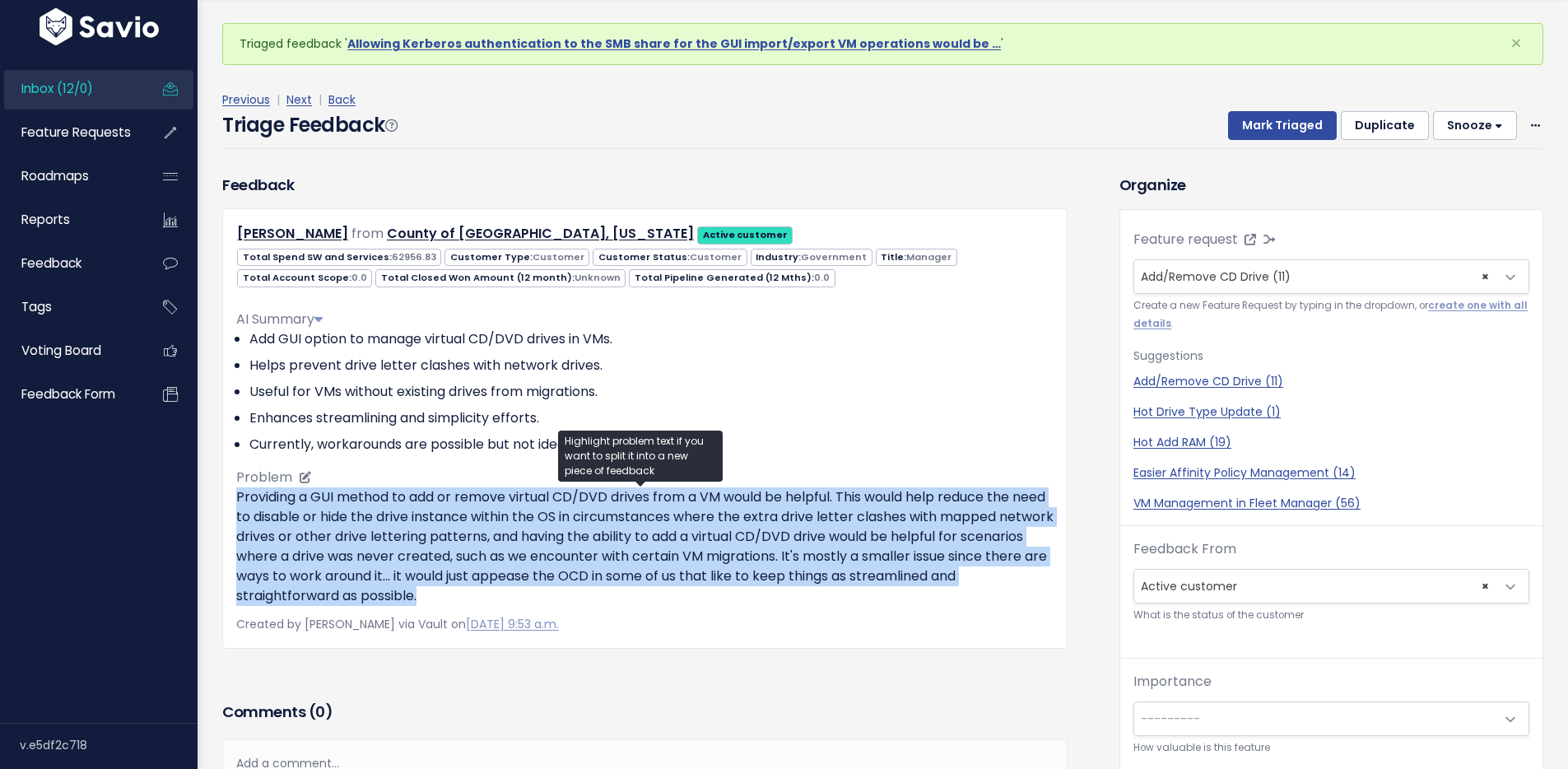
drag, startPoint x: 235, startPoint y: 497, endPoint x: 518, endPoint y: 576, distance: 293.8
click at [508, 590] on p "Providing a GUI method to add or remove virtual CD/DVD drives from a VM would b…" at bounding box center [644, 547] width 817 height 118
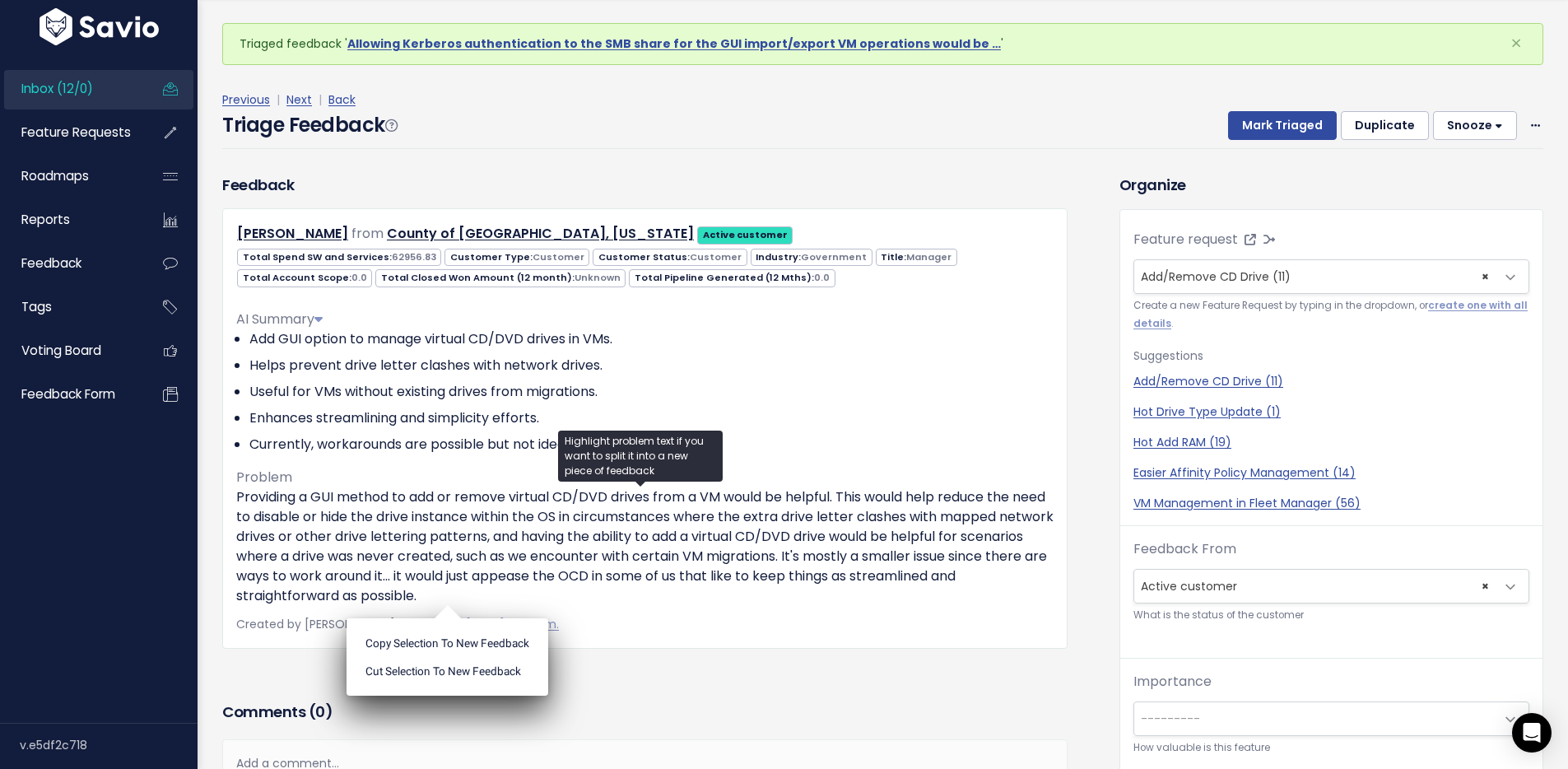
click at [747, 150] on div "Previous | Next | Back Triage Feedback Mark Triaged Duplicate [GEOGRAPHIC_DATA]…" at bounding box center [889, 118] width 1334 height 108
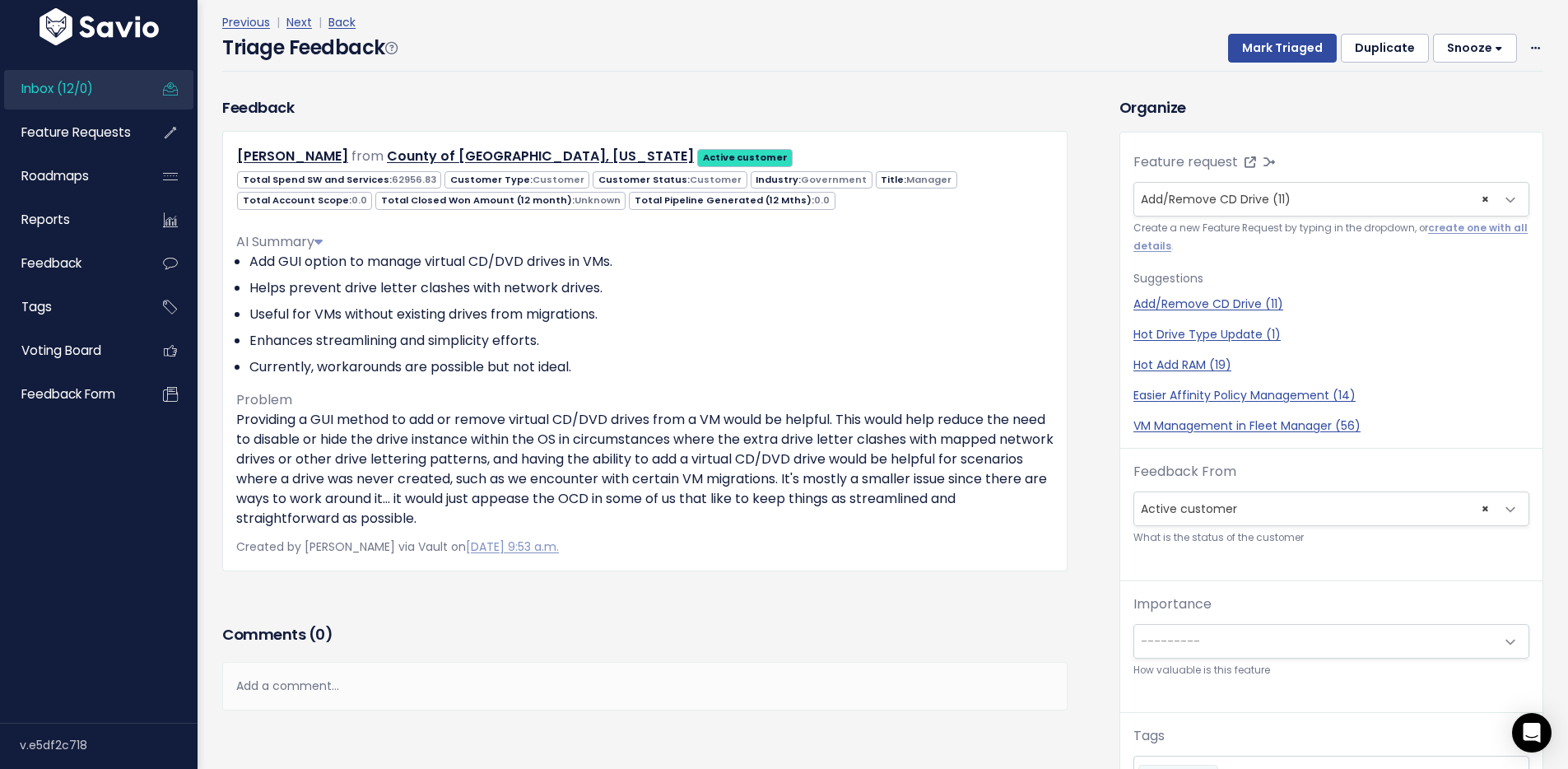
scroll to position [97, 0]
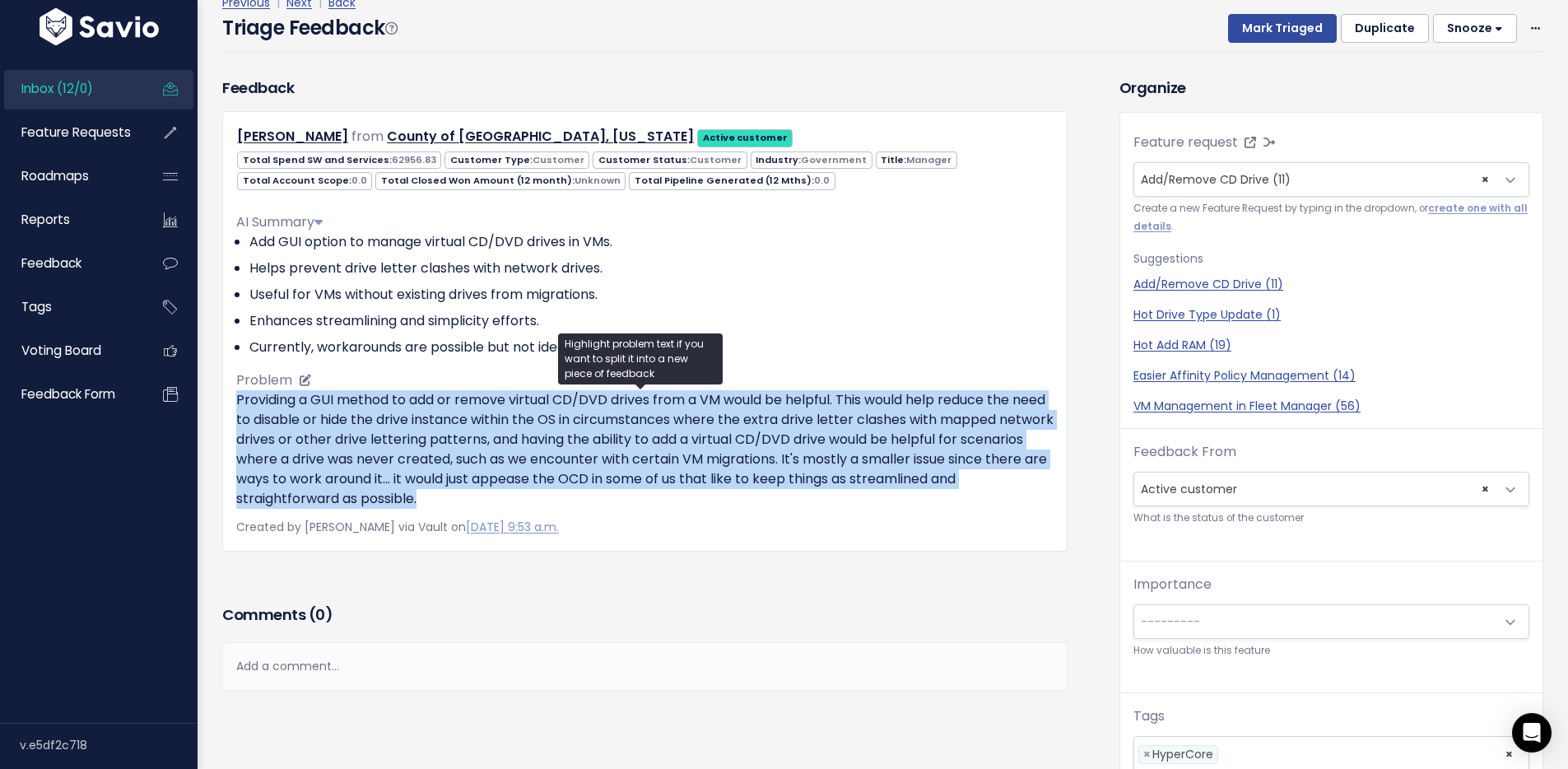
drag, startPoint x: 240, startPoint y: 407, endPoint x: 487, endPoint y: 507, distance: 266.5
click at [487, 508] on div "Kevin Hodges from County of Summit, Ohio Active customer 62956.83" at bounding box center [645, 331] width 845 height 439
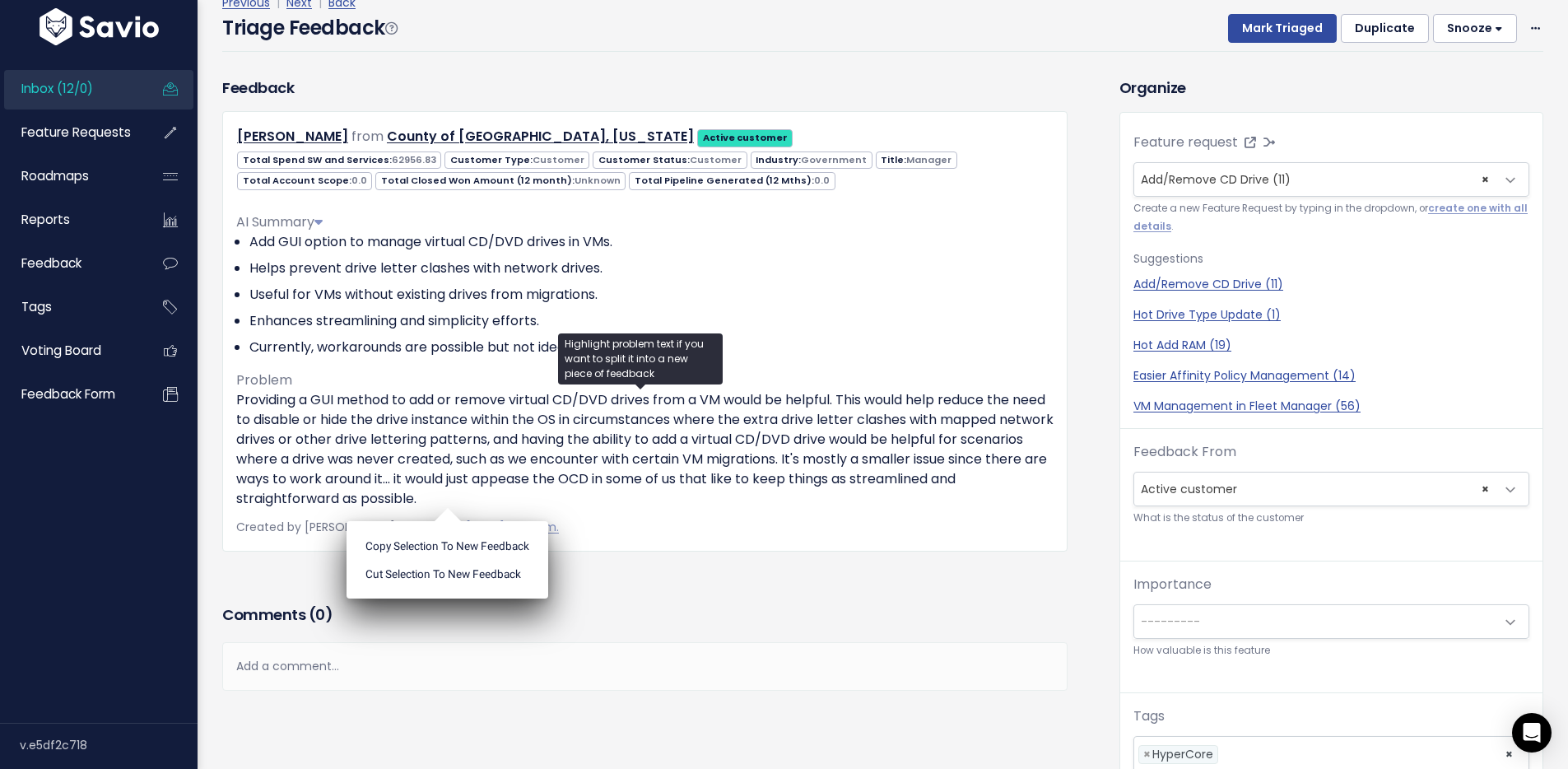
click at [731, 63] on div "Previous | Next | Back Triage Feedback Mark Triaged Duplicate Snooze 1 day 3 da…" at bounding box center [889, 22] width 1334 height 108
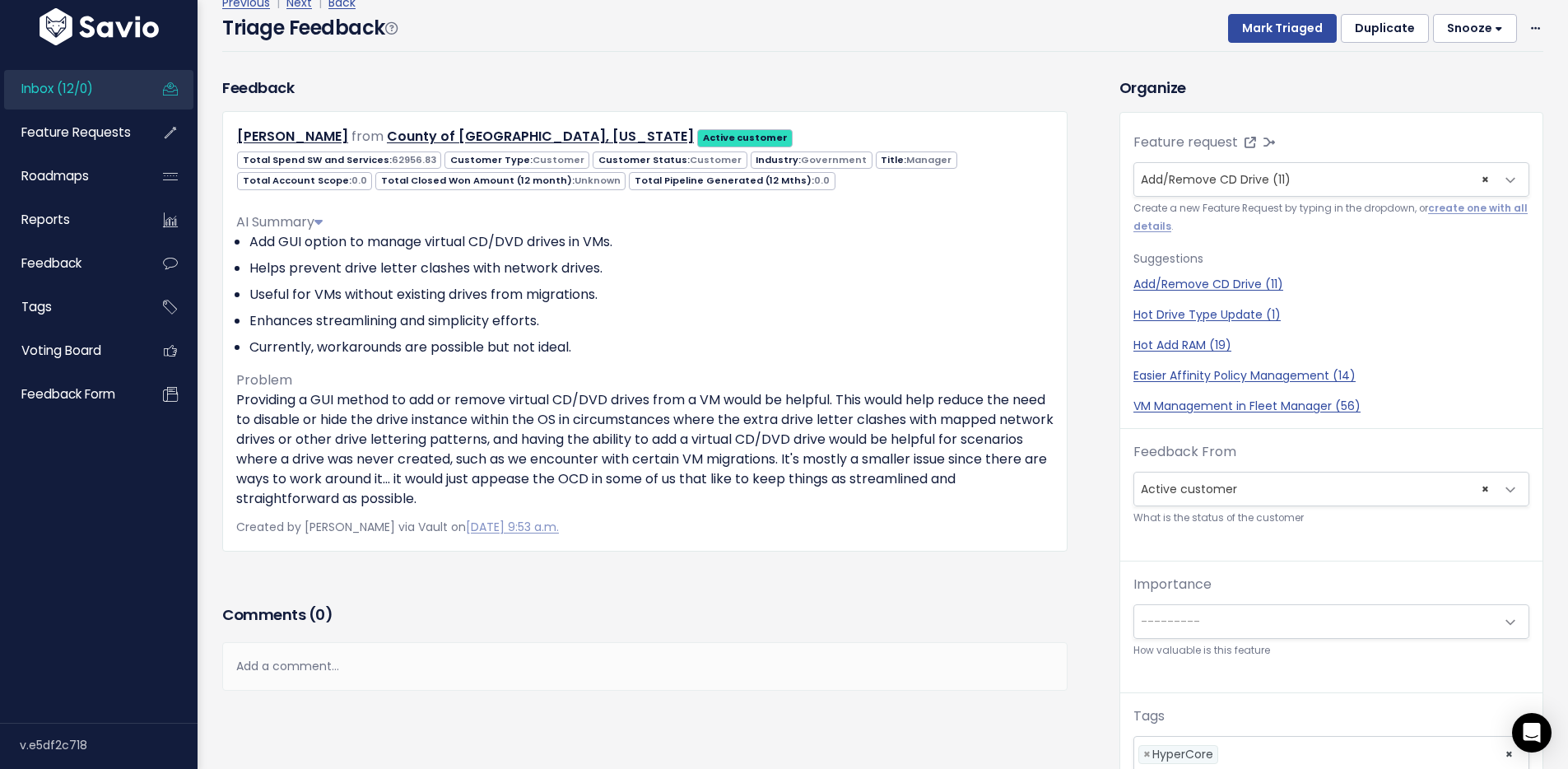
drag, startPoint x: 782, startPoint y: 56, endPoint x: 461, endPoint y: 84, distance: 322.2
click at [782, 57] on div "Previous | Next | Back Triage Feedback Mark Triaged Duplicate Snooze 1 day 3 da…" at bounding box center [889, 22] width 1334 height 108
click at [1062, 37] on div "Triage Feedback Mark Triaged Duplicate Snooze 1 day 3 days 7 days 14 days Edit …" at bounding box center [883, 32] width 1321 height 38
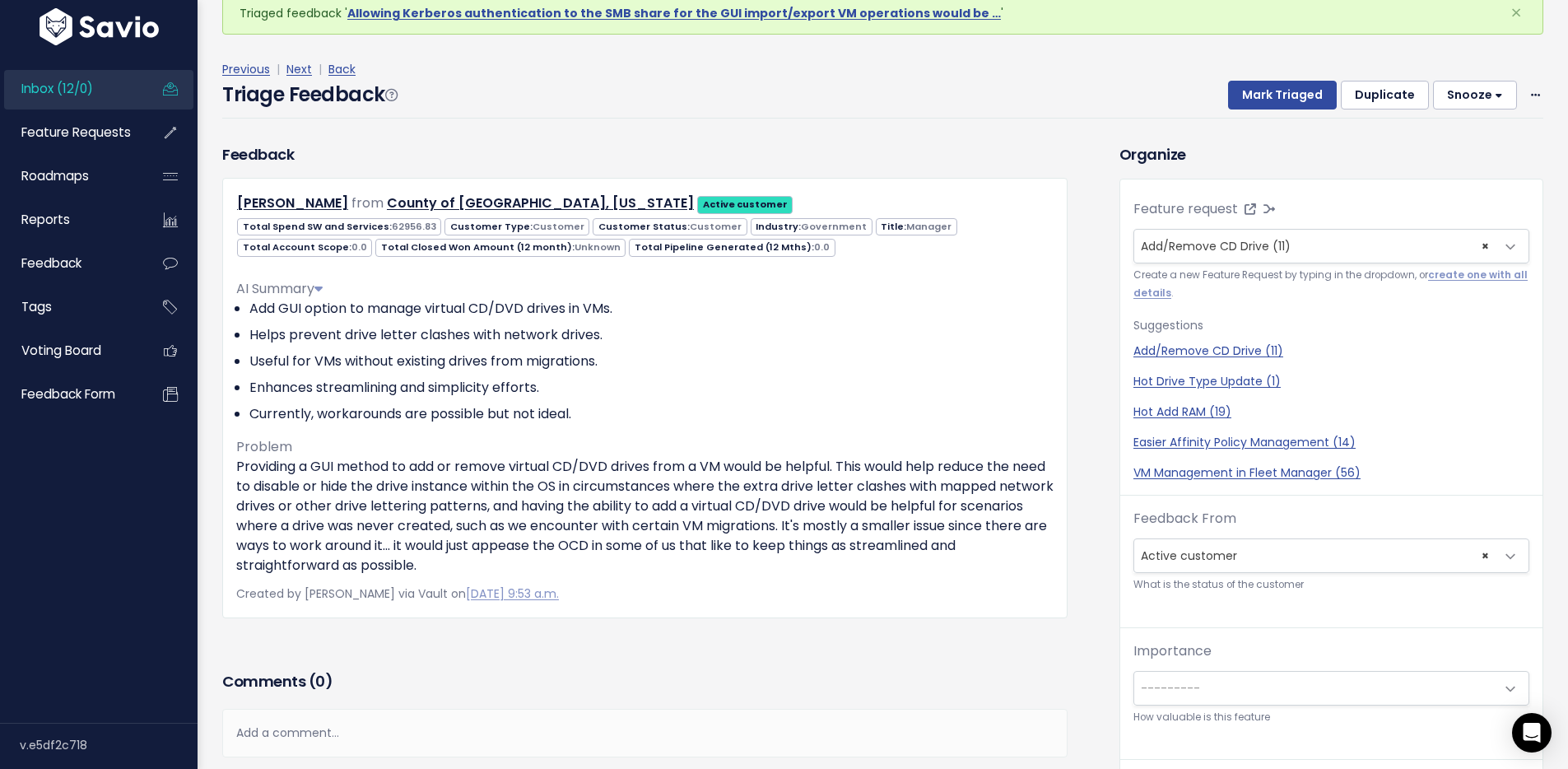
scroll to position [68, 0]
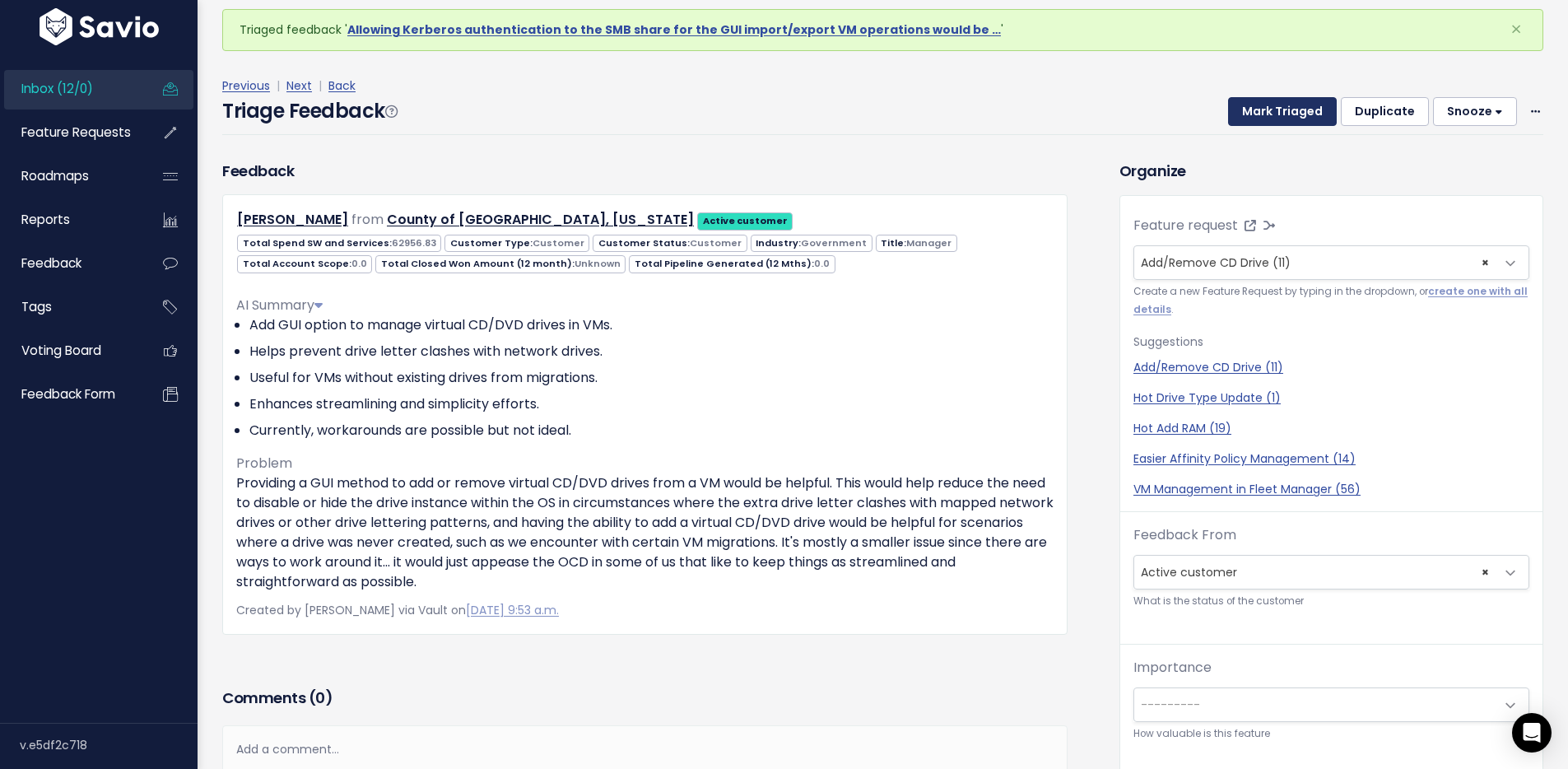
click at [1255, 120] on button "Mark Triaged" at bounding box center [1282, 112] width 108 height 30
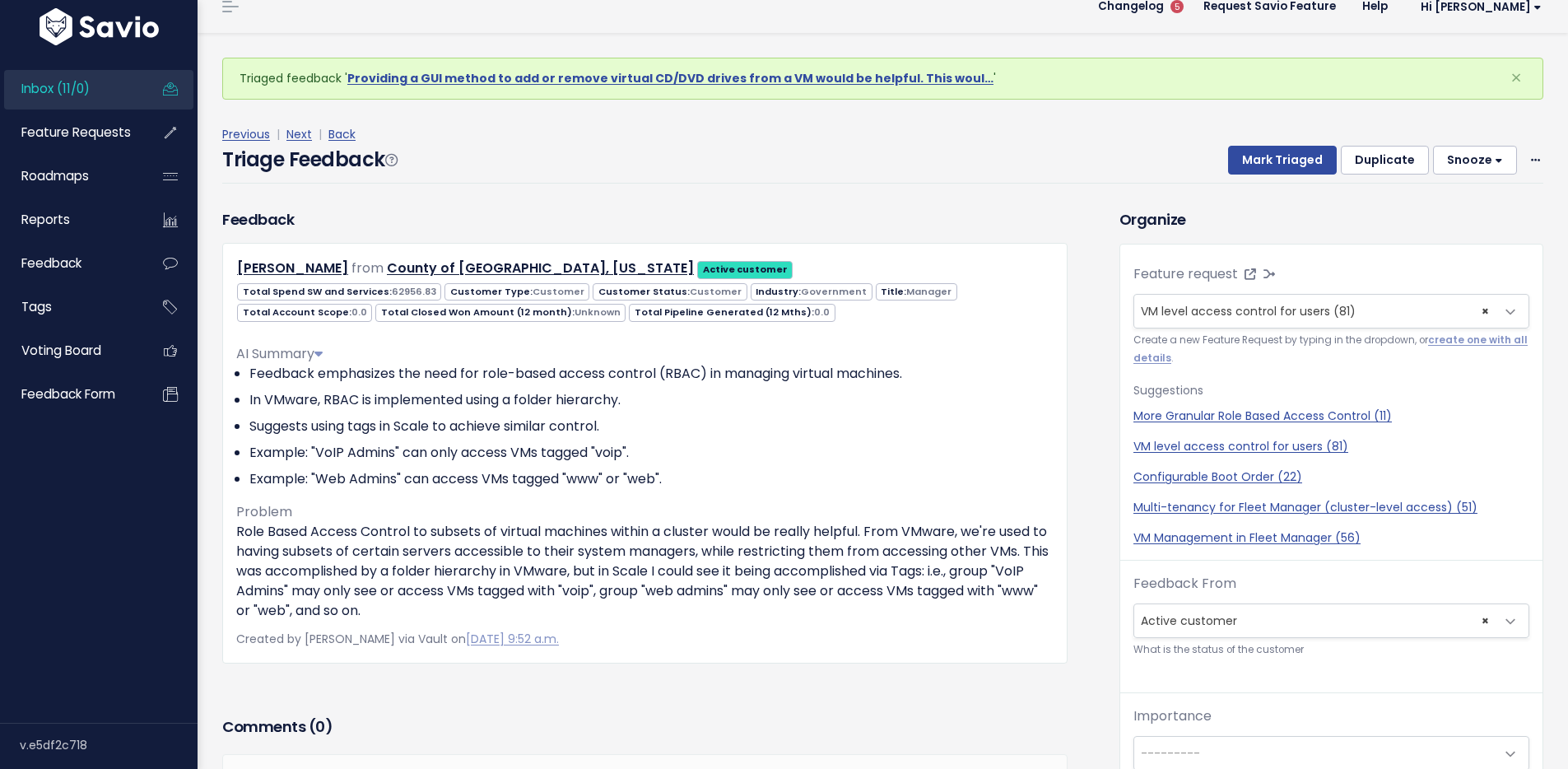
scroll to position [55, 0]
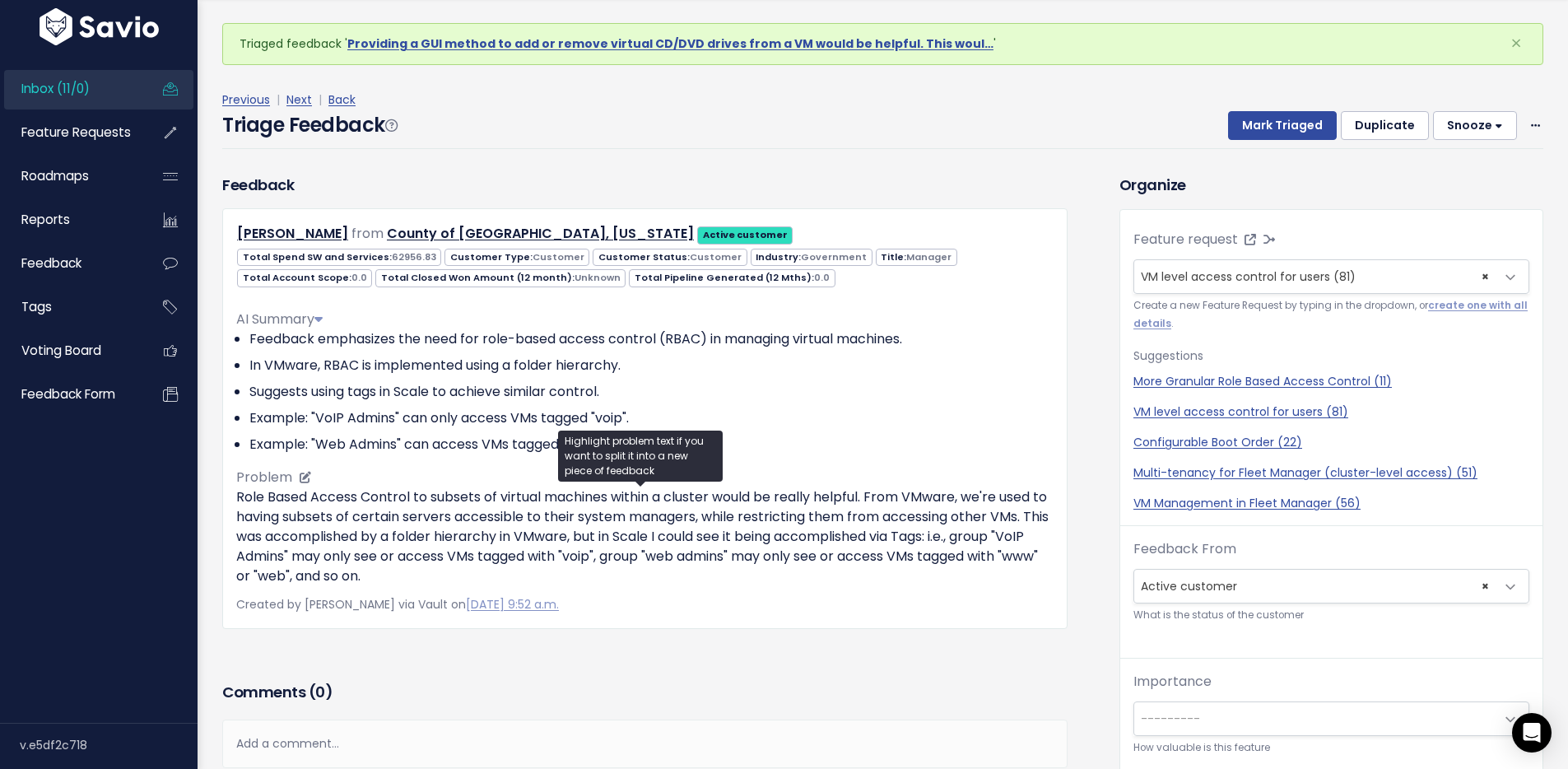
click at [698, 520] on p "Role Based Access Control to subsets of virtual machines within a cluster would…" at bounding box center [644, 537] width 817 height 98
drag, startPoint x: 620, startPoint y: 542, endPoint x: 631, endPoint y: 548, distance: 12.5
click at [899, 539] on p "Role Based Access Control to subsets of virtual machines within a cluster would…" at bounding box center [644, 537] width 817 height 98
drag, startPoint x: 681, startPoint y: 523, endPoint x: 628, endPoint y: 526, distance: 53.1
click at [680, 523] on p "Role Based Access Control to subsets of virtual machines within a cluster would…" at bounding box center [644, 537] width 817 height 98
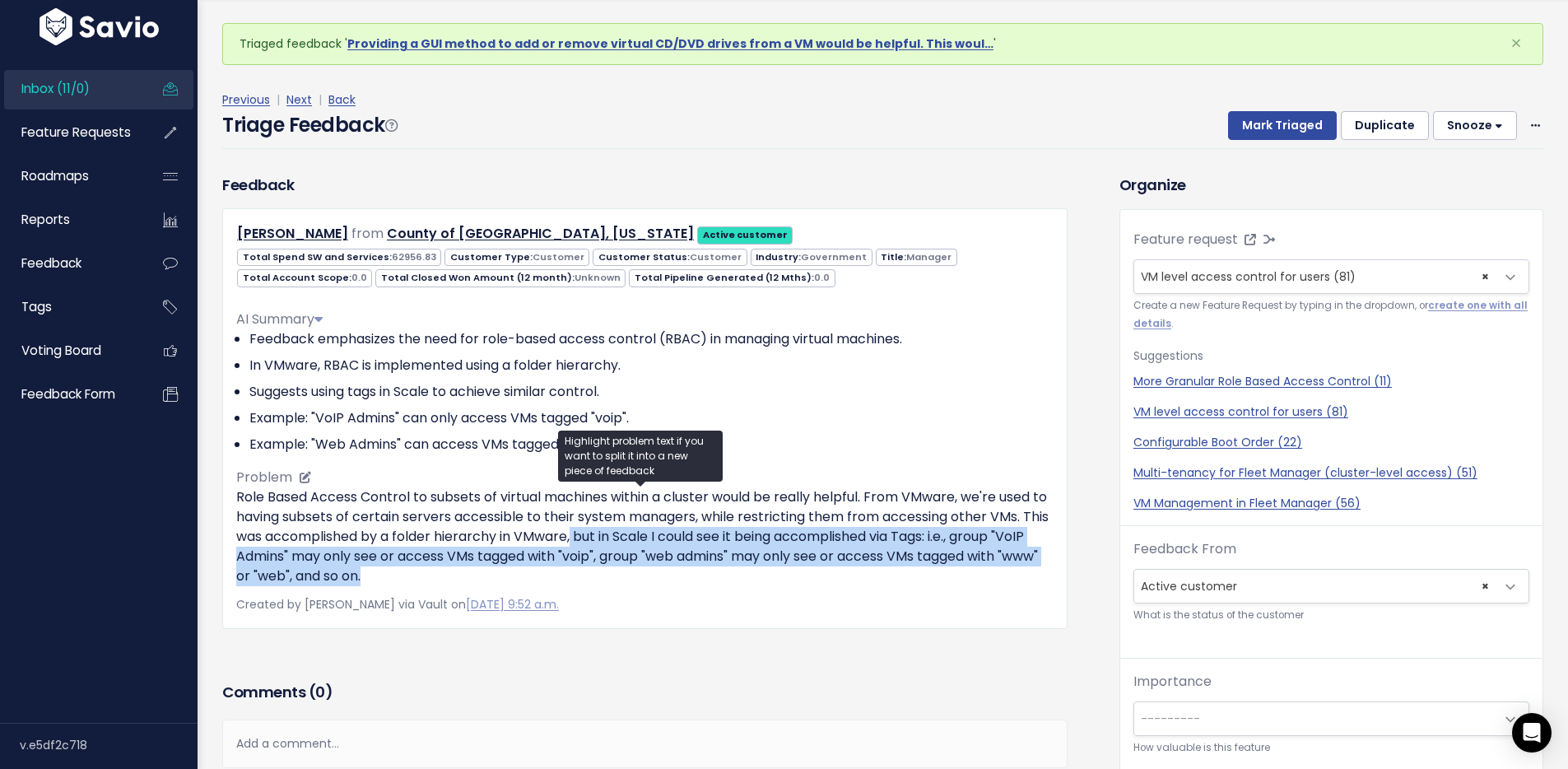
drag, startPoint x: 603, startPoint y: 535, endPoint x: 597, endPoint y: 574, distance: 39.5
click at [597, 574] on p "Role Based Access Control to subsets of virtual machines within a cluster would…" at bounding box center [644, 537] width 817 height 98
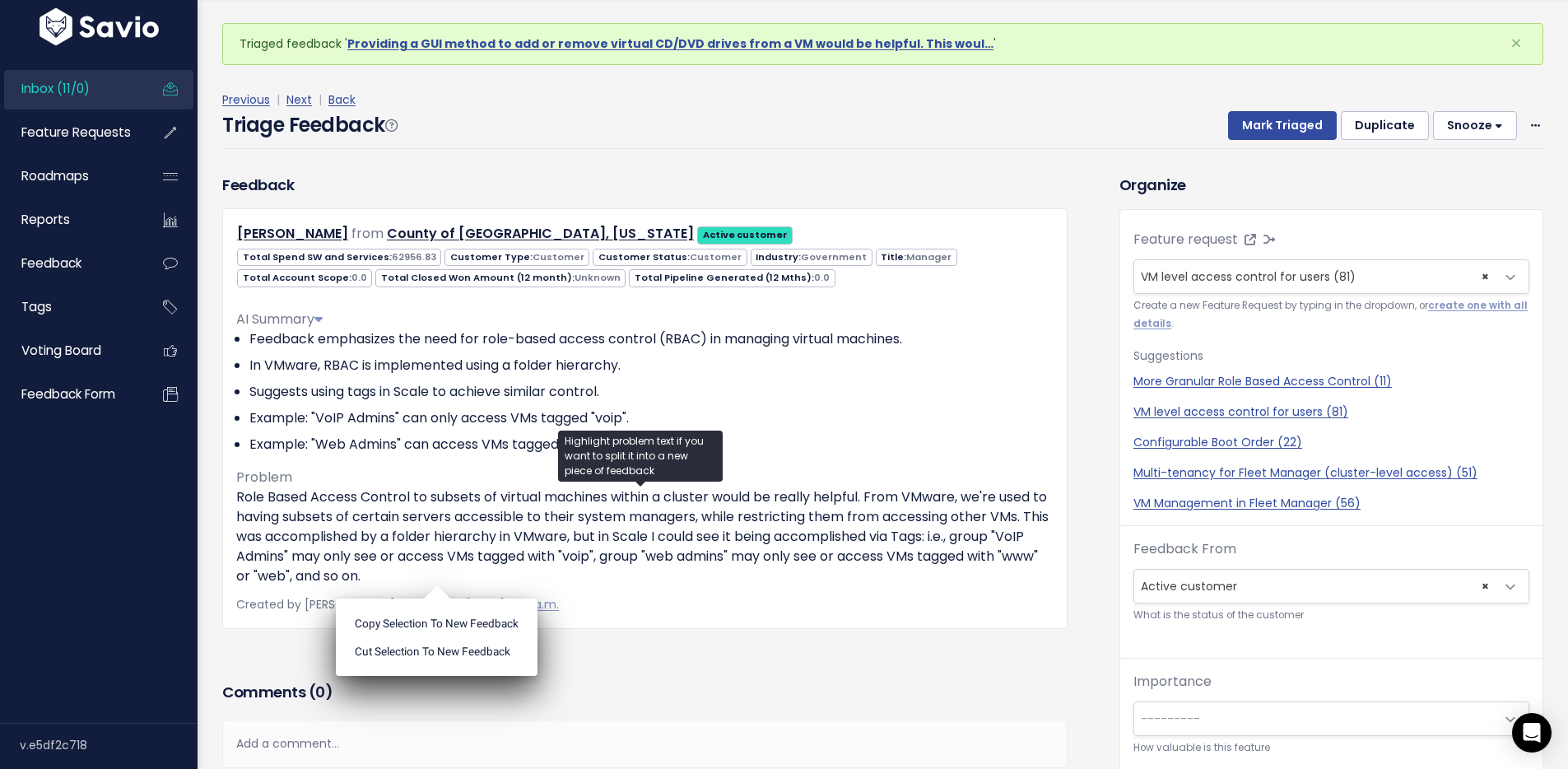
click at [891, 137] on div "Triage Feedback Mark Triaged Duplicate [GEOGRAPHIC_DATA] 1 day 3 days 7 days 14…" at bounding box center [883, 129] width 1321 height 38
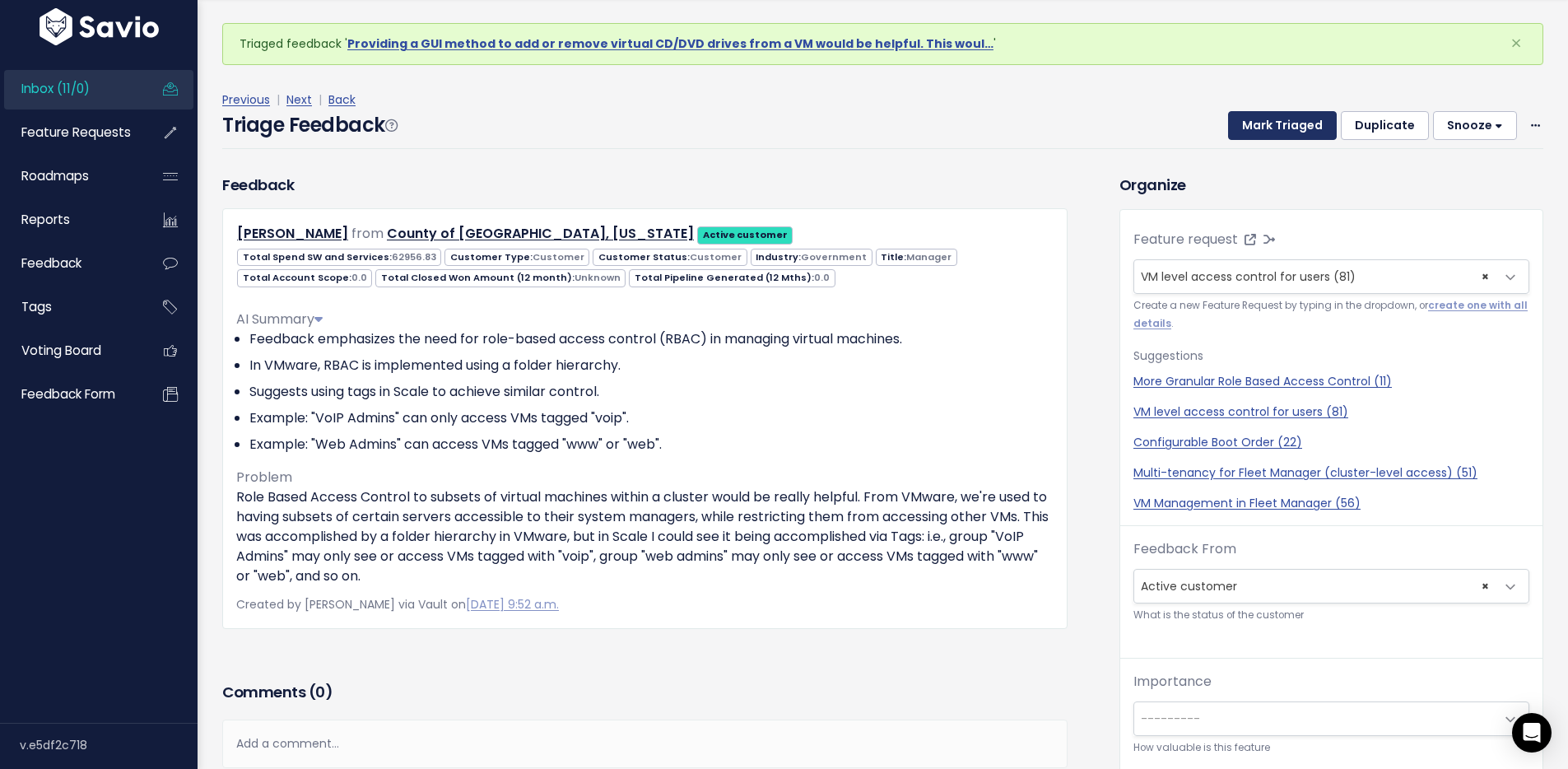
click at [1284, 131] on button "Mark Triaged" at bounding box center [1282, 126] width 108 height 30
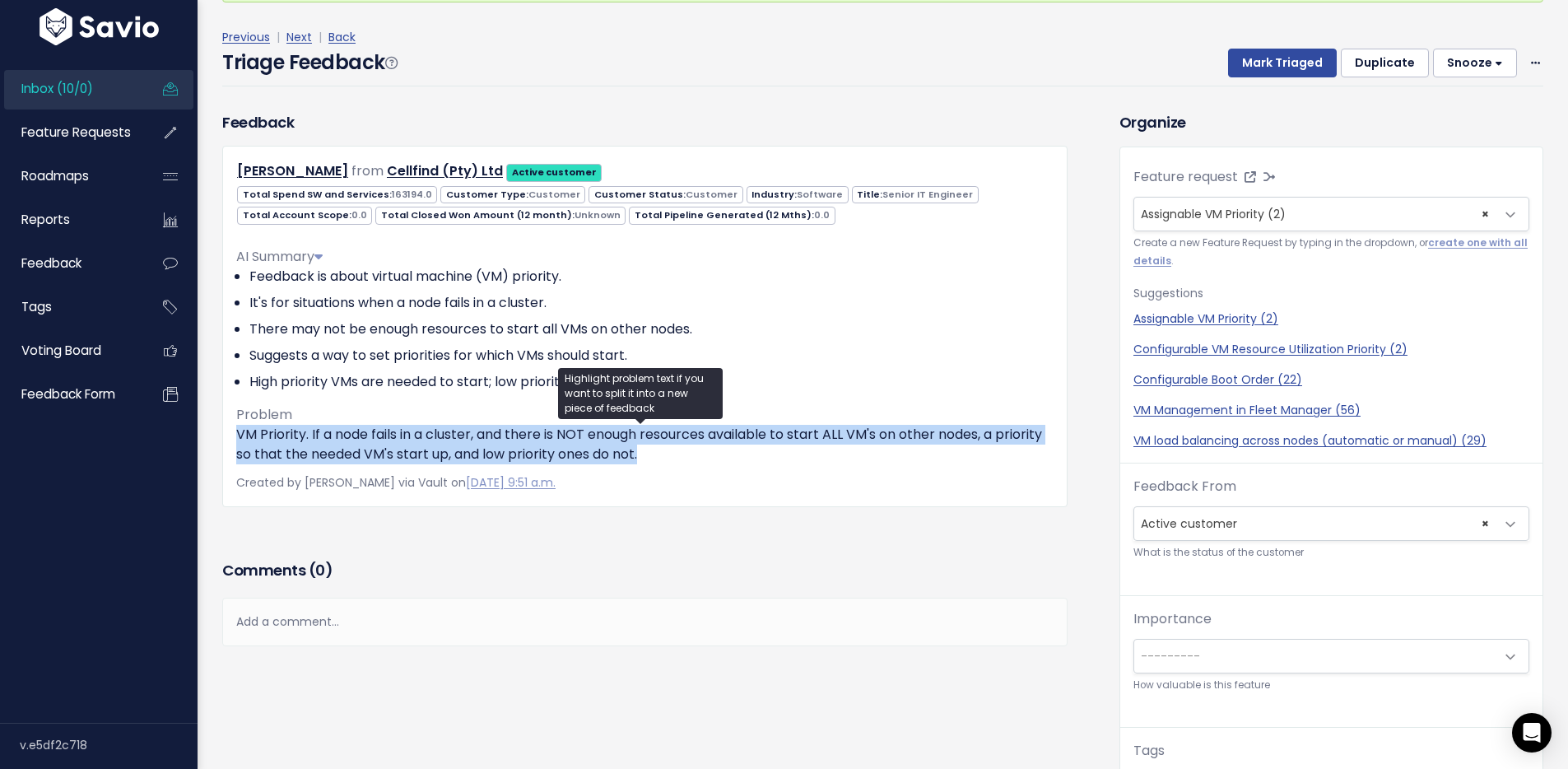
drag, startPoint x: 706, startPoint y: 450, endPoint x: 232, endPoint y: 439, distance: 474.1
click at [232, 439] on div "Andries Mann from Cellfind (Pty) Ltd Active customer 163194.0 0.0" at bounding box center [645, 326] width 845 height 361
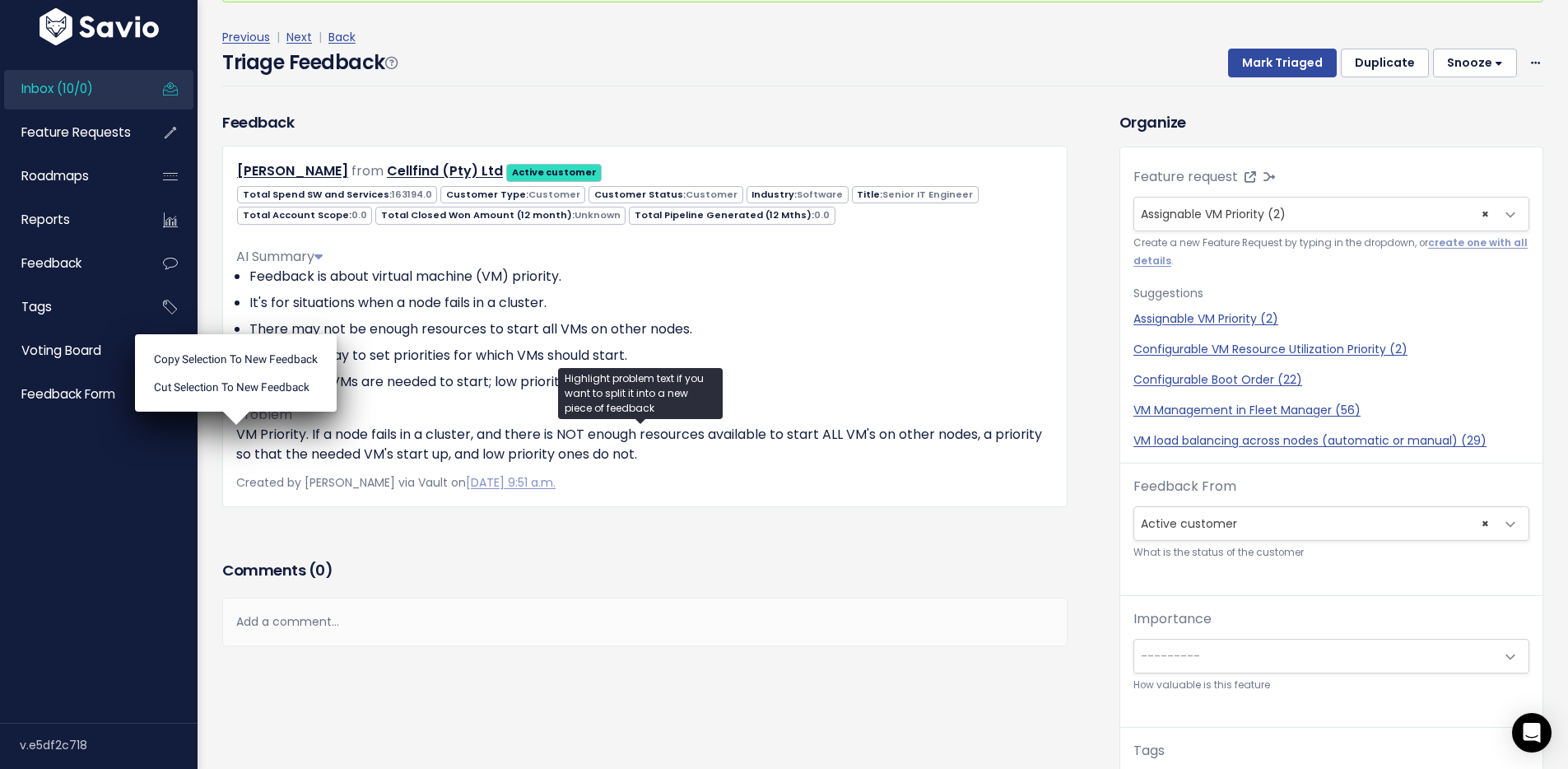
click at [478, 97] on div "Previous | Next | Back Triage Feedback Mark Triaged Duplicate Snooze 1 day 3 da…" at bounding box center [889, 56] width 1334 height 108
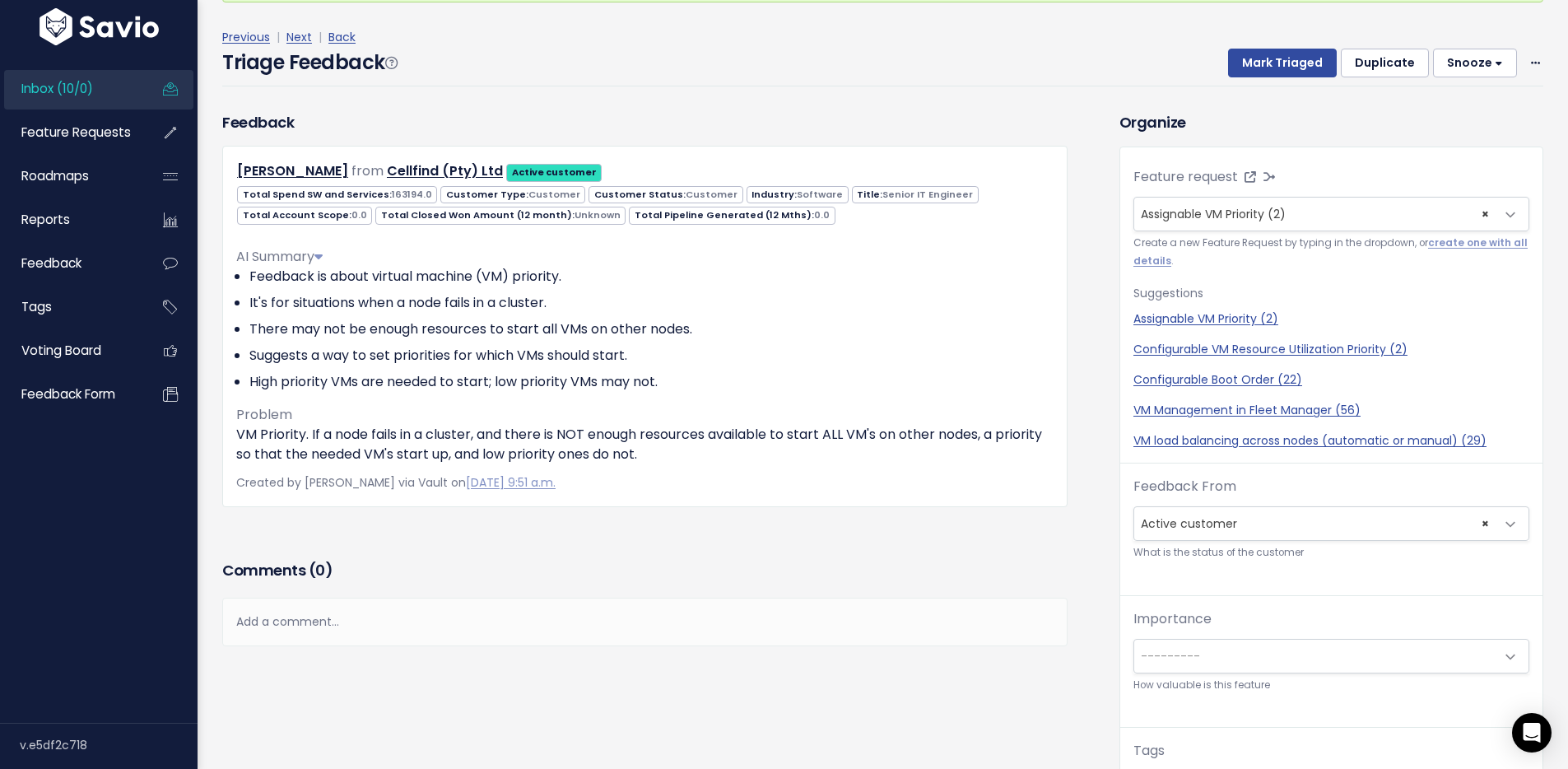
click at [769, 79] on div "Triage Feedback Mark Triaged Duplicate Snooze 1 day 3 days 7 days 14 days Edit …" at bounding box center [883, 67] width 1321 height 38
click at [1269, 64] on button "Mark Triaged" at bounding box center [1282, 63] width 108 height 30
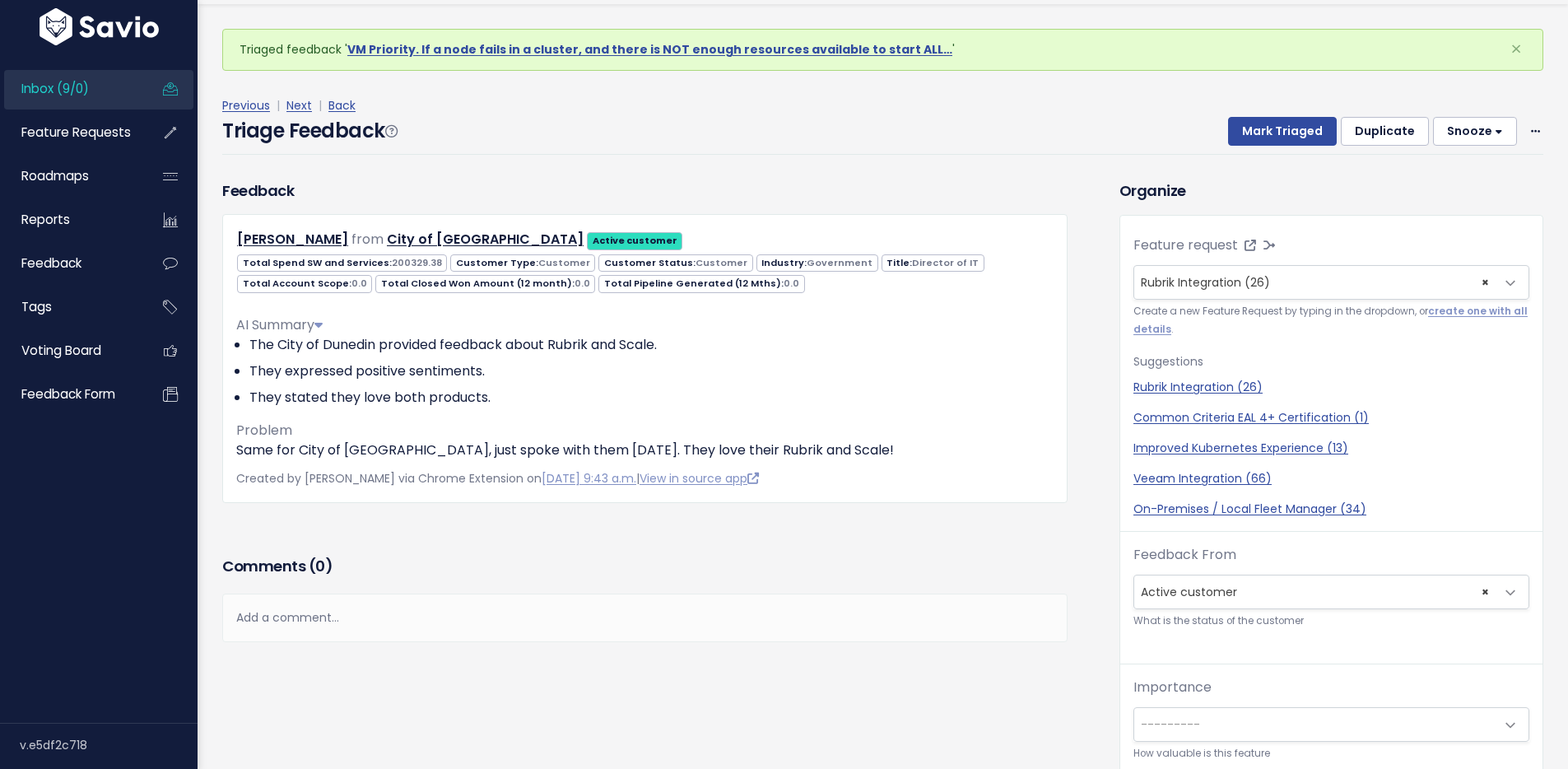
scroll to position [55, 0]
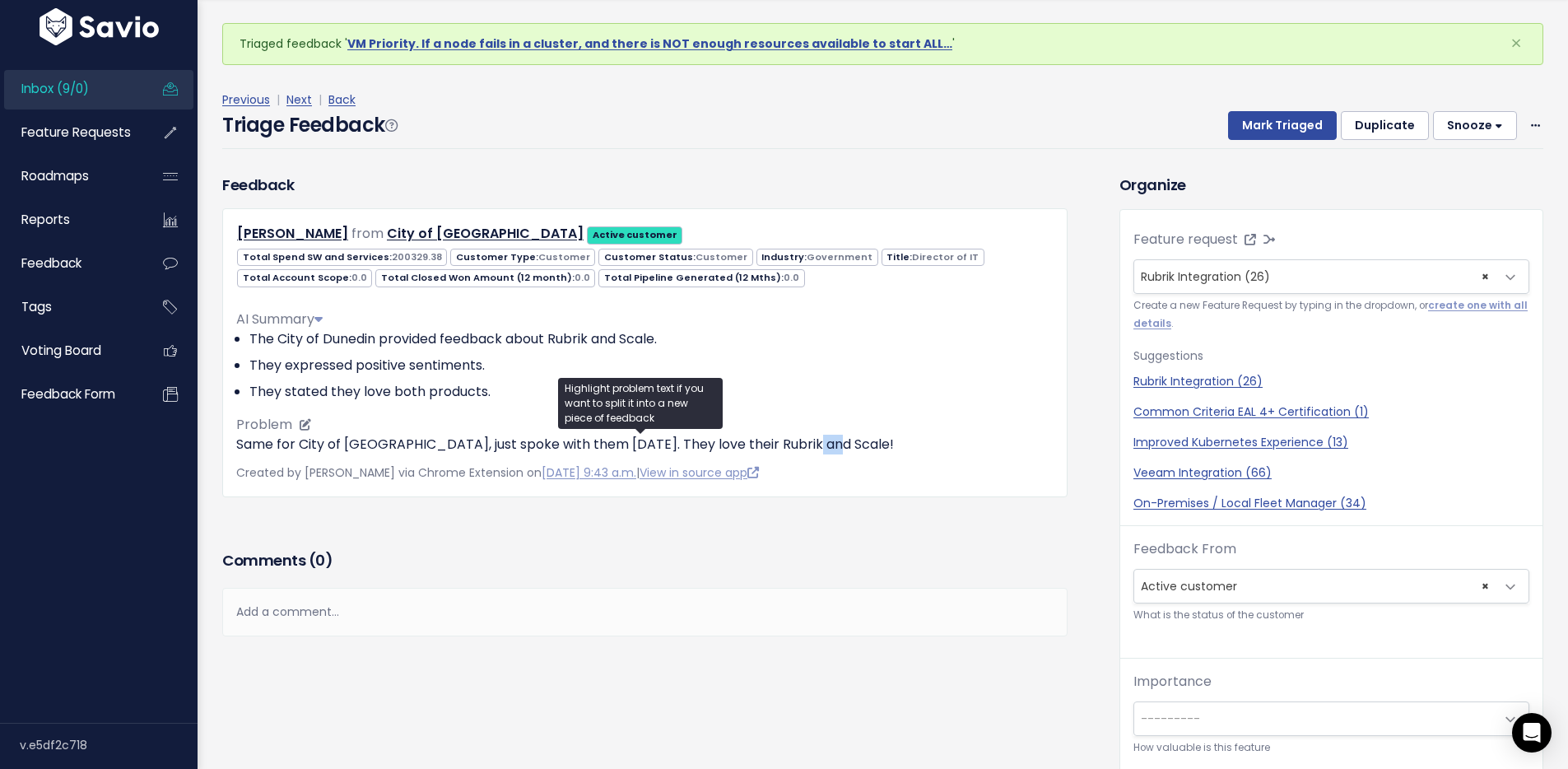
drag, startPoint x: 226, startPoint y: 446, endPoint x: 821, endPoint y: 439, distance: 595.0
click at [821, 439] on div "[PERSON_NAME] from City of [GEOGRAPHIC_DATA] Active customer 200329.38 0.0 0.0" at bounding box center [645, 353] width 845 height 288
click at [723, 439] on p "Same for City of [GEOGRAPHIC_DATA], just spoke with them [DATE]. They love thei…" at bounding box center [644, 445] width 817 height 20
drag, startPoint x: 608, startPoint y: 439, endPoint x: 825, endPoint y: 443, distance: 217.0
click at [825, 443] on p "Same for City of [GEOGRAPHIC_DATA], just spoke with them [DATE]. They love thei…" at bounding box center [644, 445] width 817 height 20
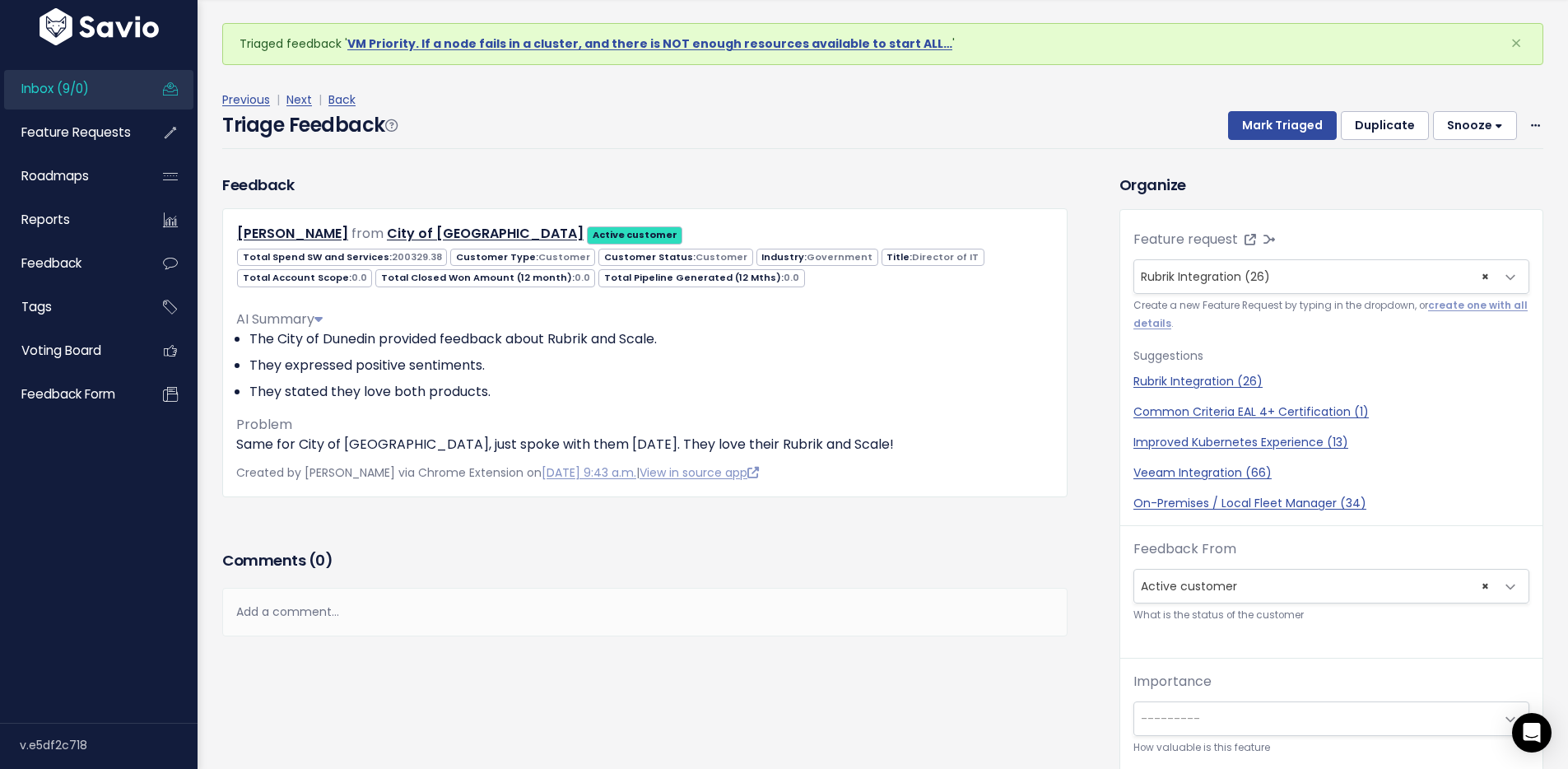
click at [786, 143] on div "Triage Feedback Mark Triaged Duplicate [GEOGRAPHIC_DATA] 1 day 3 days 7 days 14…" at bounding box center [883, 129] width 1321 height 38
drag, startPoint x: 317, startPoint y: 456, endPoint x: 816, endPoint y: 444, distance: 499.1
click at [816, 444] on div "Michael Nagy from City of Dunedin Active customer 200329.38 0.0 0.0" at bounding box center [645, 353] width 845 height 288
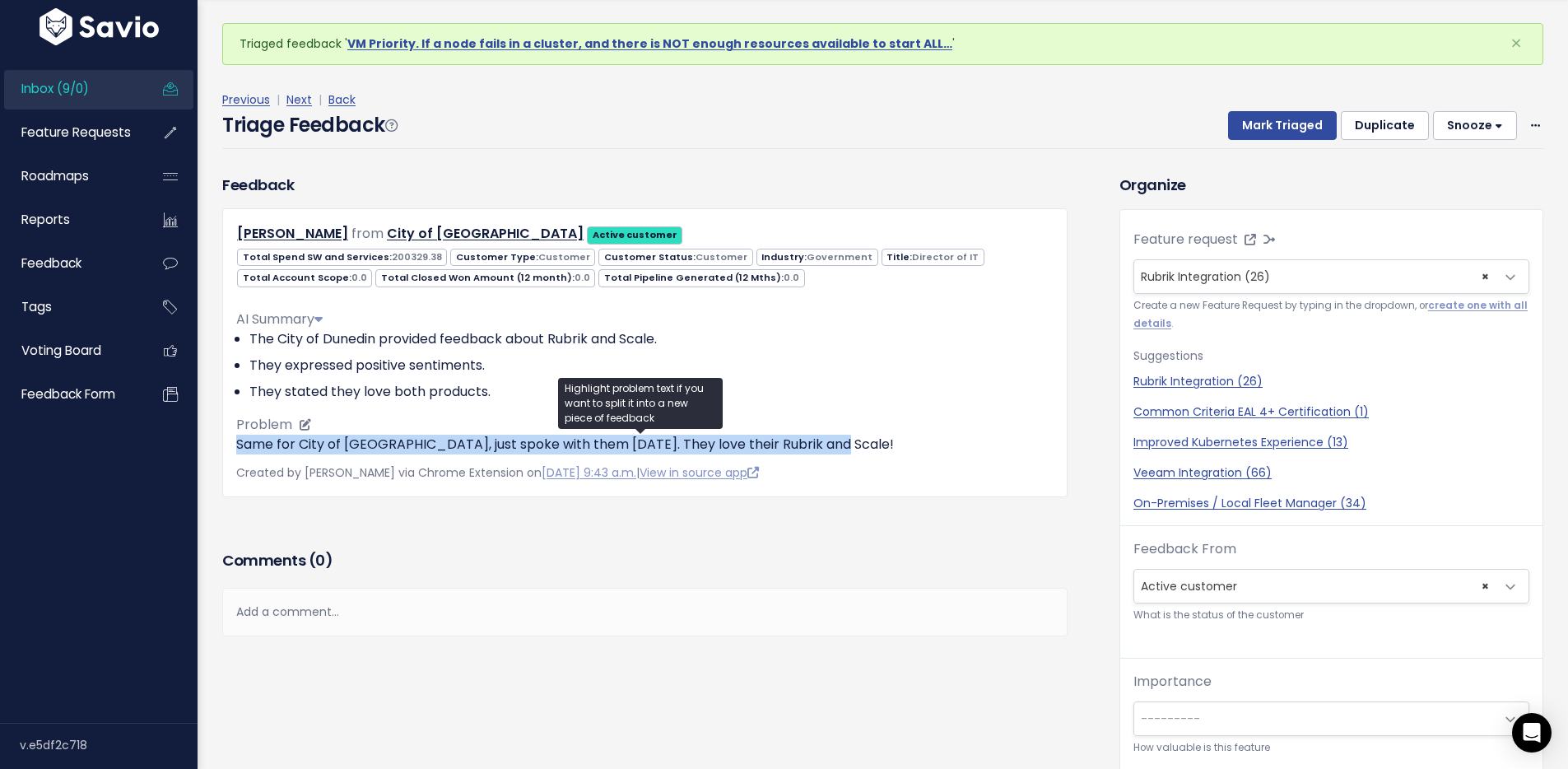
drag, startPoint x: 836, startPoint y: 440, endPoint x: 237, endPoint y: 446, distance: 599.0
click at [237, 446] on p "Same for City of [GEOGRAPHIC_DATA], just spoke with them [DATE]. They love thei…" at bounding box center [644, 445] width 817 height 20
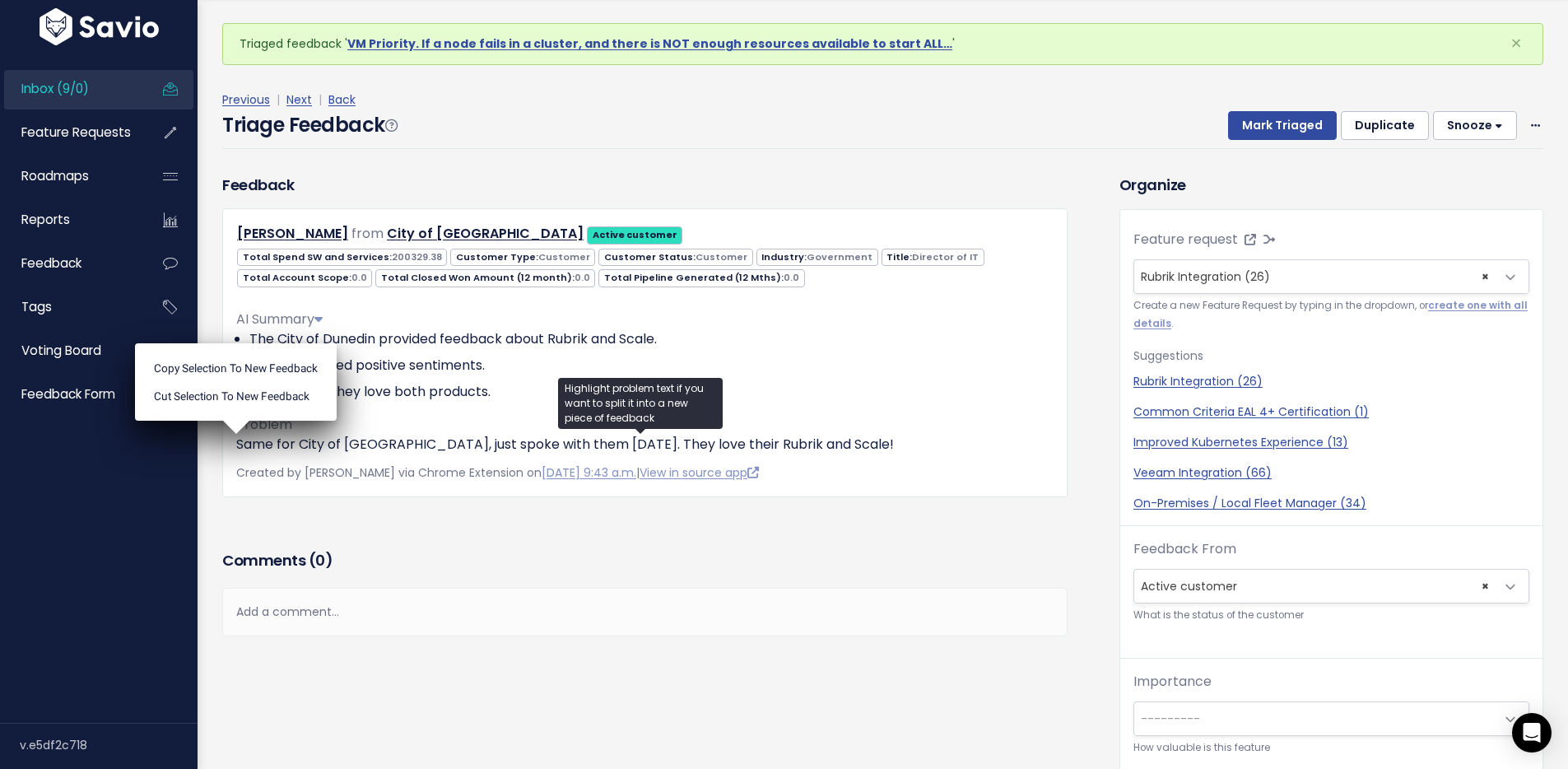
click at [579, 158] on div "Previous | Next | Back Triage Feedback Mark Triaged Duplicate Snooze 1 day 3 da…" at bounding box center [889, 118] width 1334 height 108
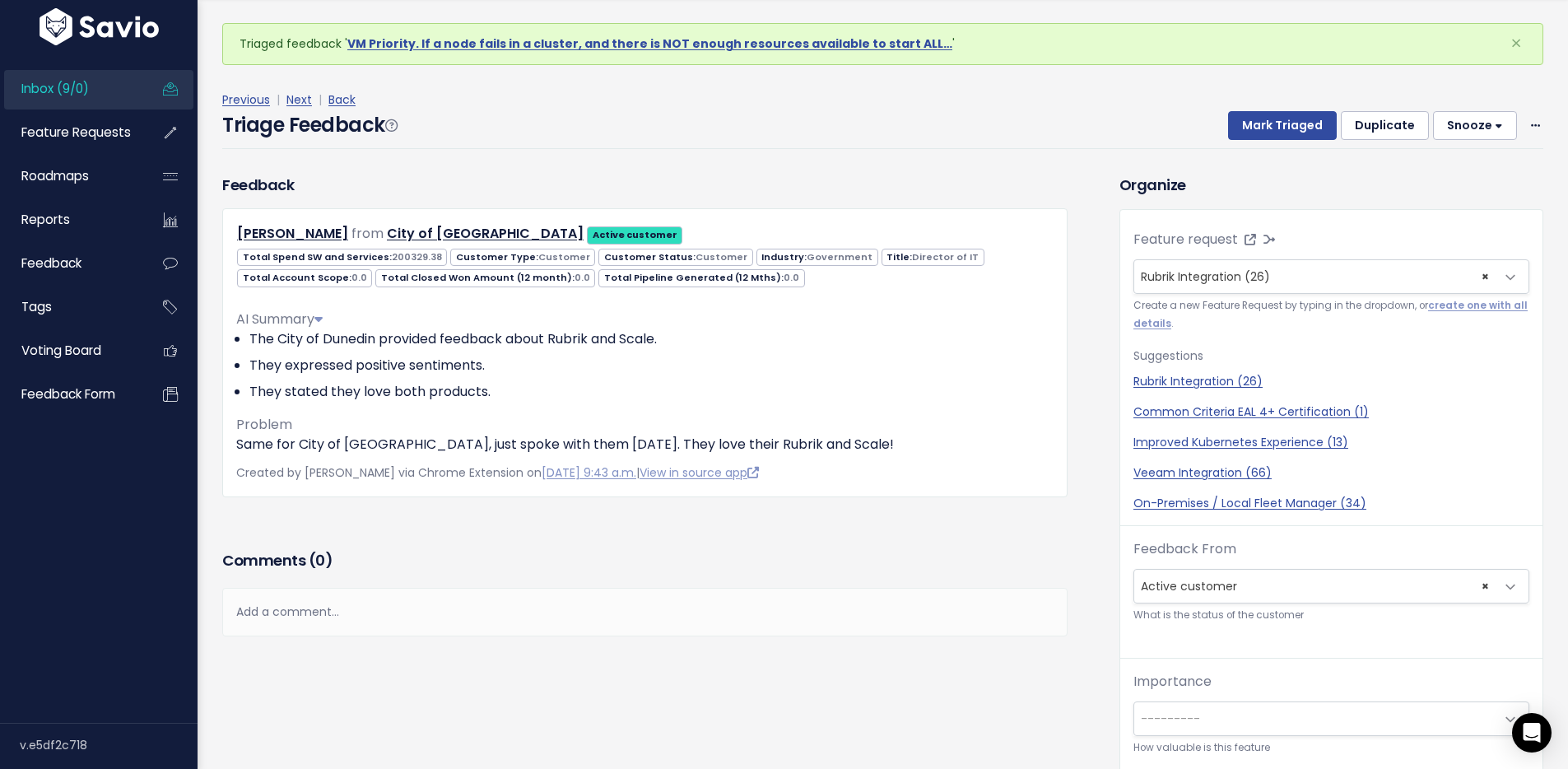
click at [808, 115] on div "Triage Feedback Mark Triaged Duplicate [GEOGRAPHIC_DATA] 1 day 3 days 7 days 14…" at bounding box center [883, 129] width 1321 height 38
click at [1269, 125] on button "Mark Triaged" at bounding box center [1282, 126] width 108 height 30
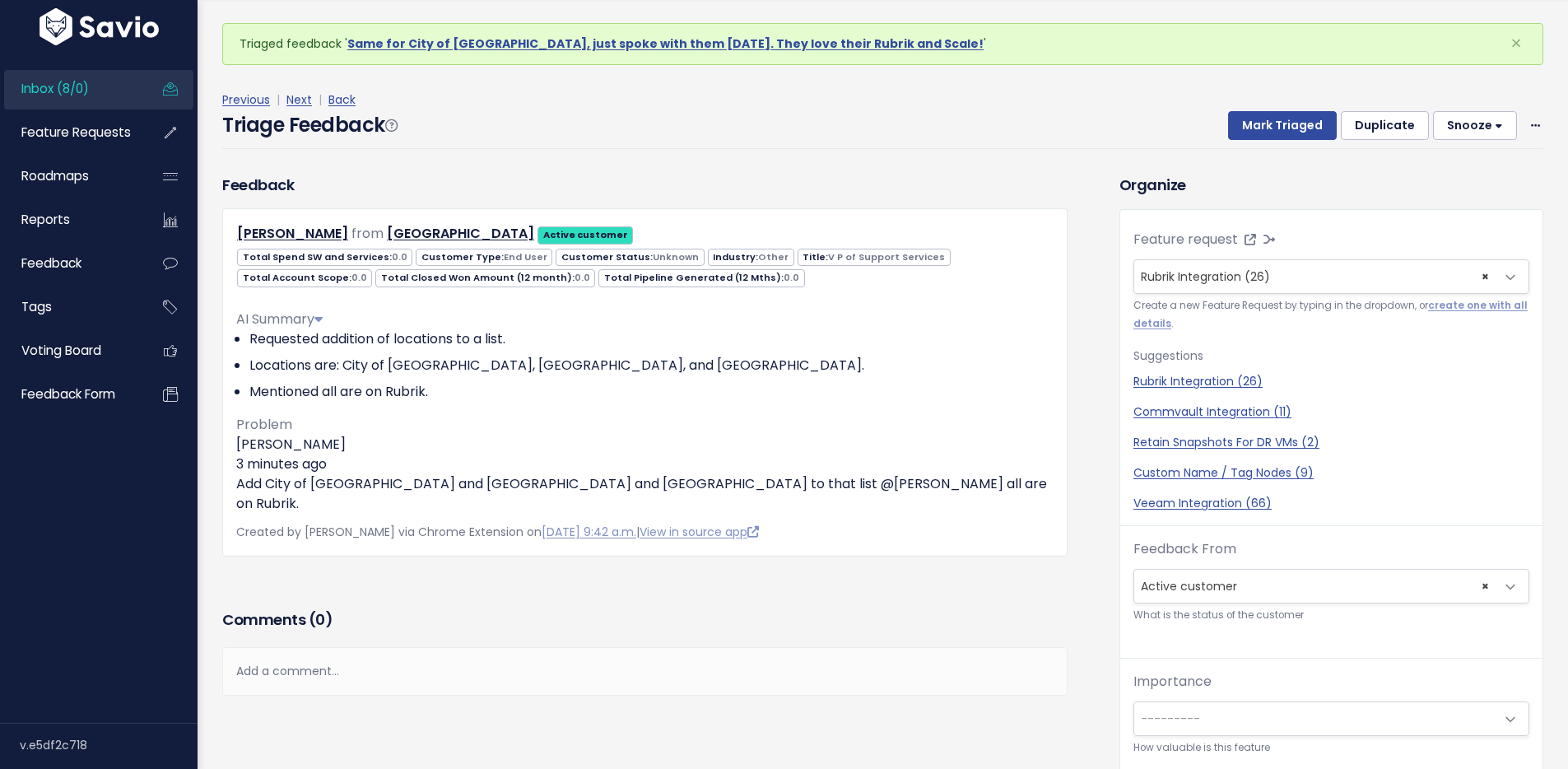
scroll to position [4, 0]
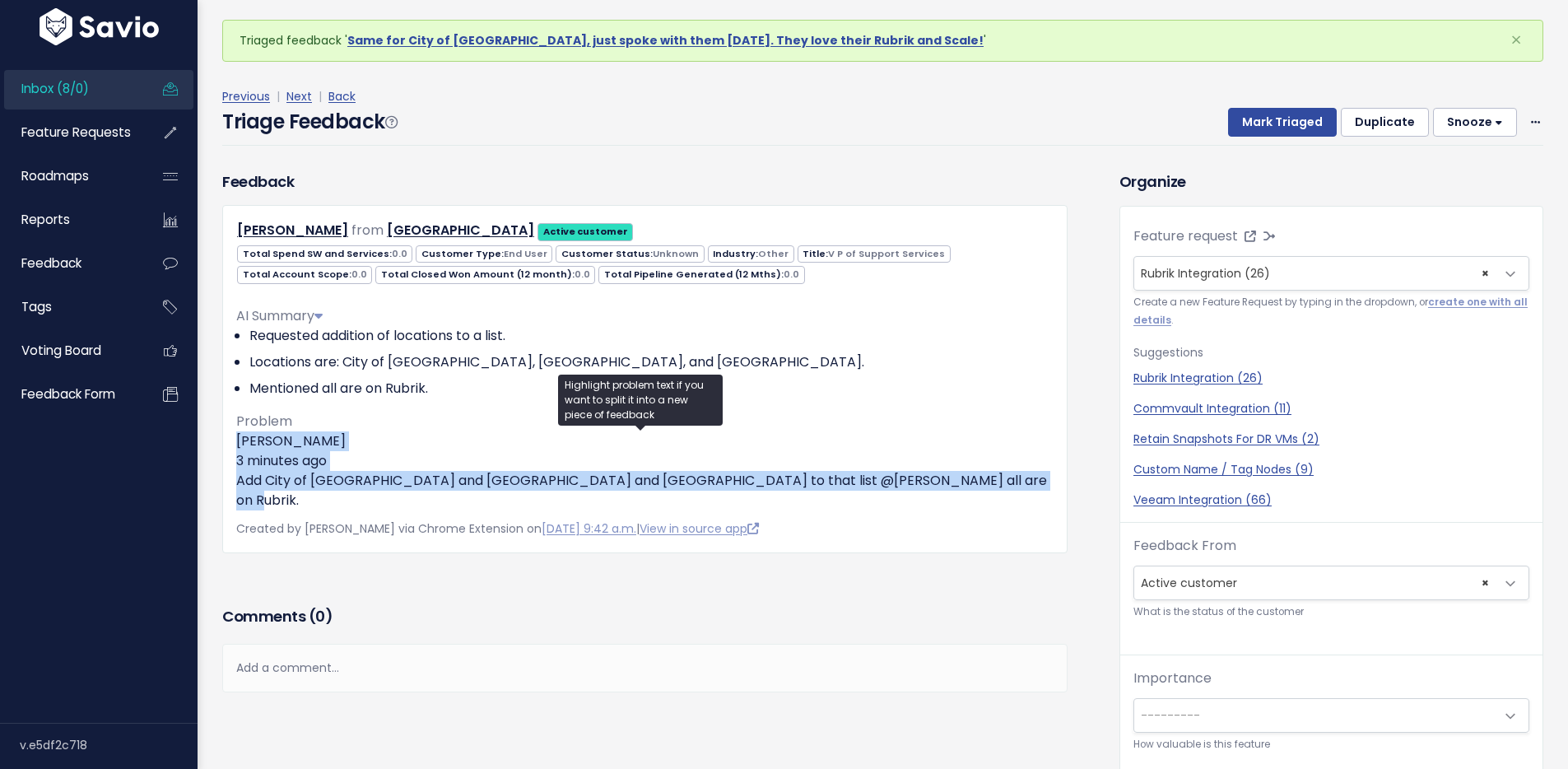
drag, startPoint x: 231, startPoint y: 434, endPoint x: 895, endPoint y: 142, distance: 725.4
click at [979, 477] on div "[PERSON_NAME] from [GEOGRAPHIC_DATA] Active customer" at bounding box center [645, 378] width 845 height 347
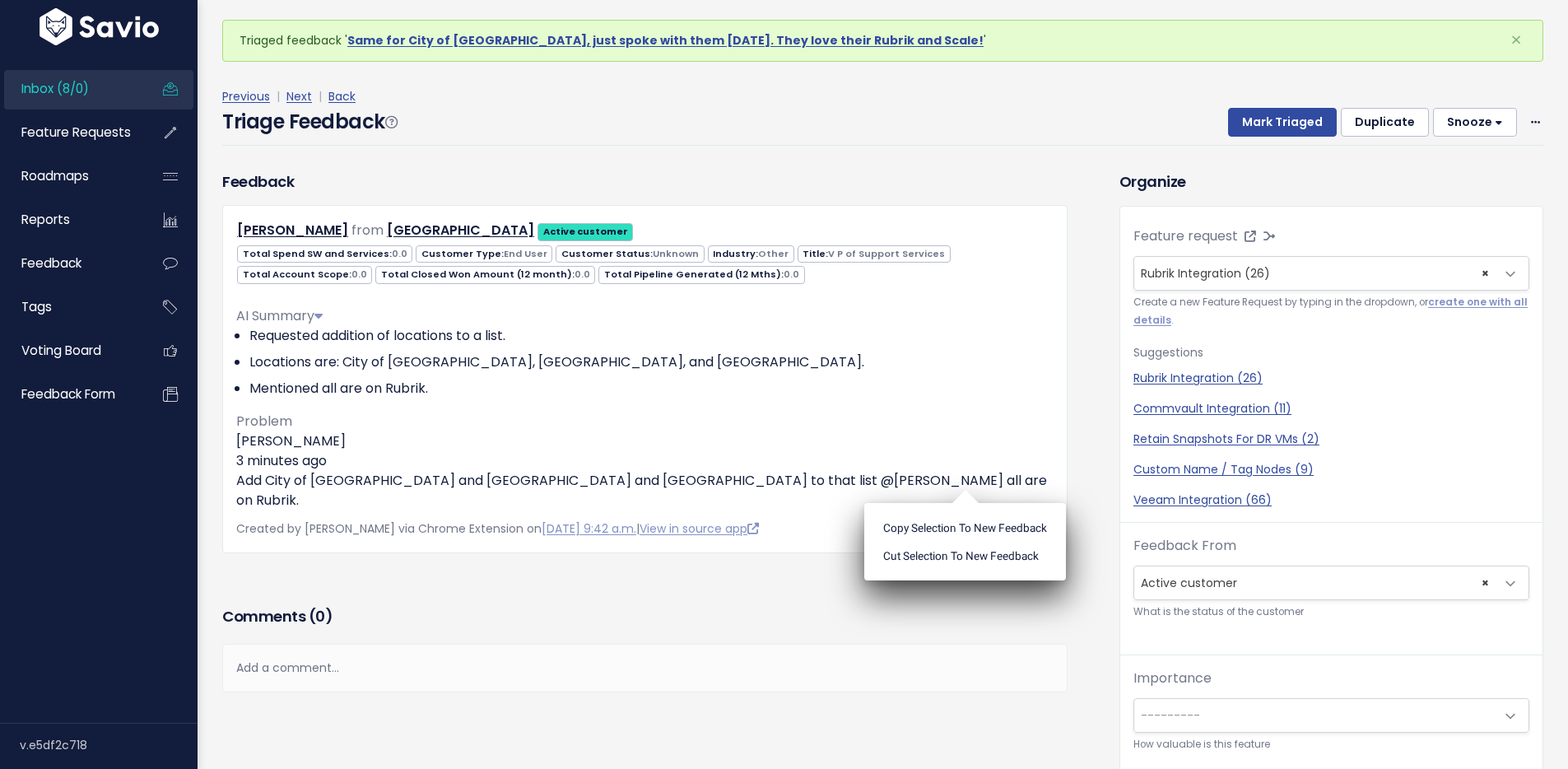
click at [848, 108] on div "Triage Feedback Mark Triaged Duplicate [GEOGRAPHIC_DATA] 1 day 3 days 7 days 14…" at bounding box center [883, 126] width 1321 height 38
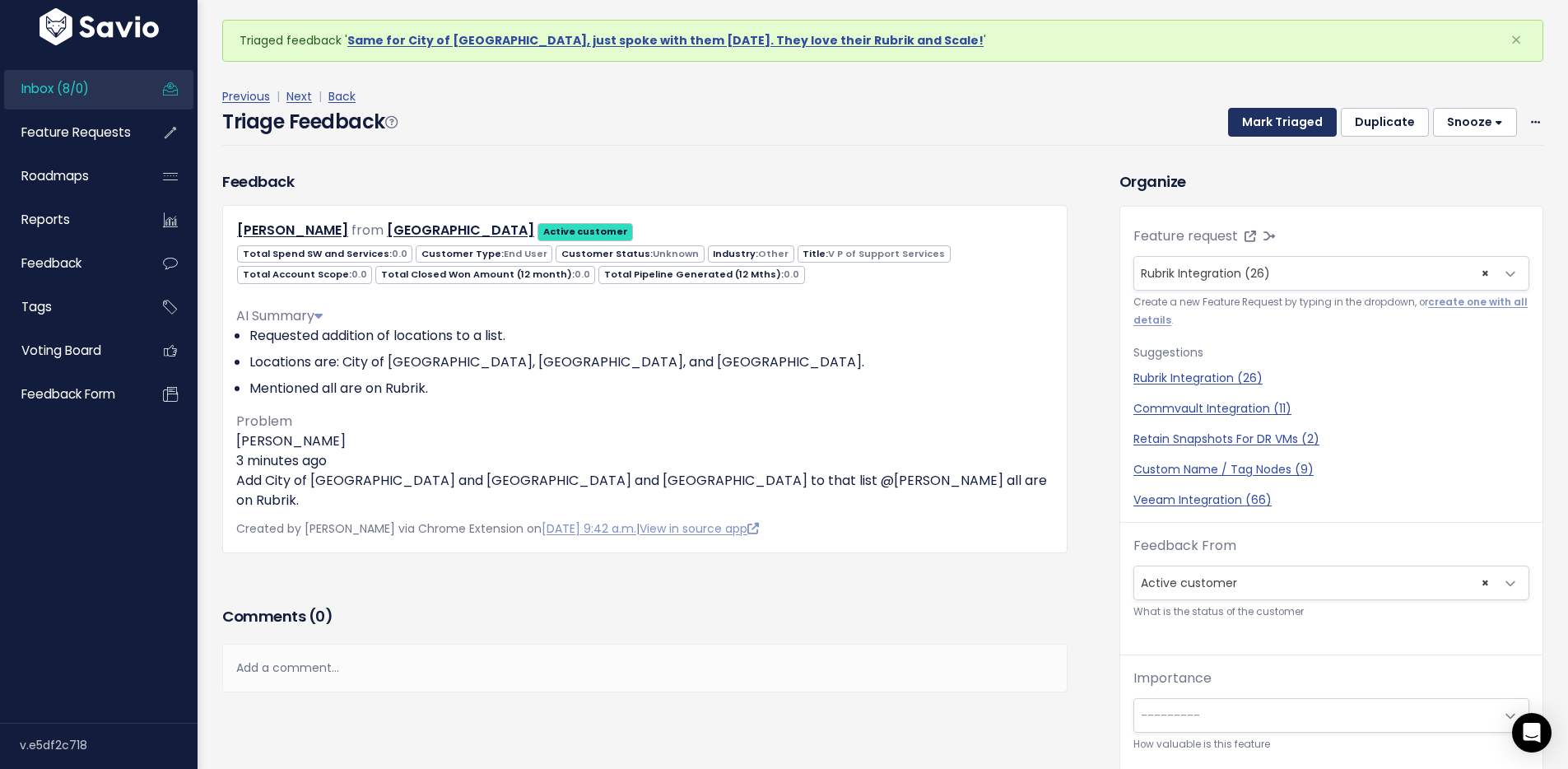
click at [1248, 118] on button "Mark Triaged" at bounding box center [1282, 122] width 108 height 30
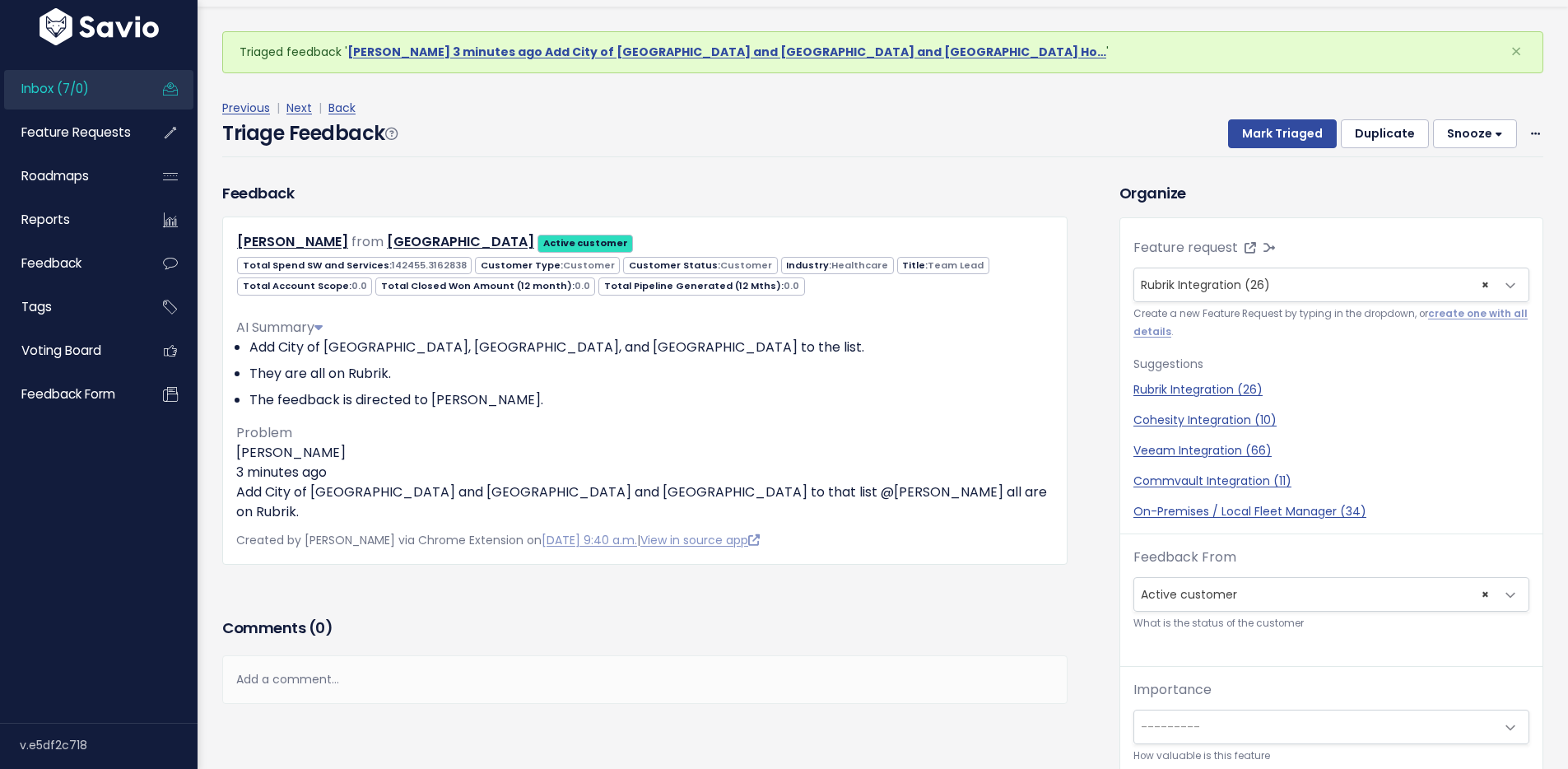
scroll to position [55, 0]
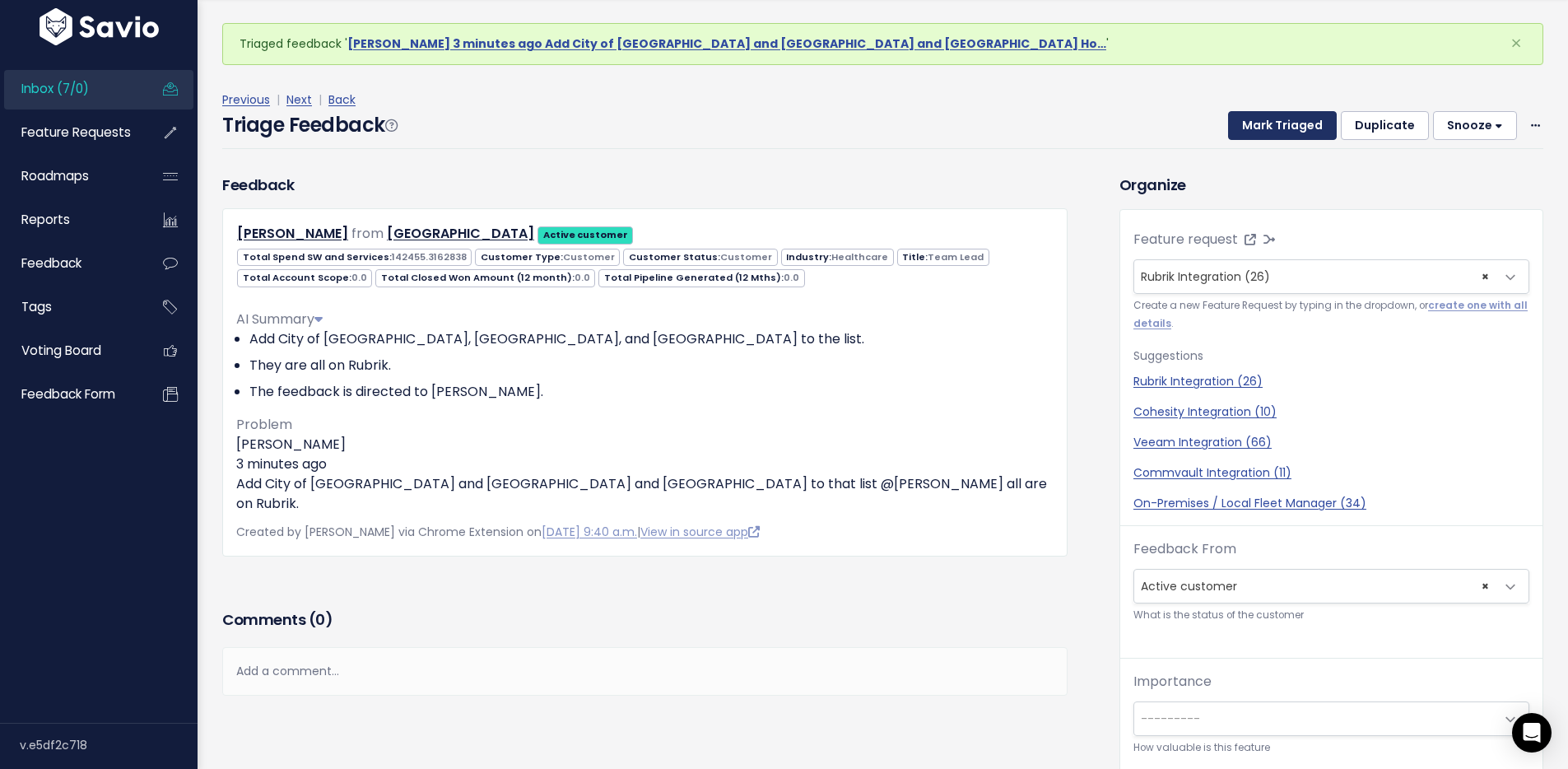
click at [1267, 127] on button "Mark Triaged" at bounding box center [1282, 126] width 108 height 30
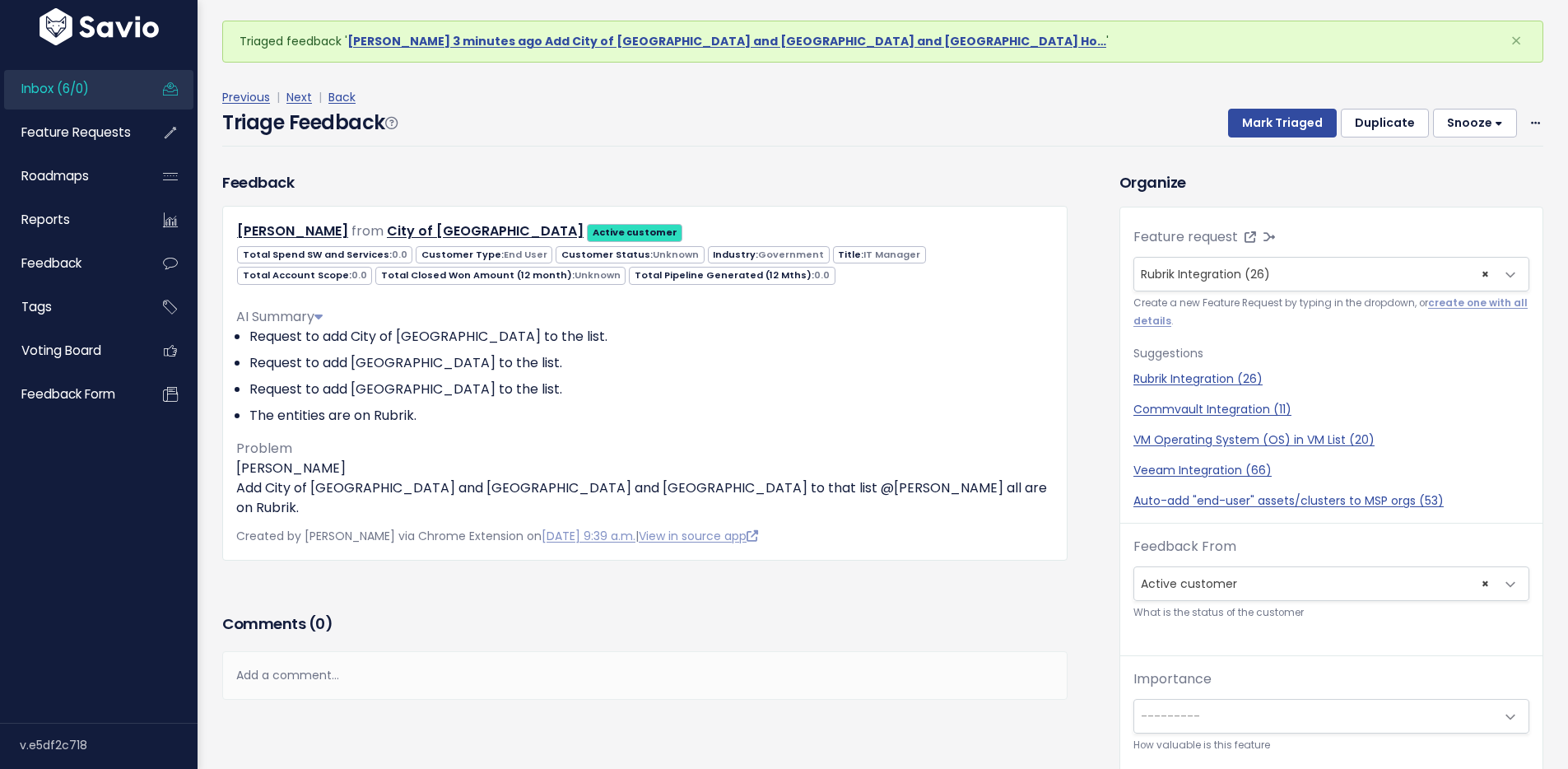
scroll to position [4, 0]
click at [1283, 129] on button "Mark Triaged" at bounding box center [1282, 122] width 108 height 30
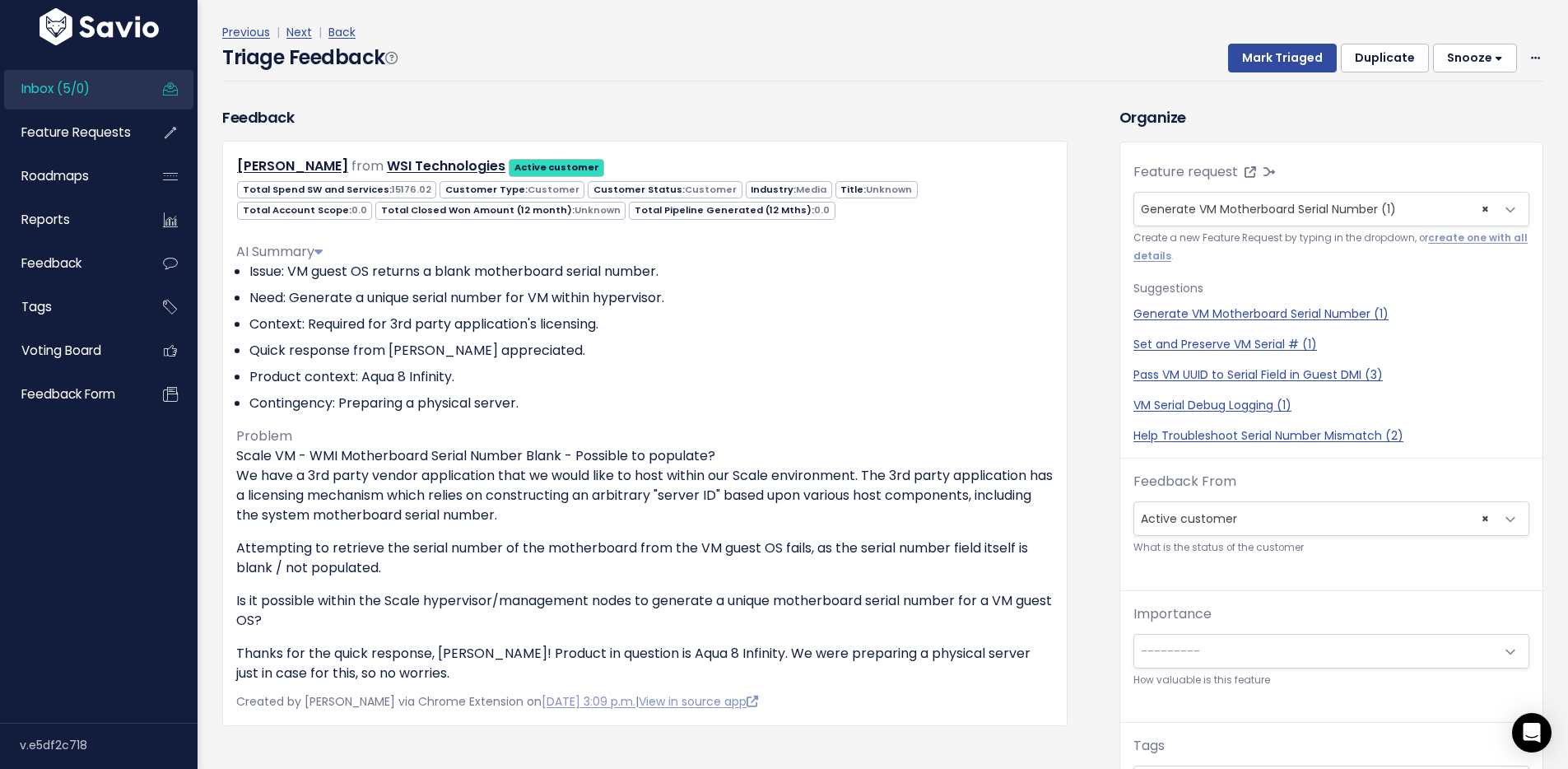
scroll to position [83, 0]
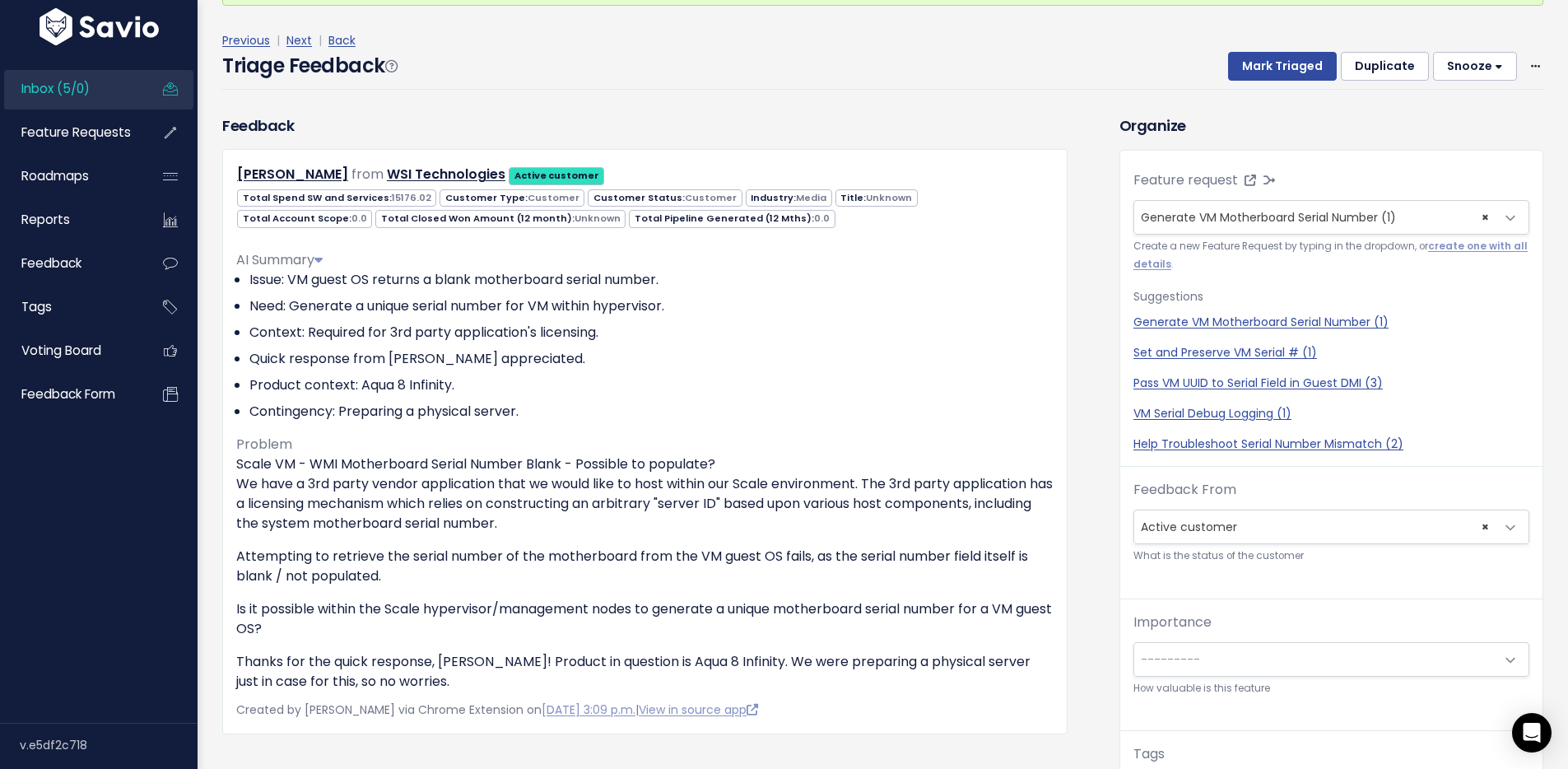
click at [930, 55] on div "Triage Feedback Mark Triaged Duplicate Snooze 1 day 3 days 7 days 14 days Edit …" at bounding box center [883, 70] width 1321 height 38
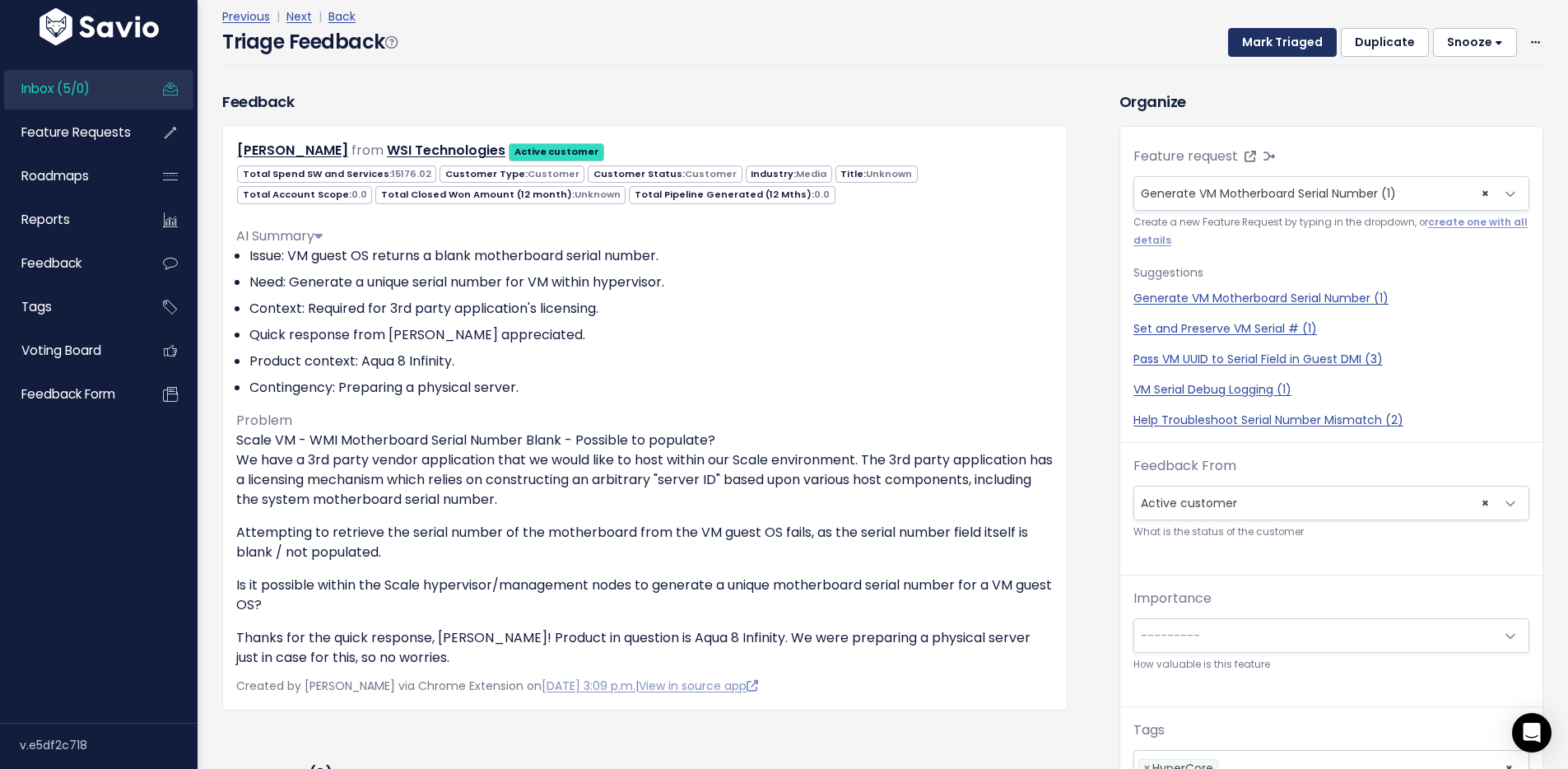
click at [1286, 46] on button "Mark Triaged" at bounding box center [1282, 43] width 108 height 30
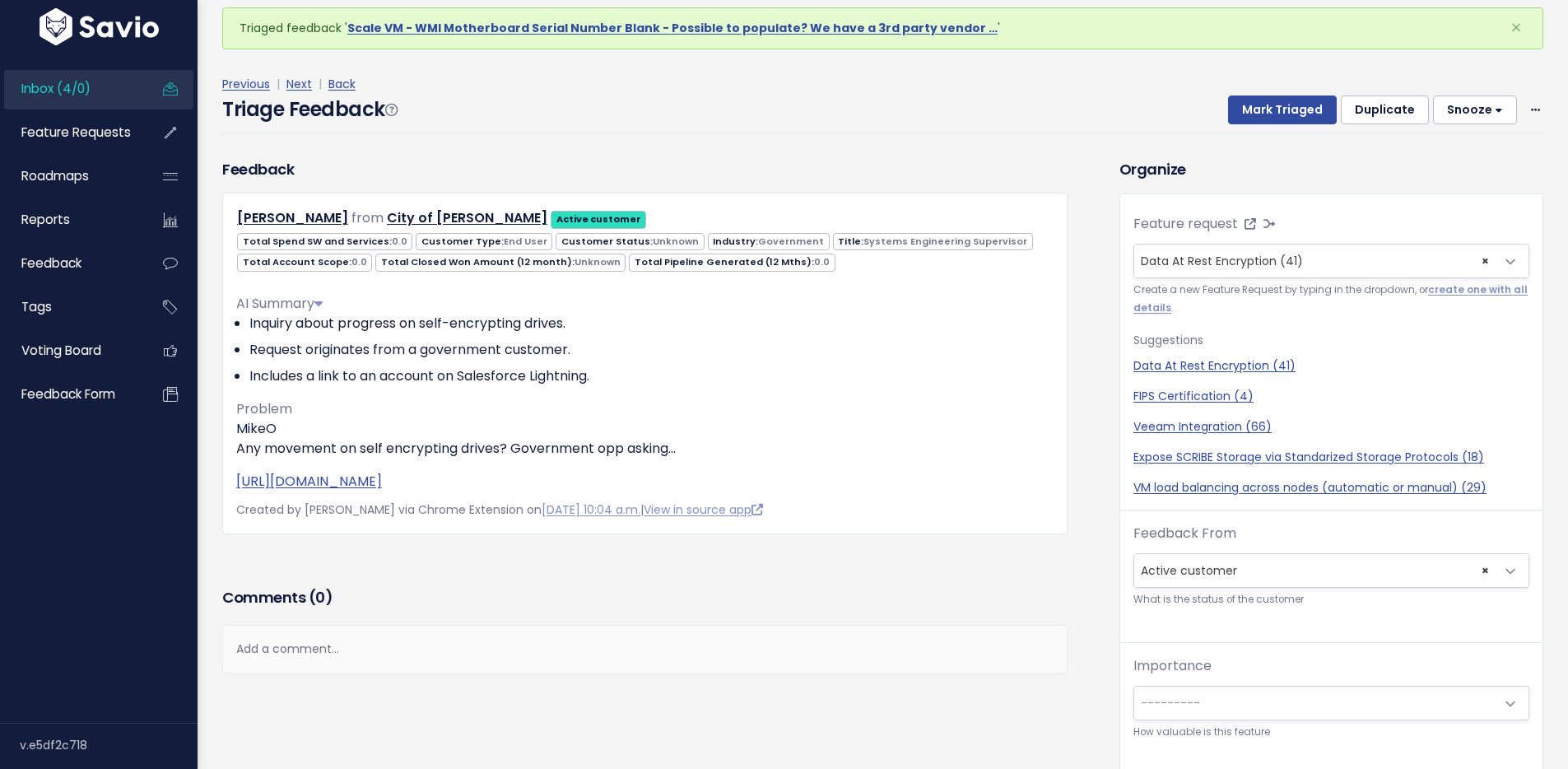
scroll to position [29, 0]
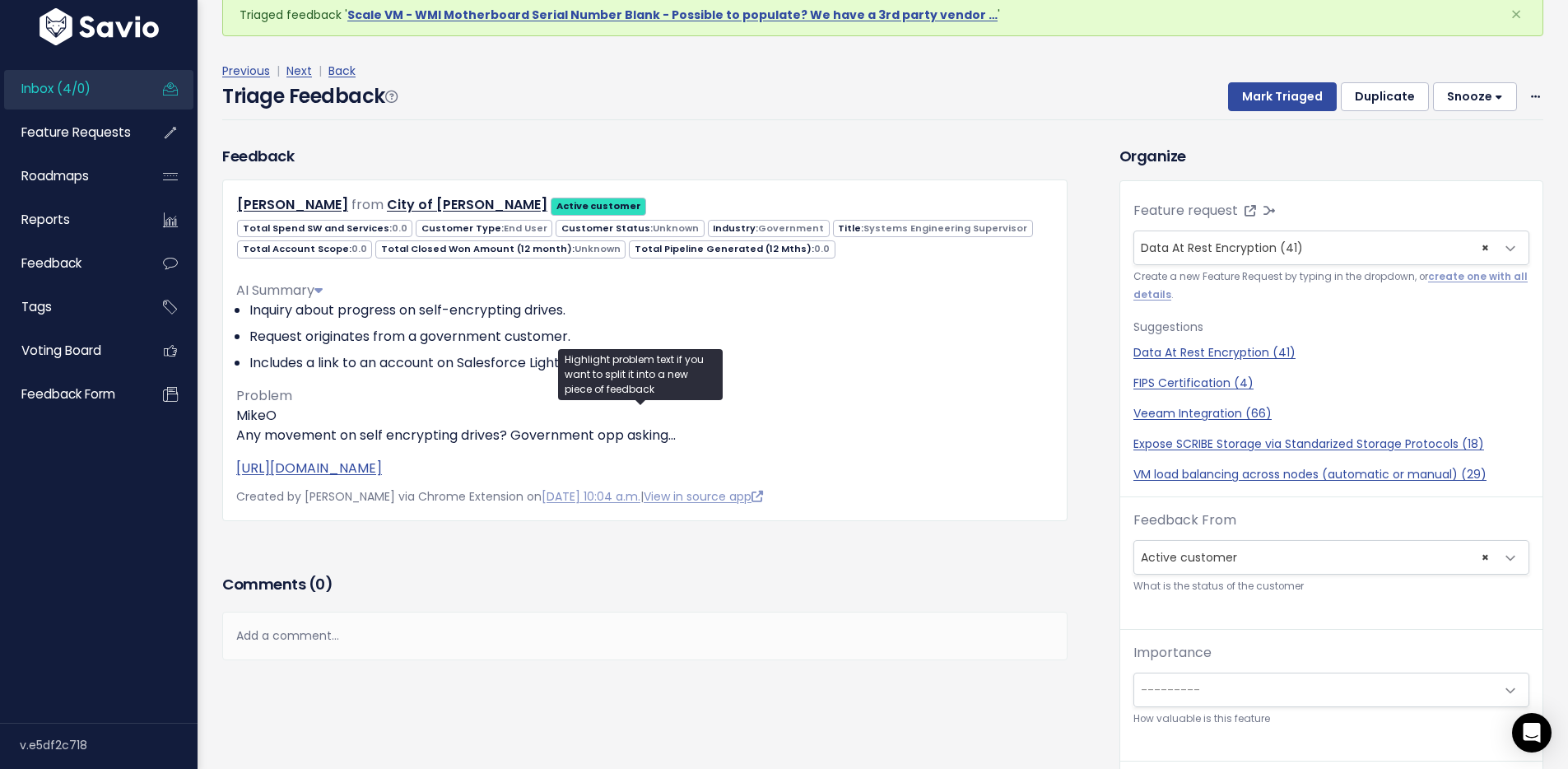
drag, startPoint x: 742, startPoint y: 436, endPoint x: 218, endPoint y: 440, distance: 524.0
click at [218, 440] on div "Feedback [PERSON_NAME] from City of [GEOGRAPHIC_DATA] Active customer" at bounding box center [644, 333] width 870 height 375
click at [399, 99] on div "How To Triage Can you imagine solving this problem one day? → If not, delete or…" at bounding box center [586, 112] width 374 height 273
drag, startPoint x: 355, startPoint y: 440, endPoint x: 704, endPoint y: 449, distance: 349.1
click at [704, 449] on div "MikeO Any movement on self encrypting drives? Government opp asking... https://…" at bounding box center [644, 442] width 817 height 73
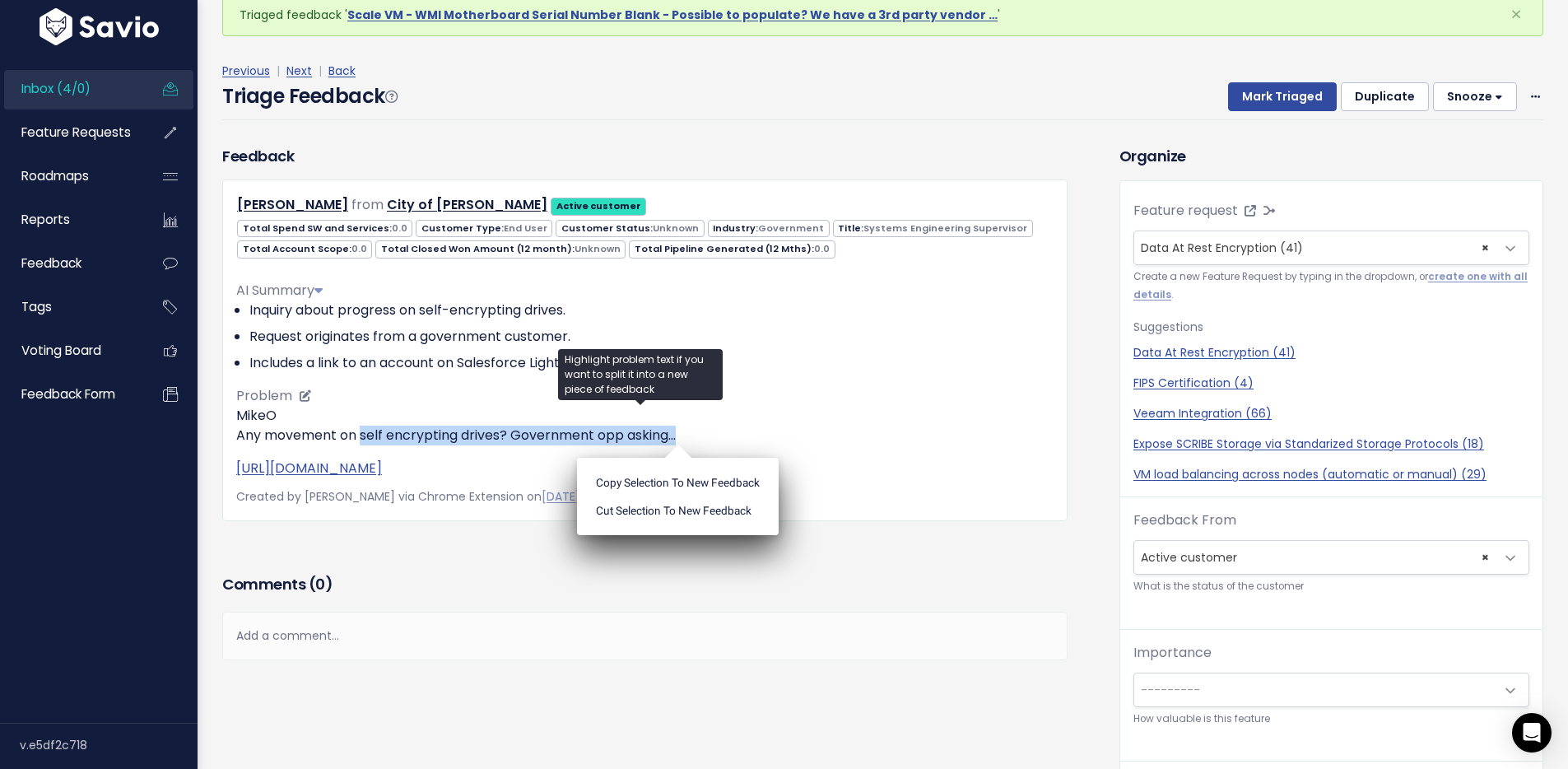
click at [453, 433] on p "MikeO Any movement on self encrypting drives? Government opp asking..." at bounding box center [644, 425] width 817 height 39
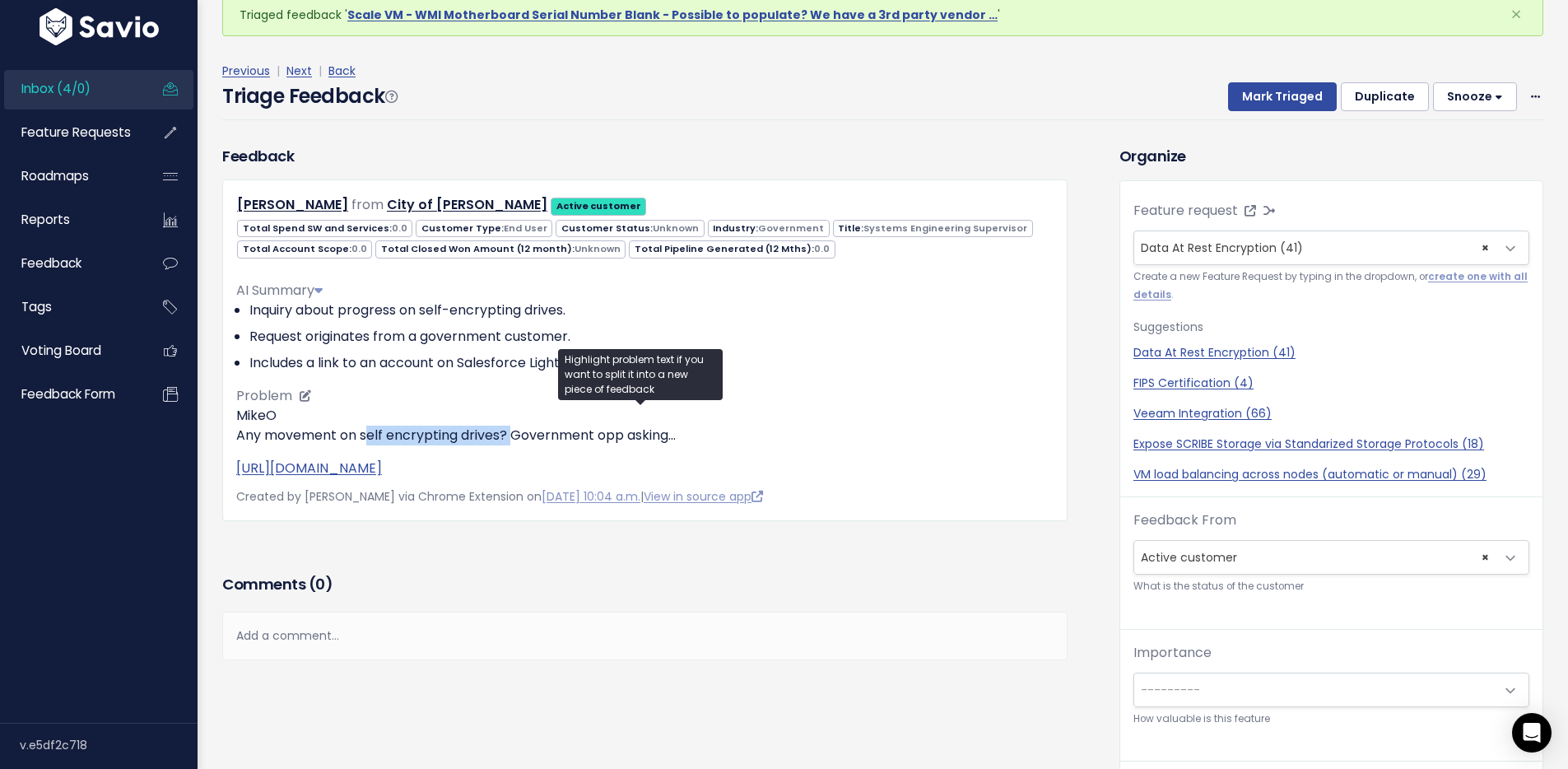
drag, startPoint x: 362, startPoint y: 431, endPoint x: 507, endPoint y: 427, distance: 145.1
click at [507, 430] on p "MikeO Any movement on self encrypting drives? Government opp asking..." at bounding box center [644, 425] width 817 height 39
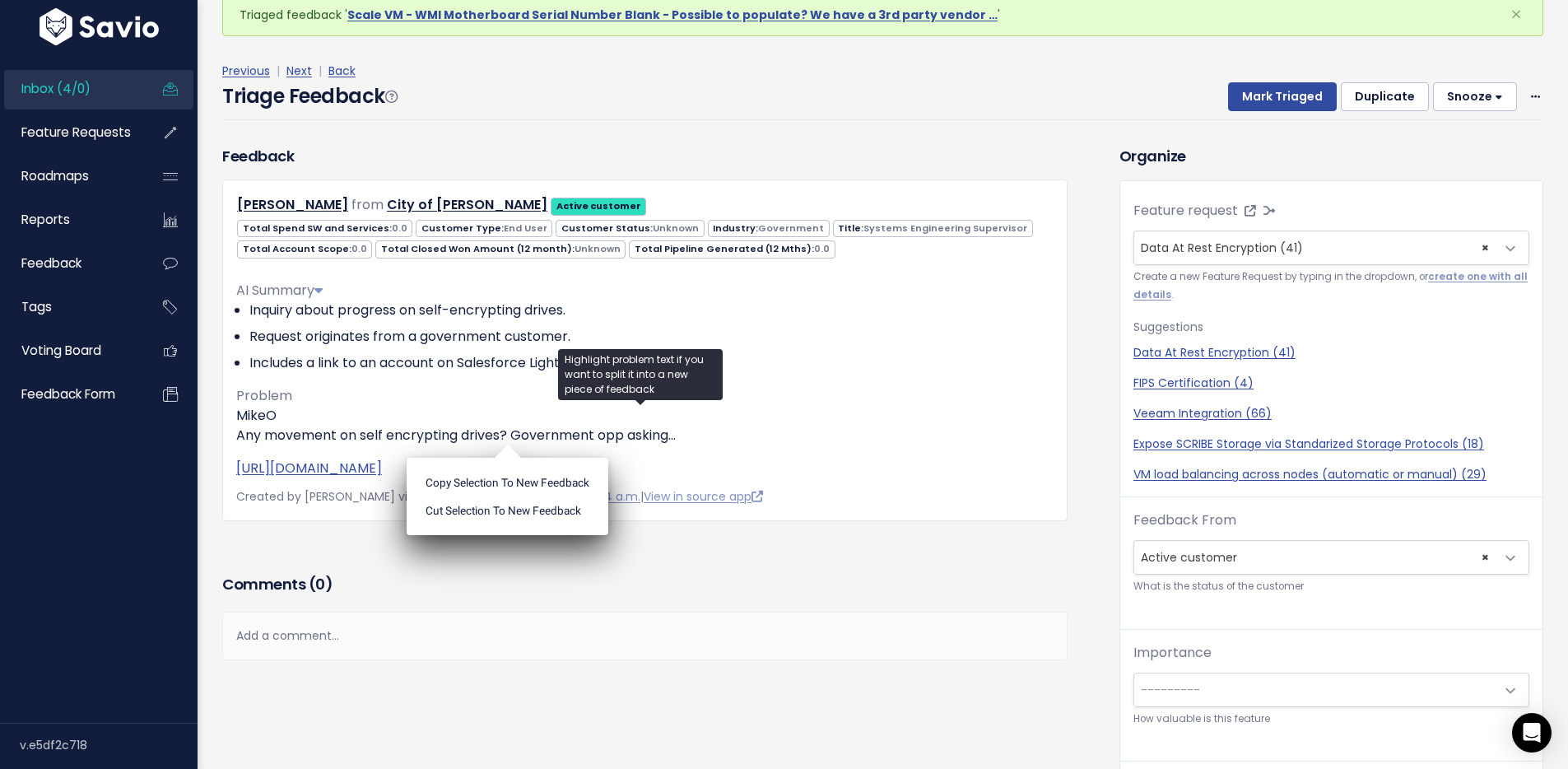
click at [728, 101] on p "Which feature request does this belong to? → Link the feedback to an existing f…" at bounding box center [586, 94] width 350 height 26
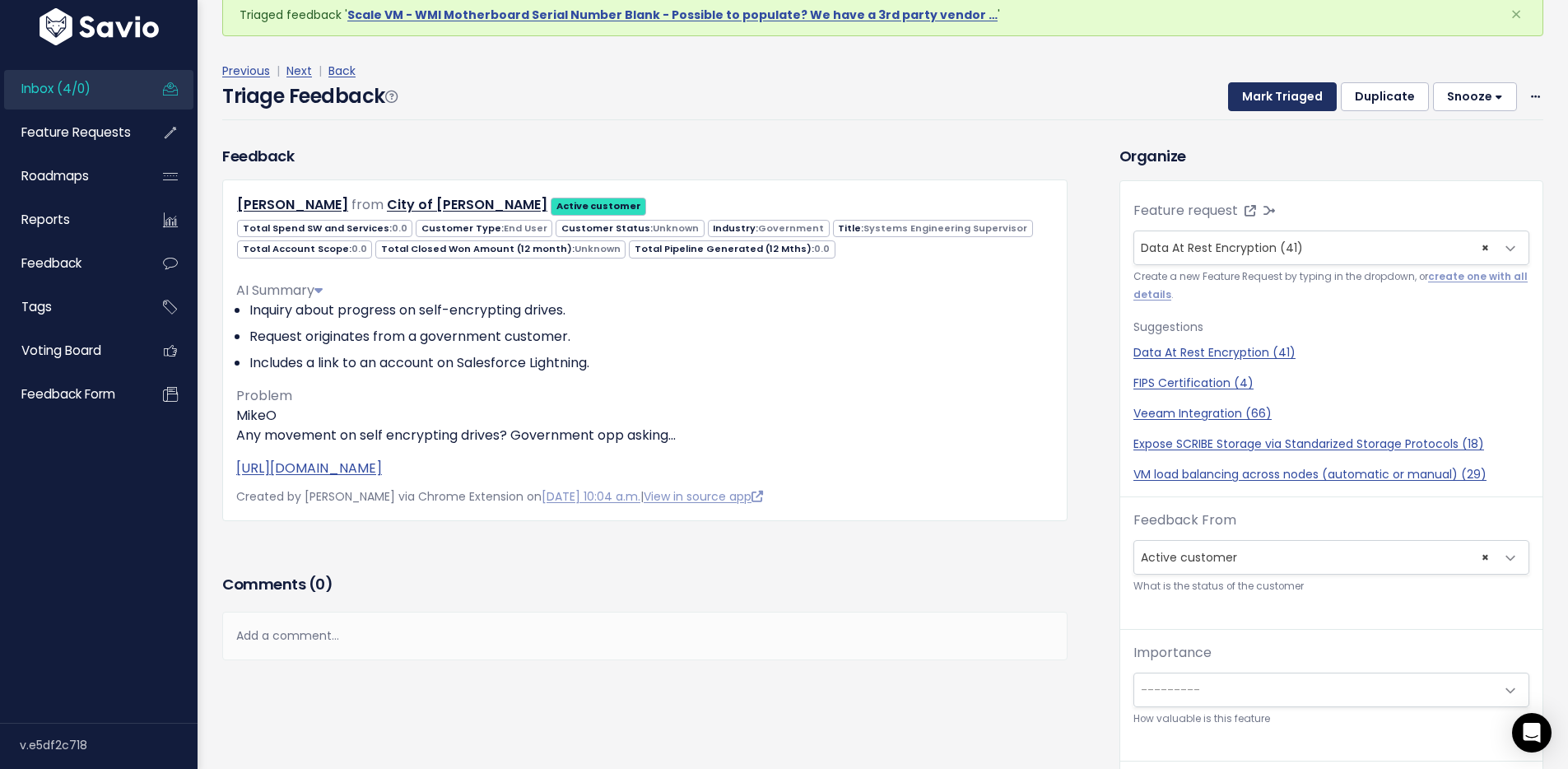
click at [1262, 103] on button "Mark Triaged" at bounding box center [1282, 97] width 108 height 30
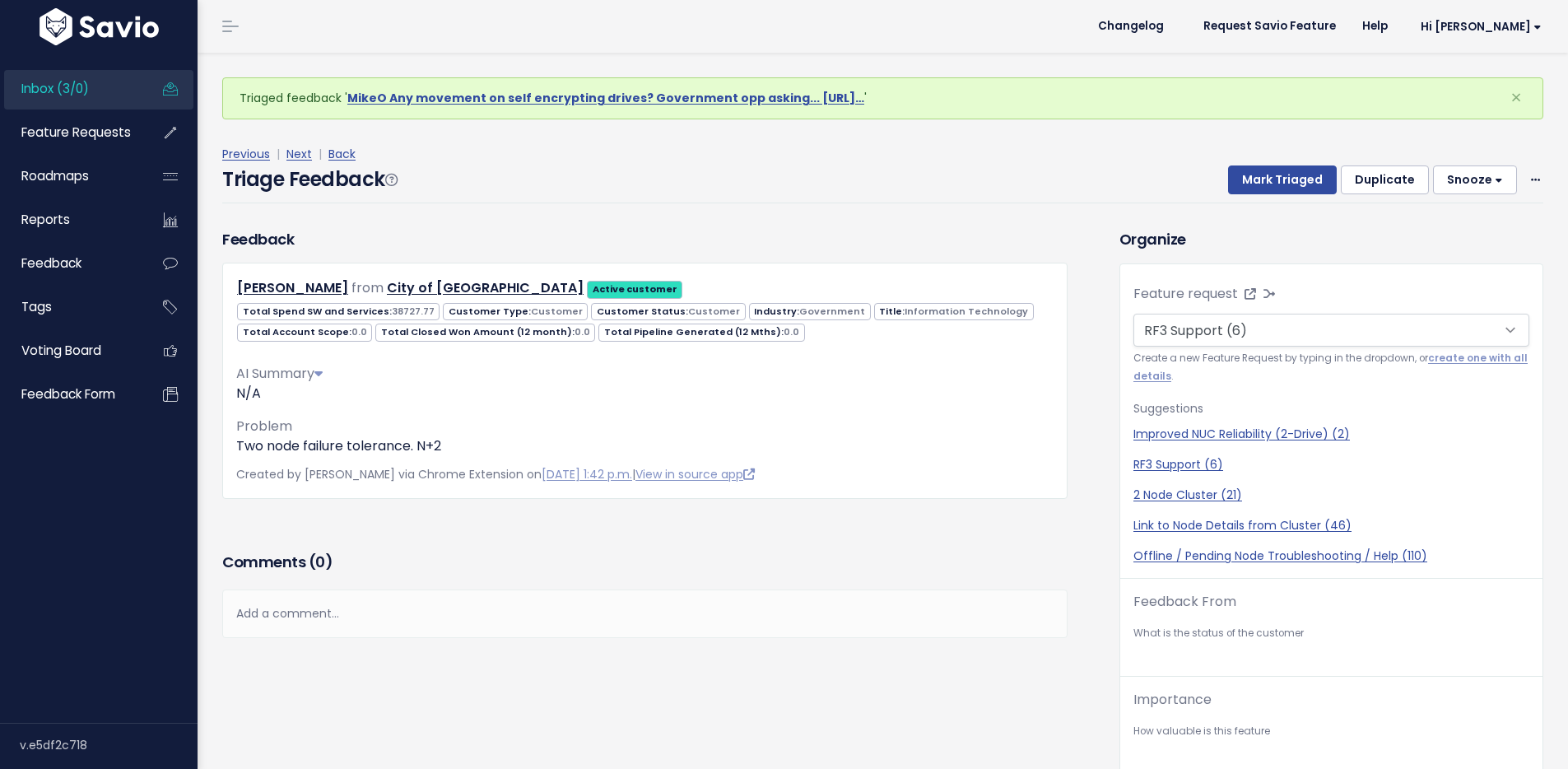
scroll to position [29, 0]
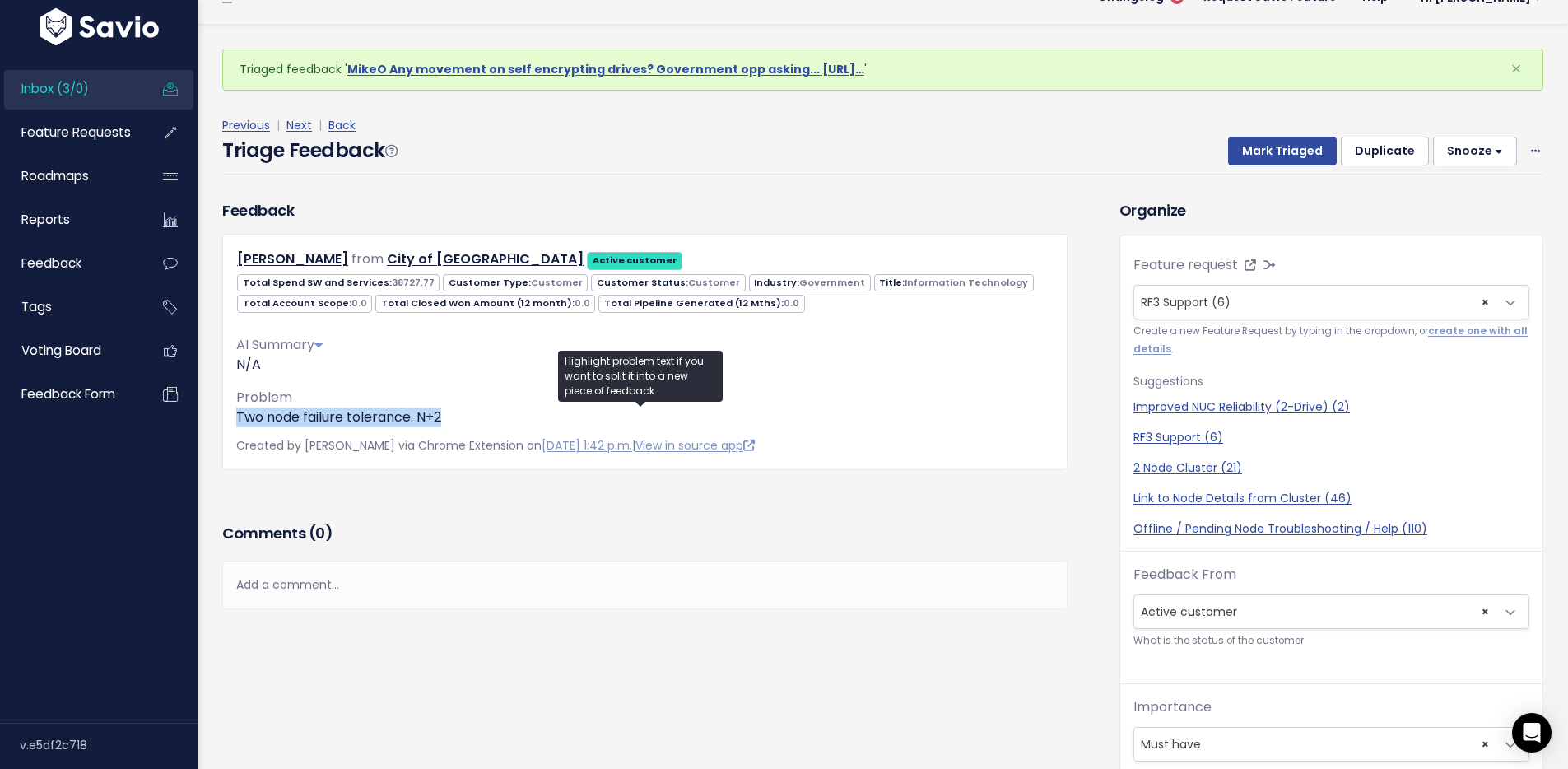
drag, startPoint x: 482, startPoint y: 414, endPoint x: 231, endPoint y: 417, distance: 251.0
click at [231, 417] on div "[PERSON_NAME] from City of [GEOGRAPHIC_DATA] Active customer 38727.77 0.0" at bounding box center [645, 352] width 845 height 235
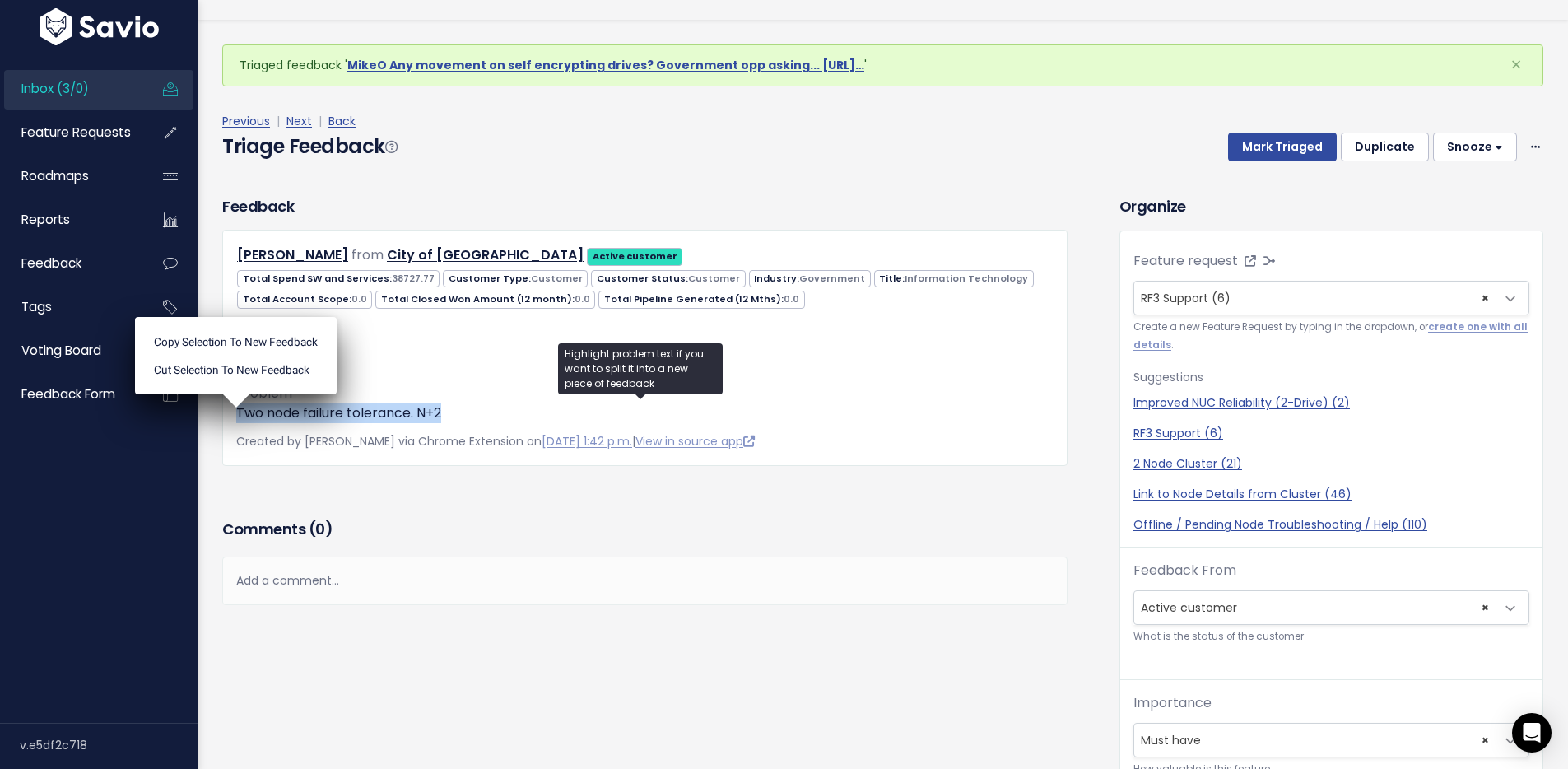
scroll to position [15, 0]
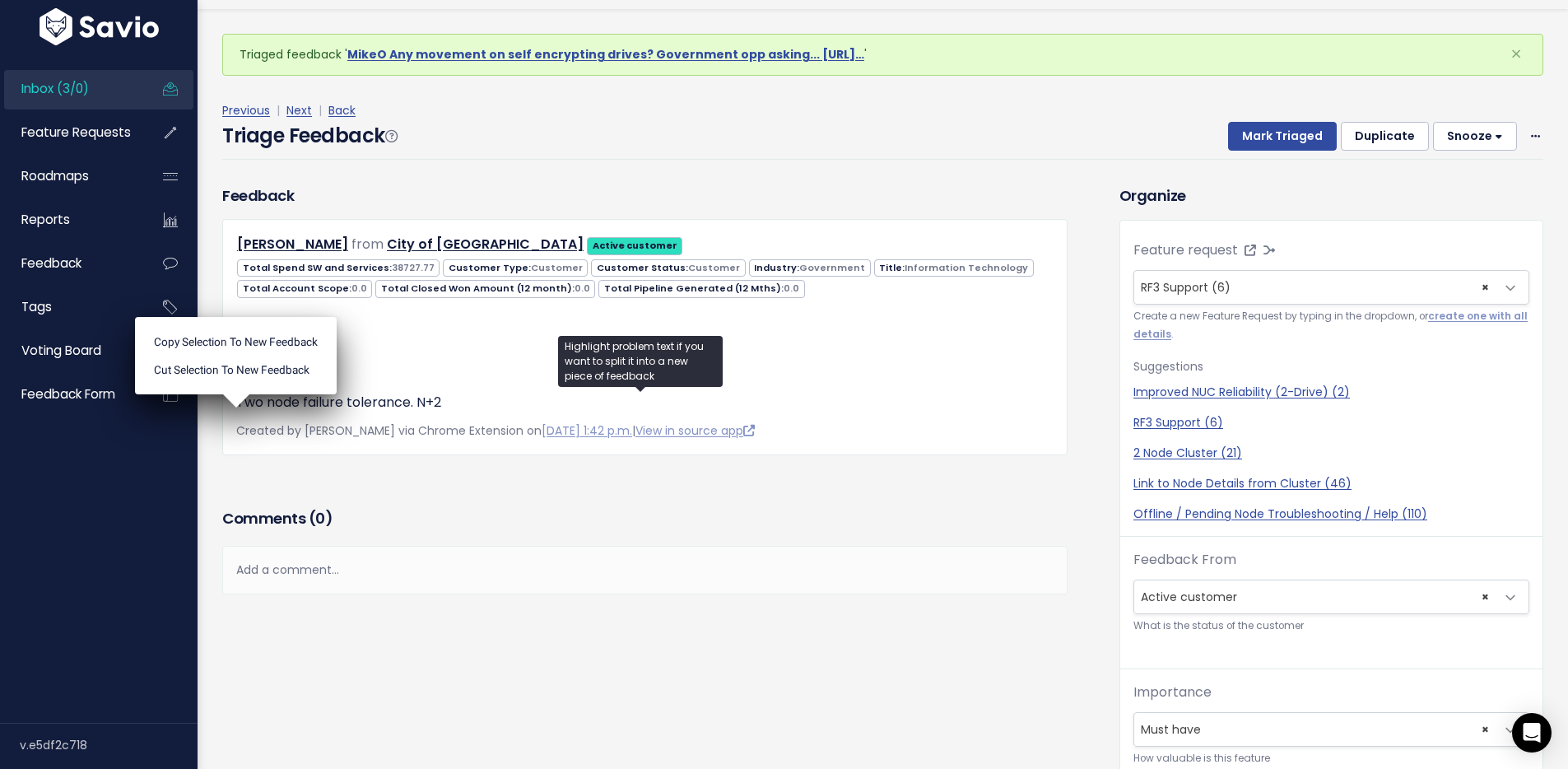
click at [466, 486] on div "Feedback [PERSON_NAME] from City of [GEOGRAPHIC_DATA] Active customer 0.0" at bounding box center [644, 343] width 870 height 320
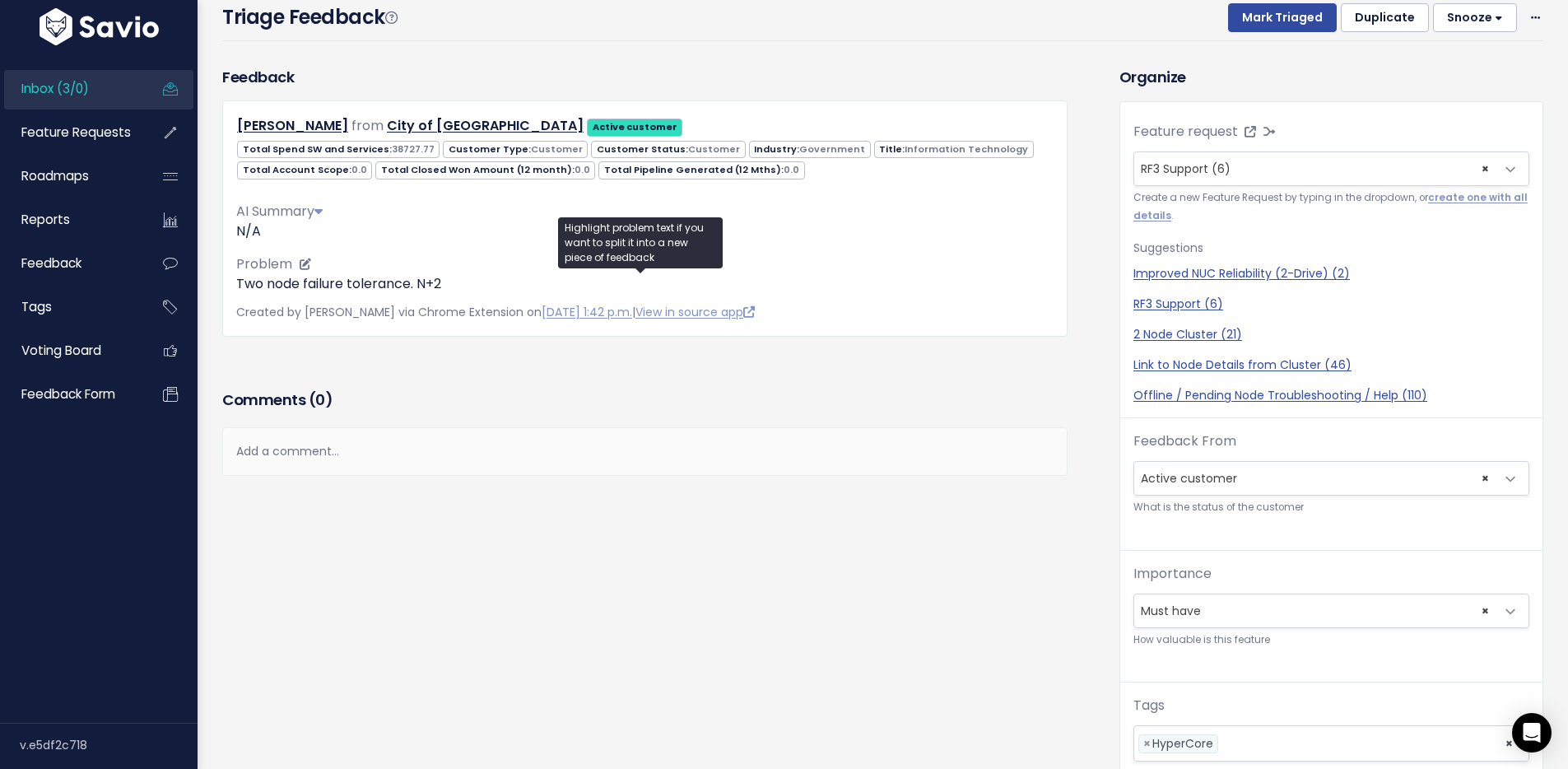
scroll to position [38, 0]
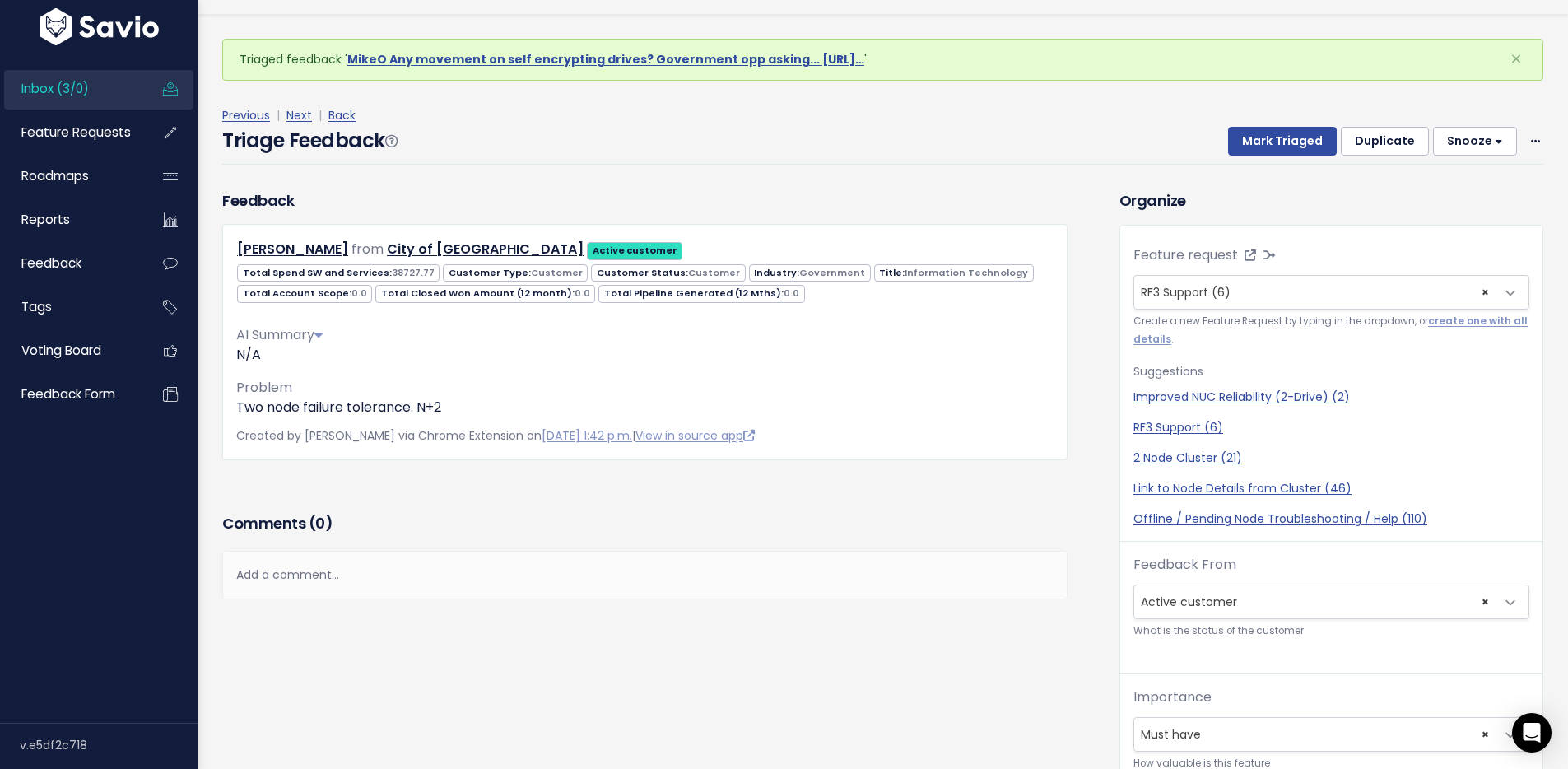
click at [323, 417] on div "[PERSON_NAME] from City of [GEOGRAPHIC_DATA] Active customer 38727.77 0.0" at bounding box center [645, 342] width 845 height 235
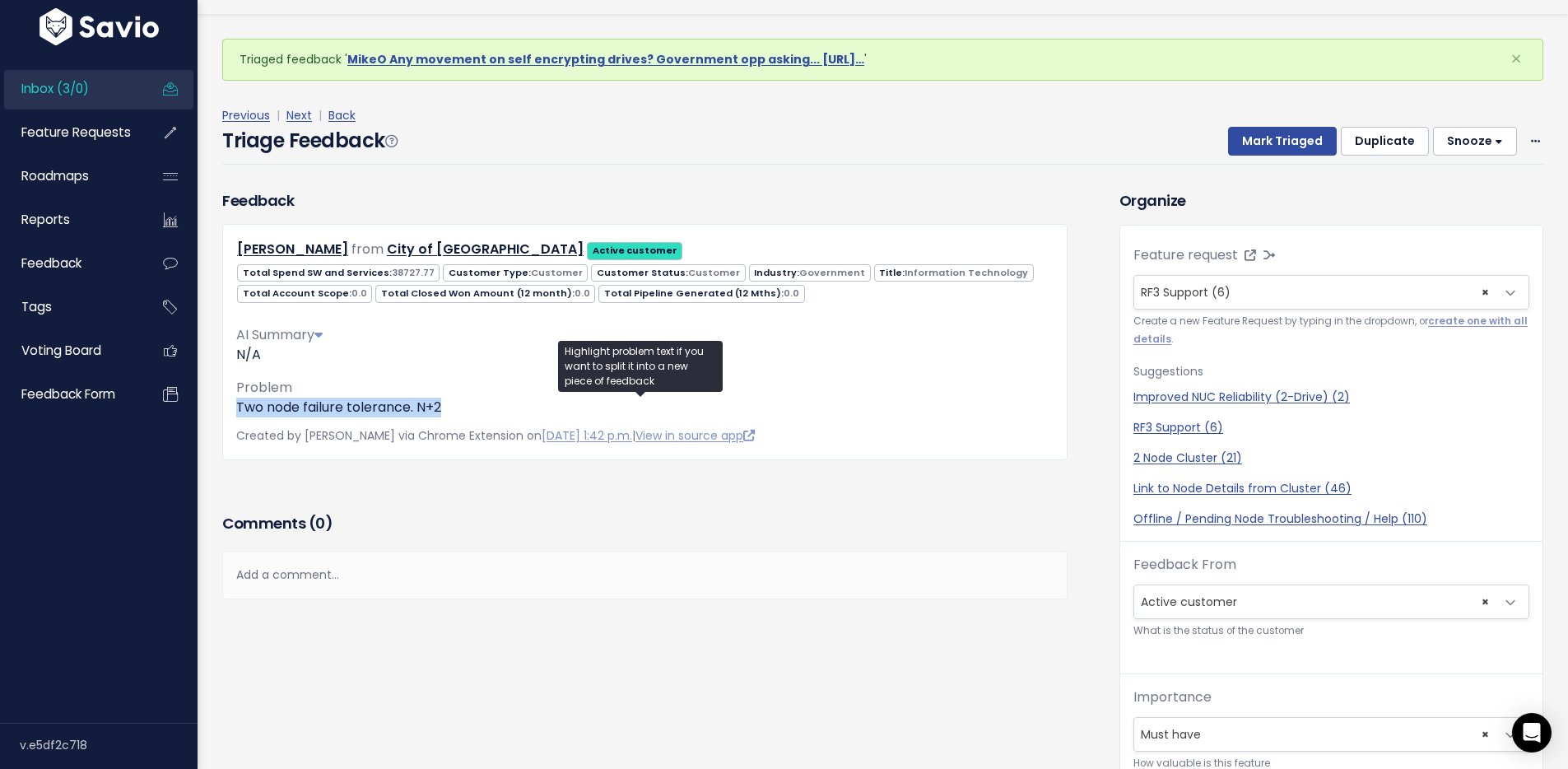
drag, startPoint x: 446, startPoint y: 405, endPoint x: 231, endPoint y: 408, distance: 215.0
click at [228, 408] on div "[PERSON_NAME] from City of [GEOGRAPHIC_DATA] Active customer 38727.77 0.0" at bounding box center [645, 342] width 845 height 235
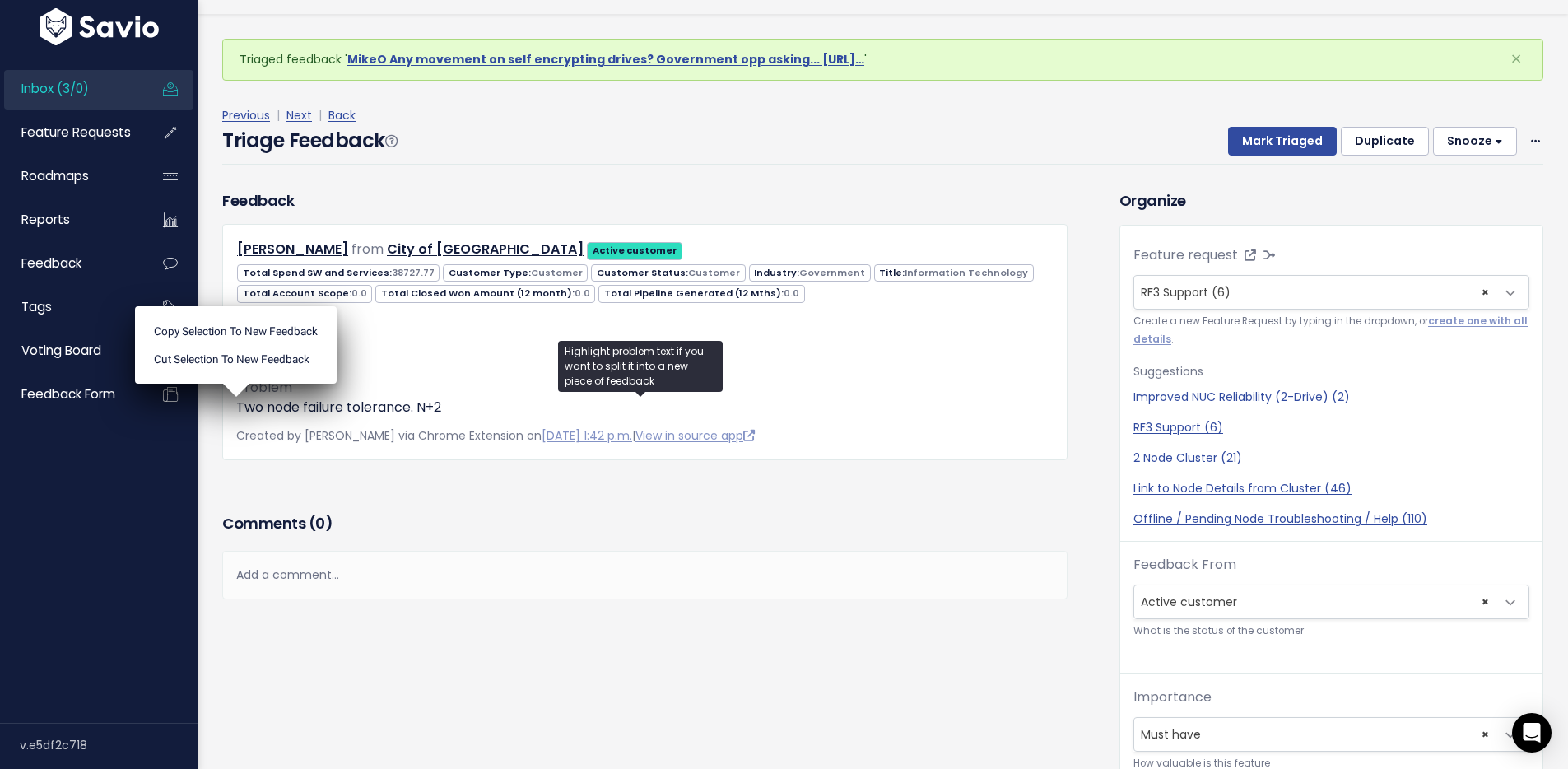
click at [248, 384] on ul "Copy selection to new Feedback Cut selection to new Feedback" at bounding box center [235, 344] width 201 height 77
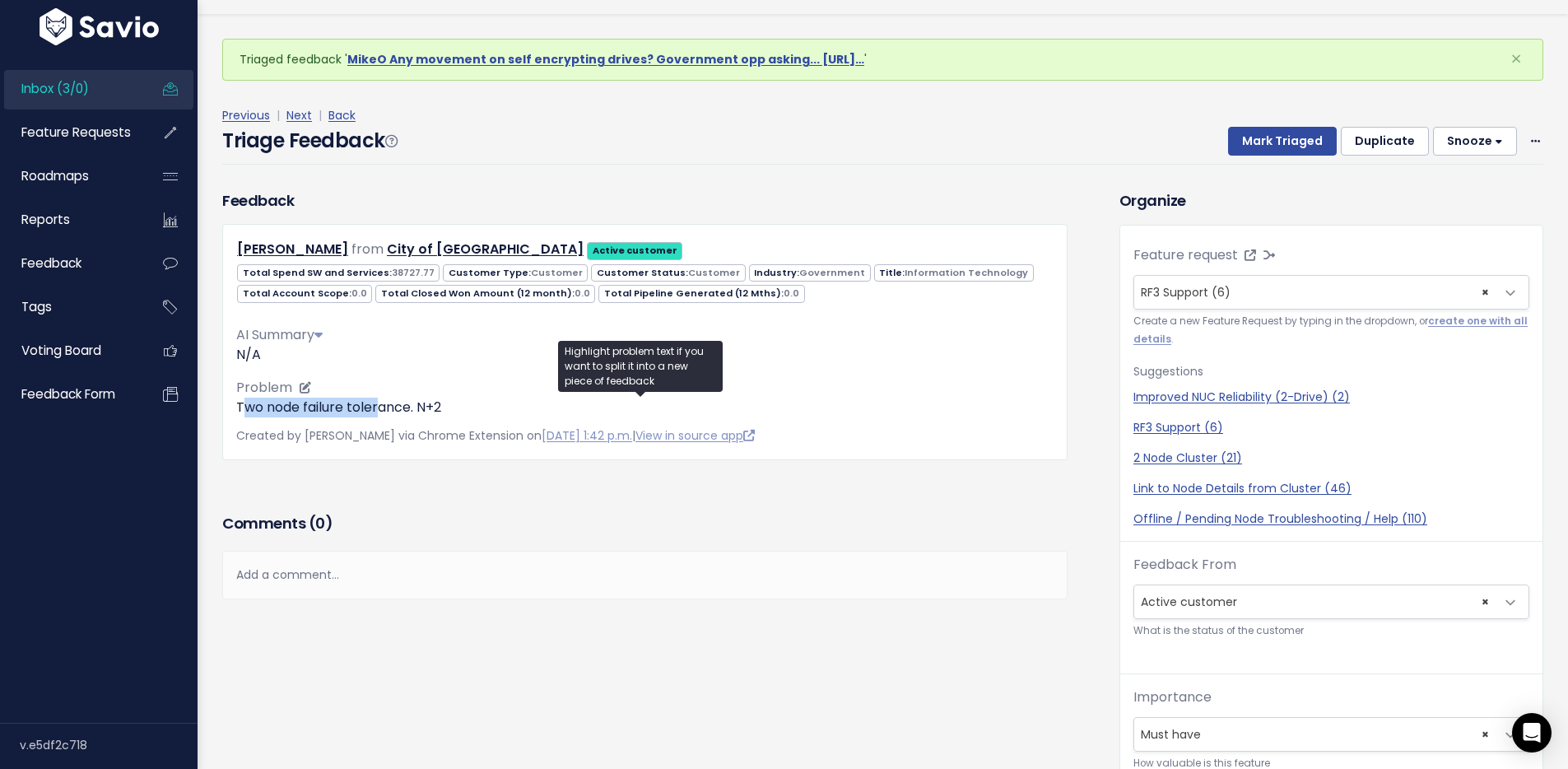
drag, startPoint x: 243, startPoint y: 414, endPoint x: 405, endPoint y: 406, distance: 162.2
click at [393, 409] on p "Two node failure tolerance. N+2" at bounding box center [644, 407] width 817 height 20
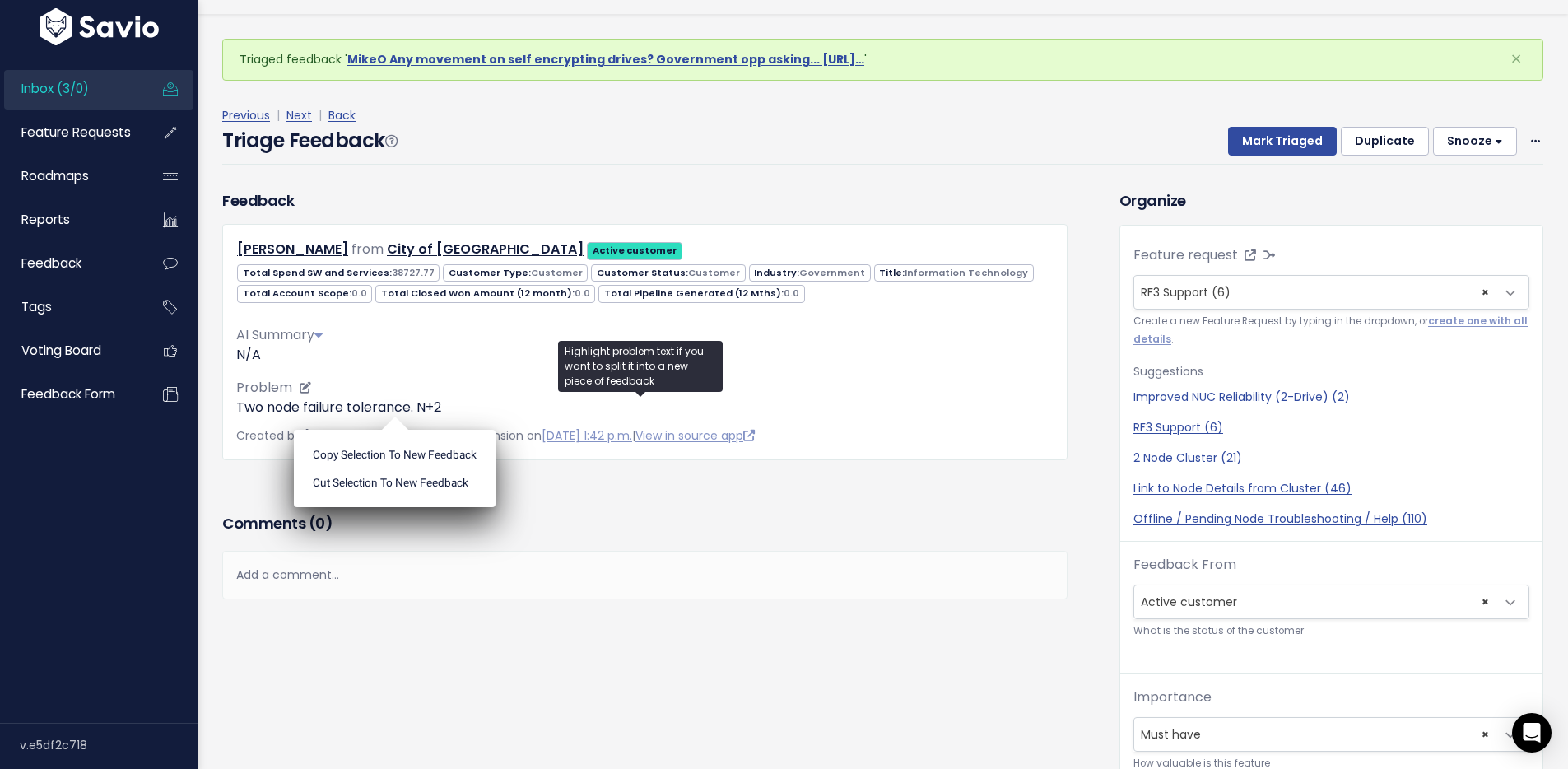
click at [420, 406] on p "Two node failure tolerance. N+2" at bounding box center [644, 407] width 817 height 20
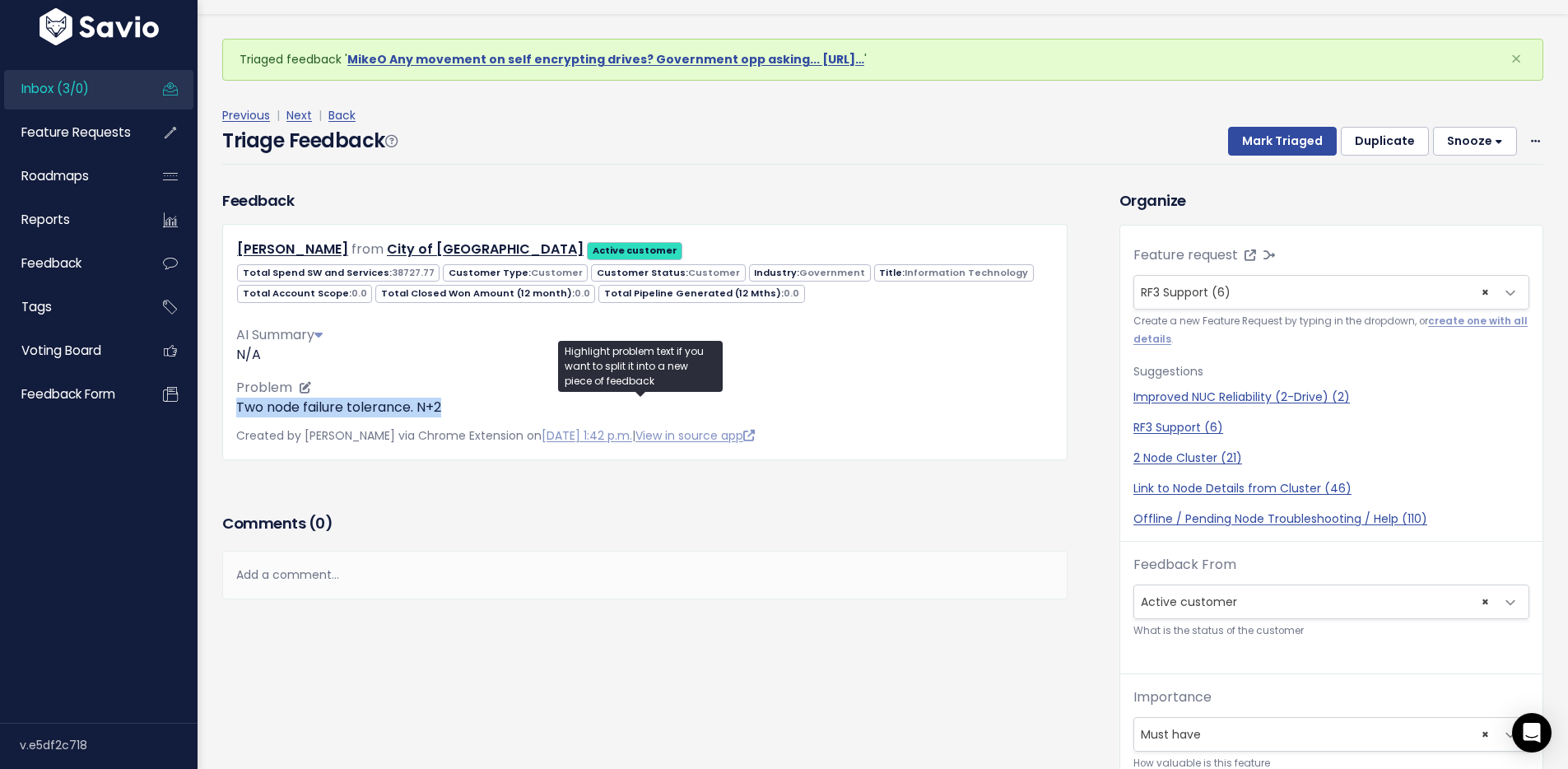
drag, startPoint x: 463, startPoint y: 400, endPoint x: 239, endPoint y: 405, distance: 224.1
click at [239, 405] on p "Two node failure tolerance. N+2" at bounding box center [644, 407] width 817 height 20
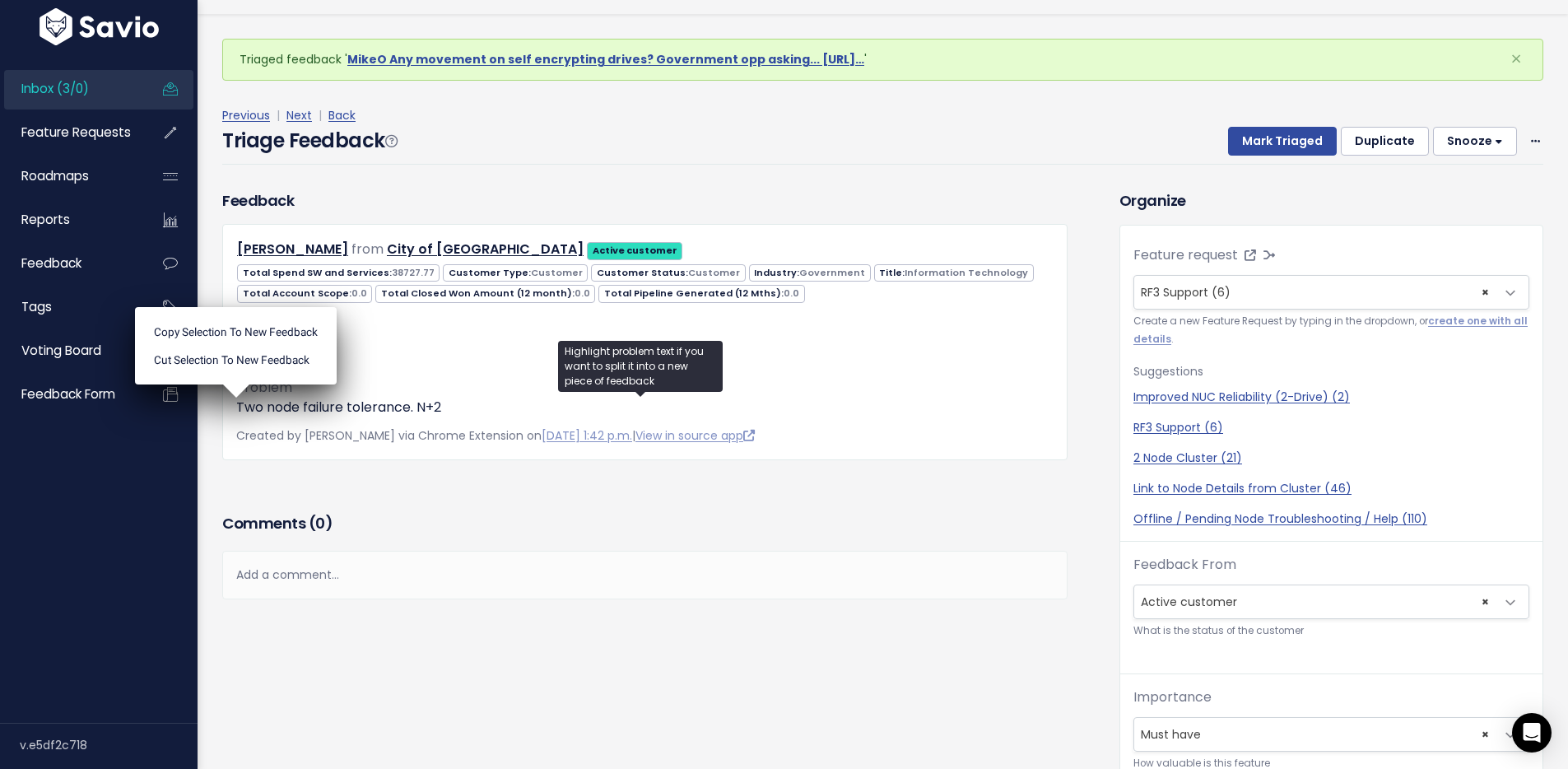
click at [928, 102] on div "Previous | Next | Back Triage Feedback Mark Triaged Duplicate Snooze 1 day 3 da…" at bounding box center [889, 135] width 1334 height 108
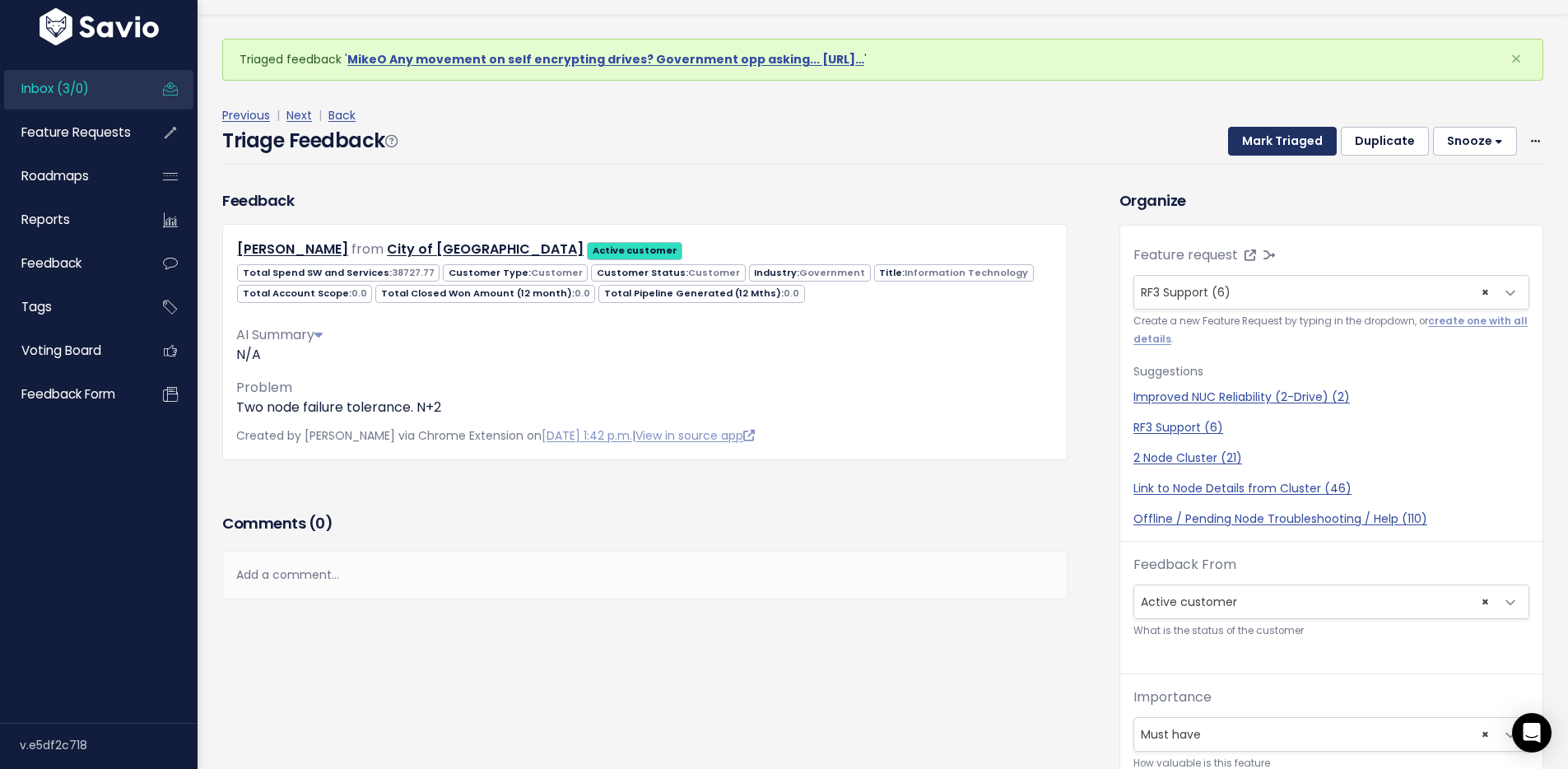
click at [1235, 141] on button "Mark Triaged" at bounding box center [1282, 141] width 108 height 30
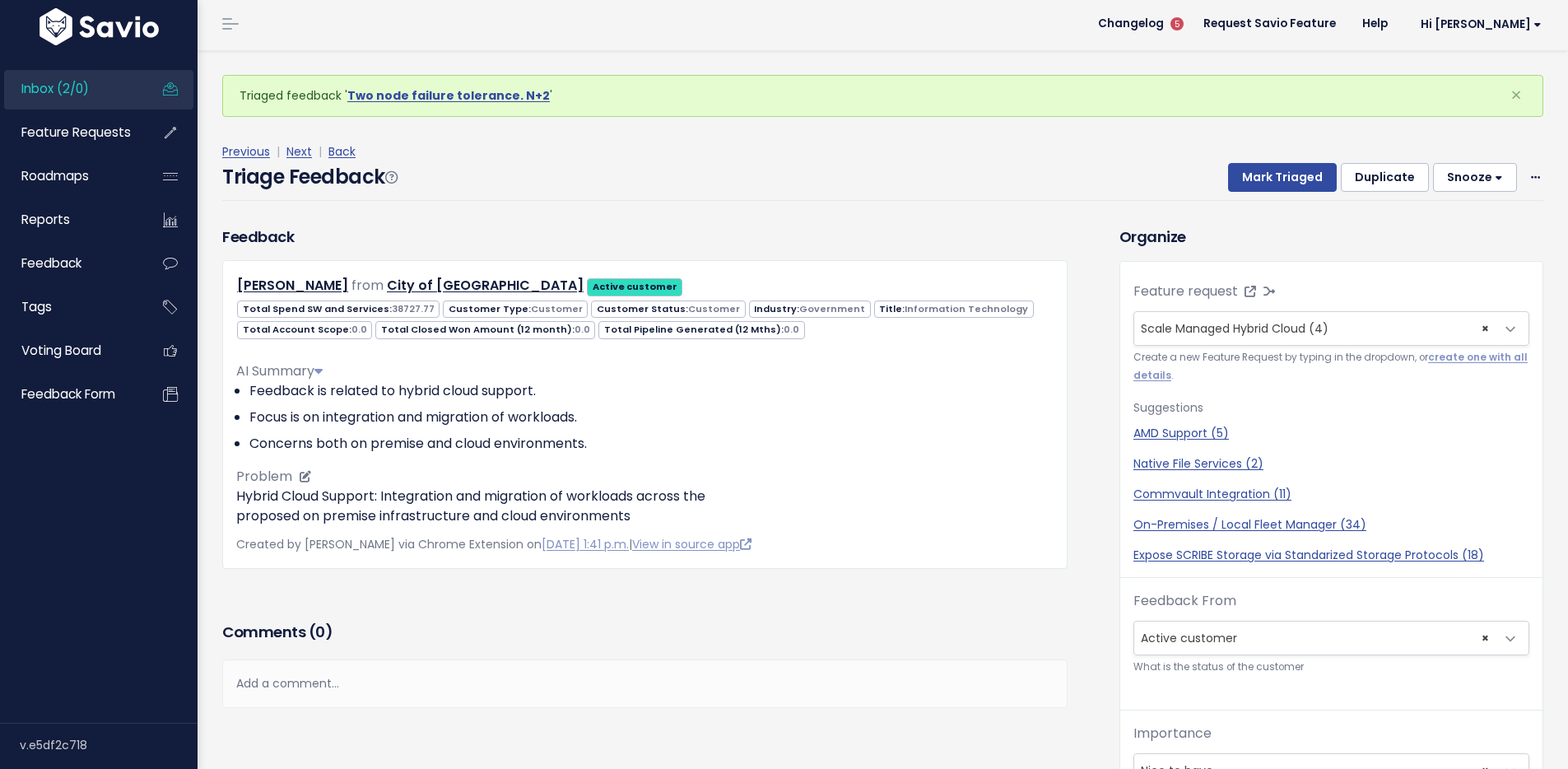
scroll to position [4, 0]
drag, startPoint x: 230, startPoint y: 491, endPoint x: 661, endPoint y: 518, distance: 431.8
click at [661, 518] on div "Terry Chang from City of Garden Grove Active customer 38727.77 0.0" at bounding box center [645, 414] width 845 height 308
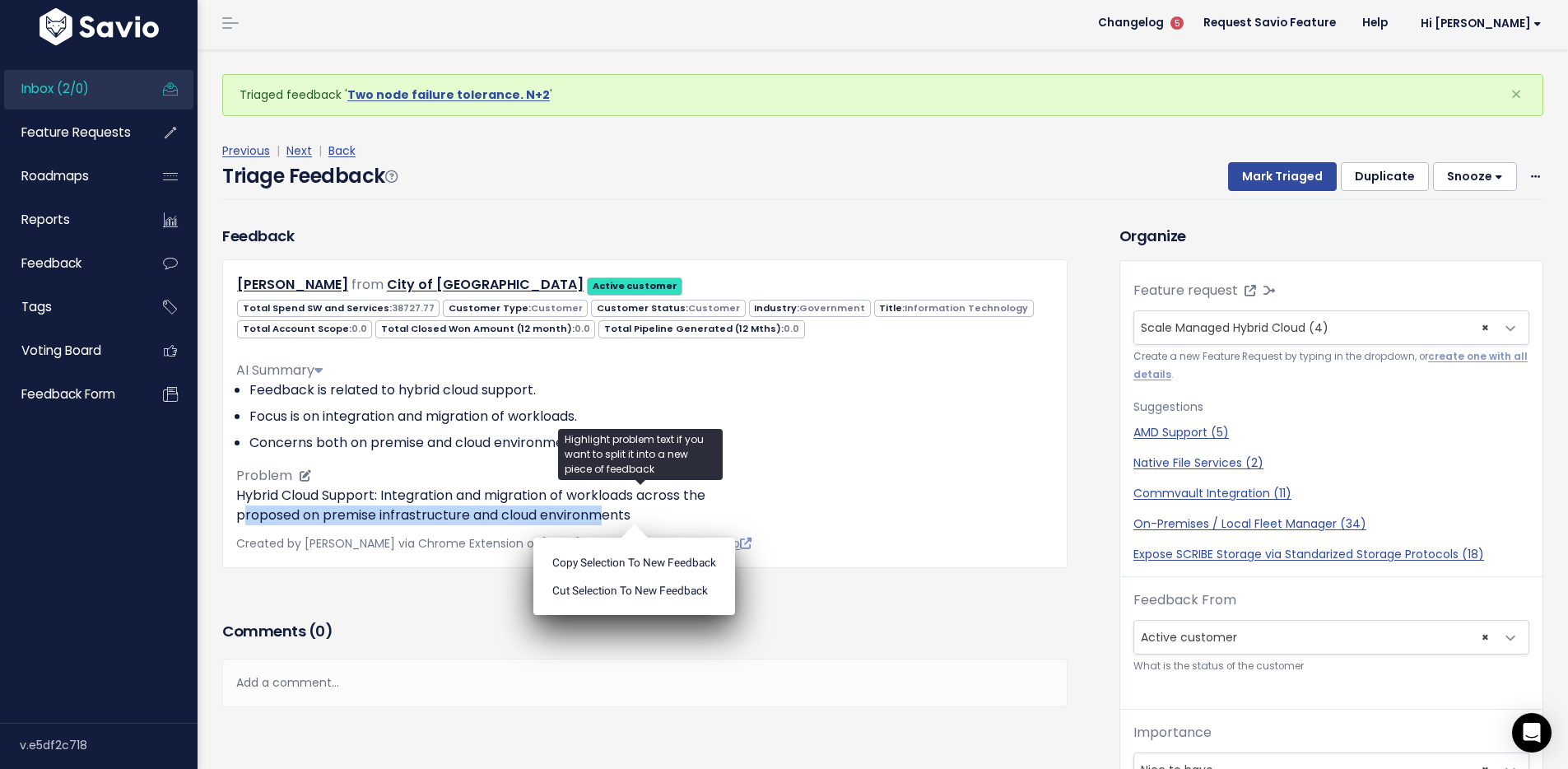
drag, startPoint x: 201, startPoint y: 514, endPoint x: 612, endPoint y: 507, distance: 411.1
click at [594, 508] on div "Triaged feedback ' Two node failure tolerance. N+2 ' × Triage Feedback To Triag…" at bounding box center [883, 583] width 1370 height 1068
click at [596, 508] on p "Hybrid Cloud Support: Integration and migration of workloads across the propose…" at bounding box center [644, 505] width 817 height 39
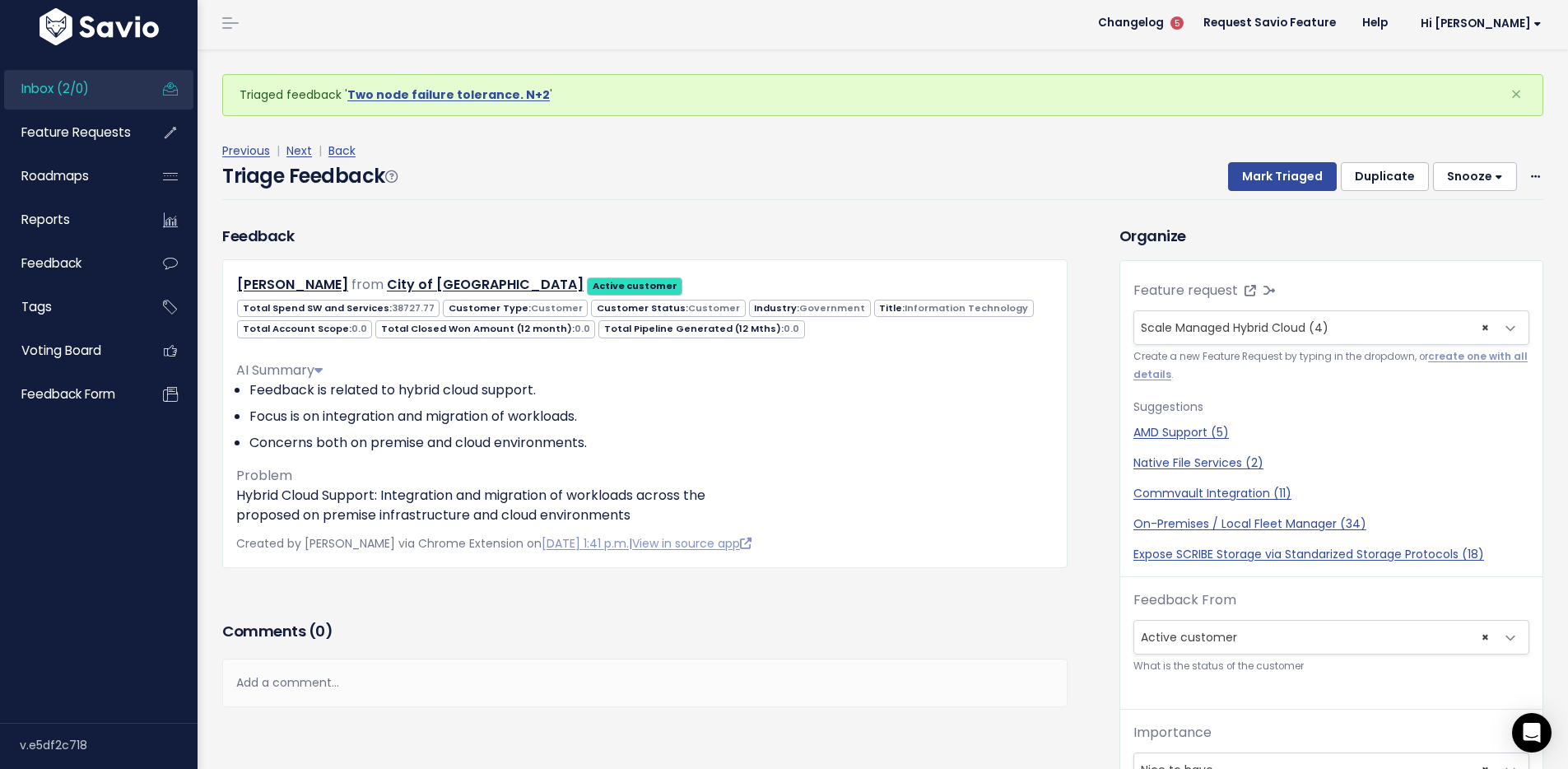
click at [750, 168] on div "Triage Feedback Mark Triaged Duplicate Snooze 1 day 3 days 7 days 14 days Edit …" at bounding box center [883, 180] width 1321 height 38
click at [1272, 174] on button "Mark Triaged" at bounding box center [1282, 177] width 108 height 30
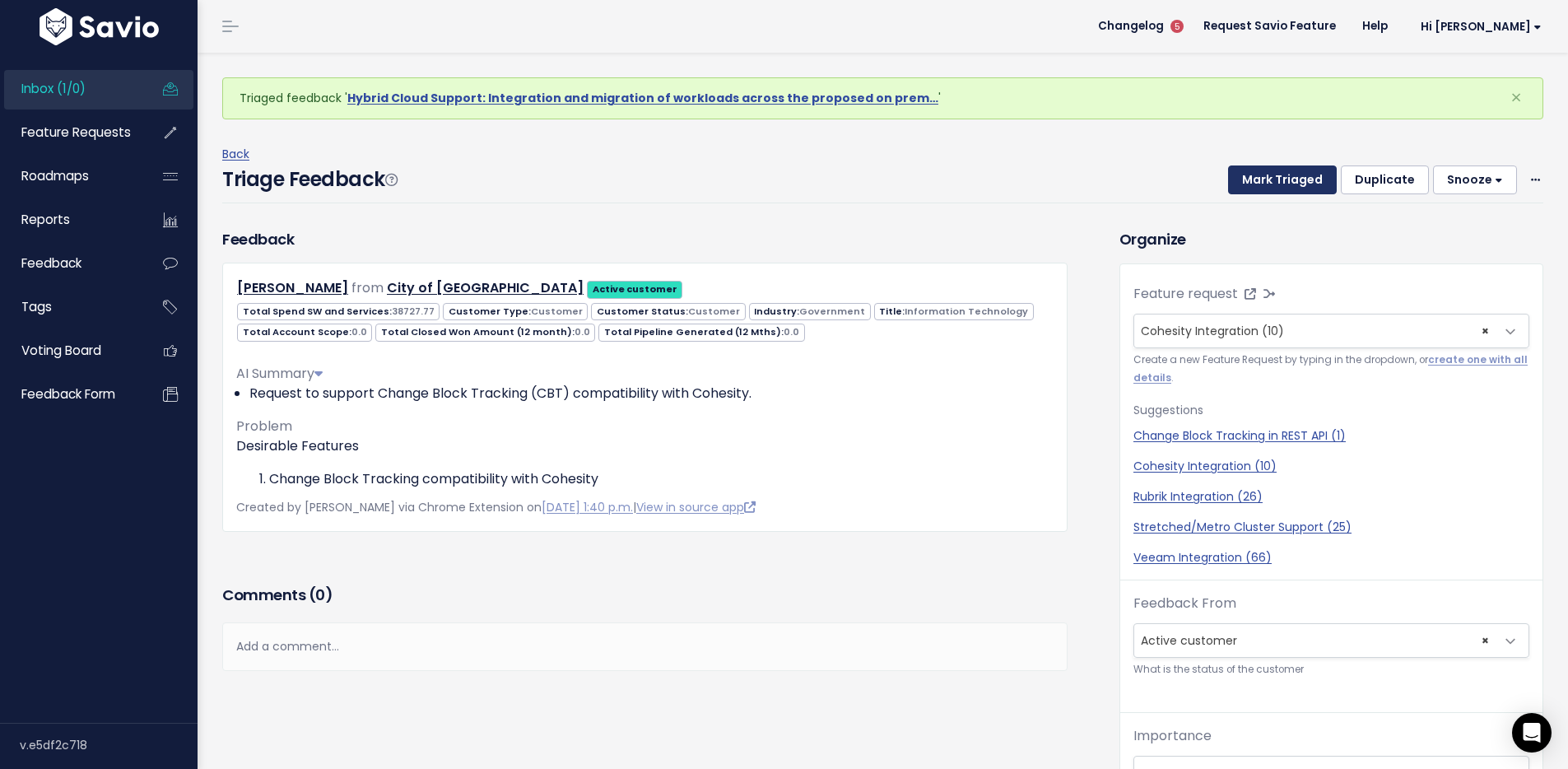
click at [1257, 187] on button "Mark Triaged" at bounding box center [1282, 180] width 108 height 30
